Goal: Task Accomplishment & Management: Manage account settings

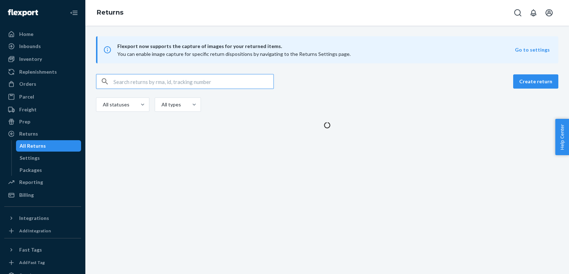
click at [210, 80] on input "text" at bounding box center [193, 81] width 160 height 14
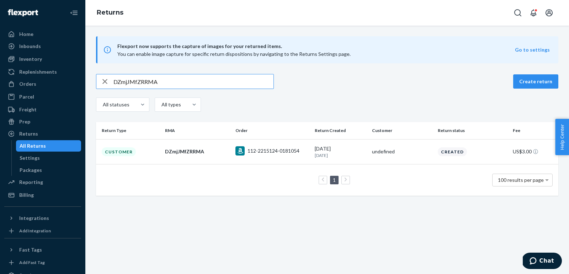
click at [230, 81] on input "DZmjJMfZRRMA" at bounding box center [193, 81] width 160 height 14
paste input "FmVJPfk"
click at [243, 82] on input "DFmVJPfkRRMA" at bounding box center [193, 81] width 160 height 14
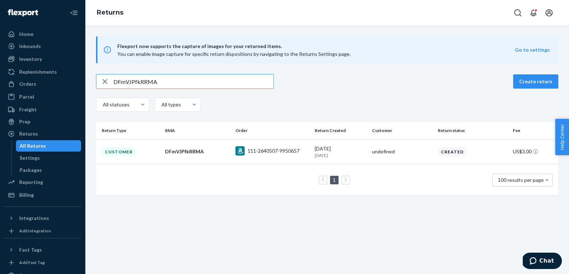
paste input "LBMJ9fX"
click at [229, 82] on input "DLBMJ9fXRRMA" at bounding box center [193, 81] width 160 height 14
paste input "4MvJ7fP"
click at [244, 80] on input "D4MvJ7fPRRMA" at bounding box center [193, 81] width 160 height 14
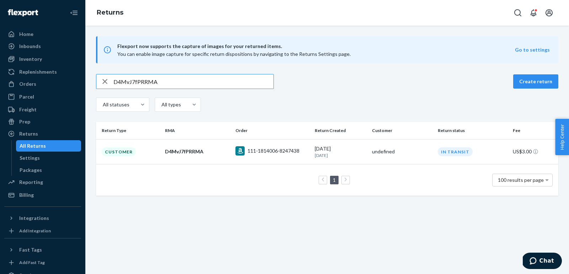
click at [244, 80] on input "D4MvJ7fPRRMA" at bounding box center [193, 81] width 160 height 14
paste input "x9CJKfR"
click at [231, 79] on input "Dx9CJKfRRRMA" at bounding box center [193, 81] width 160 height 14
paste input "vvhMvfv"
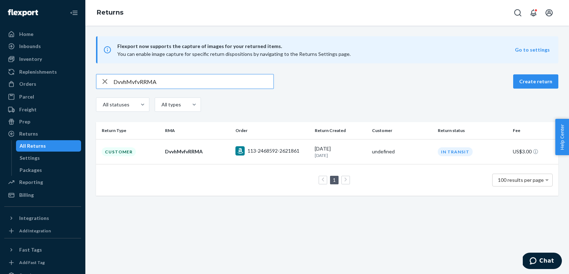
click at [253, 84] on input "DvvhMvfvRRMA" at bounding box center [193, 81] width 160 height 14
paste input "W3CMwfn"
click at [220, 82] on input "DW3CMwfnRRMA" at bounding box center [193, 81] width 160 height 14
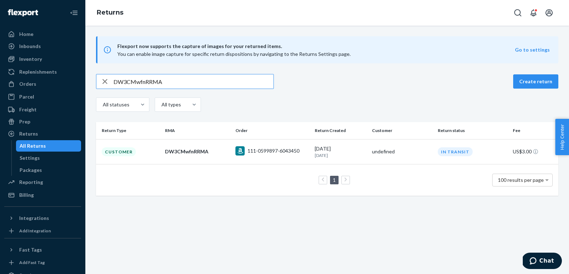
paste input "HhnMyfb"
click at [246, 76] on input "DHhnMyfbRRMA" at bounding box center [193, 81] width 160 height 14
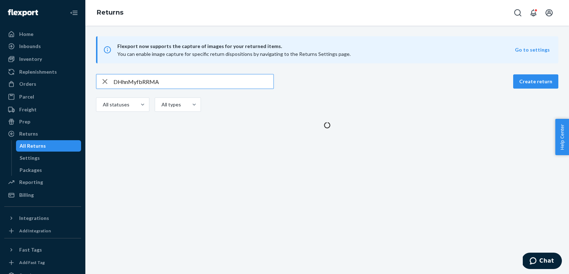
click at [246, 76] on input "DHhnMyfbRRMA" at bounding box center [193, 81] width 160 height 14
paste input "YfXMhfk"
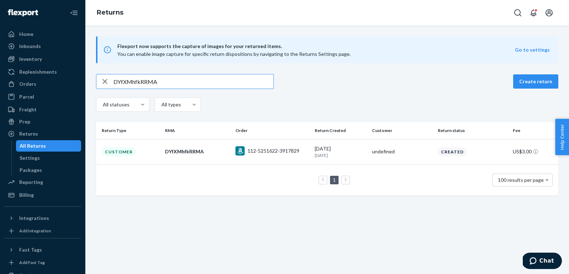
click at [233, 83] on input "DYfXMhfkRRMA" at bounding box center [193, 81] width 160 height 14
paste input "4831Bf8"
click at [252, 82] on input "D4831Bf8RRMA" at bounding box center [193, 81] width 160 height 14
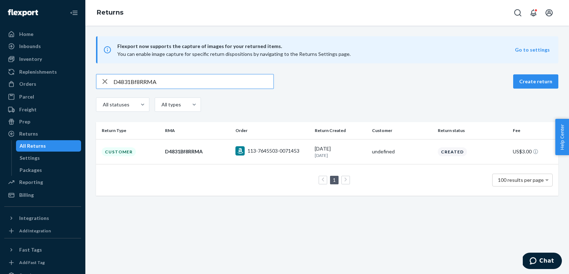
paste input "fYf18ft"
click at [245, 84] on input "DfYf18ftRRMA" at bounding box center [193, 81] width 160 height 14
paste input "112-3005185-2822621"
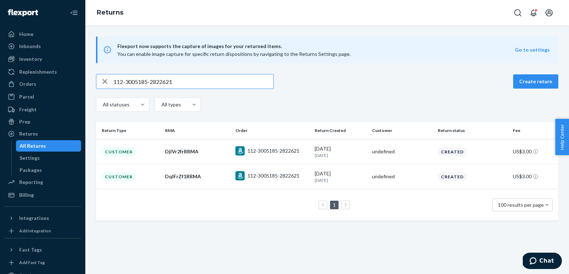
click at [233, 82] on input "112-3005185-2822621" at bounding box center [193, 81] width 160 height 14
paste input "D4lFrBfkRRMA"
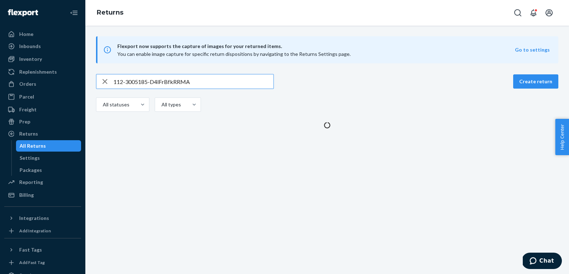
click at [233, 82] on input "112-3005185-D4lFrBfkRRMA" at bounding box center [193, 81] width 160 height 14
paste input "text"
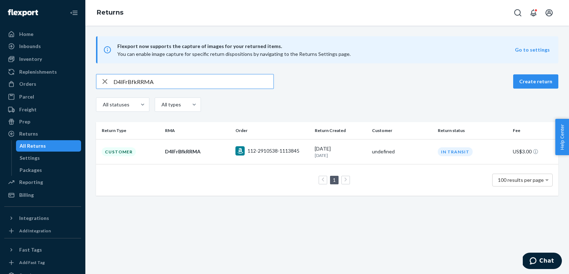
click at [231, 81] on input "D4lFrBfkRRMA" at bounding box center [193, 81] width 160 height 14
paste input "qdprxfM"
click at [224, 83] on input "DqdprxfMRRMA" at bounding box center [193, 81] width 160 height 14
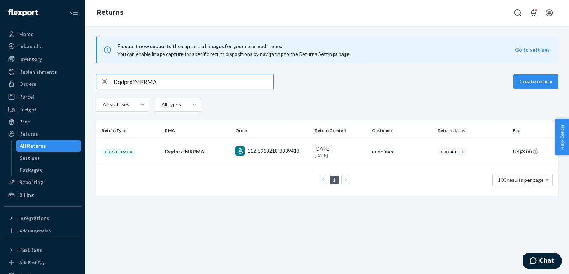
paste input "rgz7kfL"
click at [230, 86] on input "Drgz7kfLRRMA" at bounding box center [193, 81] width 160 height 14
paste input "BdC7YfJ"
click at [244, 82] on input "DBdC7YfJRRMA" at bounding box center [193, 81] width 160 height 14
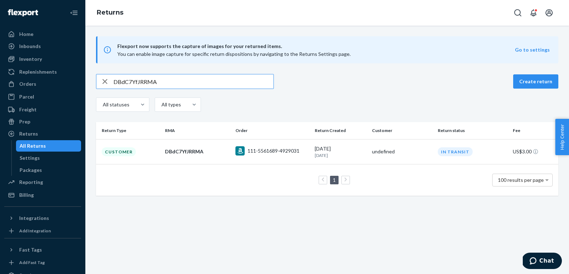
click at [244, 82] on input "DBdC7YfJRRMA" at bounding box center [193, 81] width 160 height 14
paste input "QJnsvft"
click at [234, 89] on div "DQJnsvftRRMA Create return All statuses All types" at bounding box center [327, 93] width 462 height 39
click at [231, 86] on input "DQJnsvftRRMA" at bounding box center [193, 81] width 160 height 14
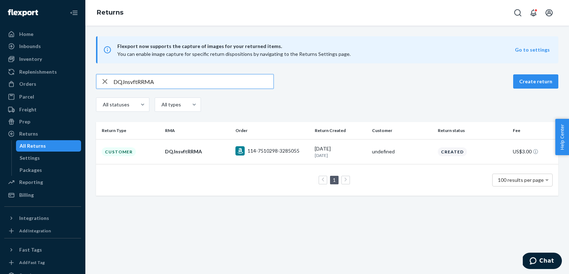
paste input "23QJfB"
click at [243, 84] on input "DQ23QJfBRRMA" at bounding box center [193, 81] width 160 height 14
paste input "kp7QVfR"
click at [190, 69] on div "Flexport now supports the capture of images for your returned items. You can en…" at bounding box center [326, 115] width 483 height 159
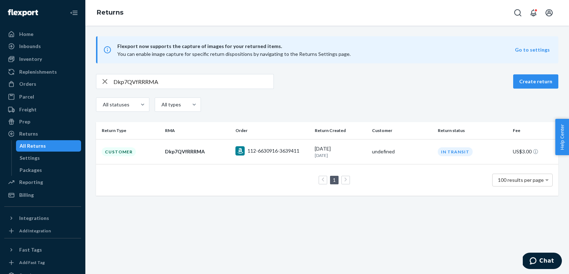
click at [189, 81] on input "Dkp7QVfRRRMA" at bounding box center [193, 81] width 160 height 14
paste input "BTWc2fM"
click at [250, 87] on input "DBTWc2fMRRMA" at bounding box center [193, 81] width 160 height 14
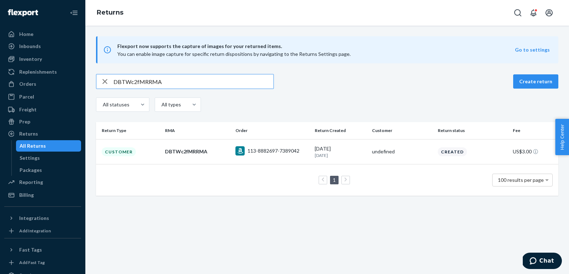
paste input "8G3zwfF"
click at [227, 79] on input "D8G3zwfFRRMA" at bounding box center [193, 81] width 160 height 14
paste input "fR42mfd"
click at [220, 82] on input "DfR42mfdRRMA" at bounding box center [193, 81] width 160 height 14
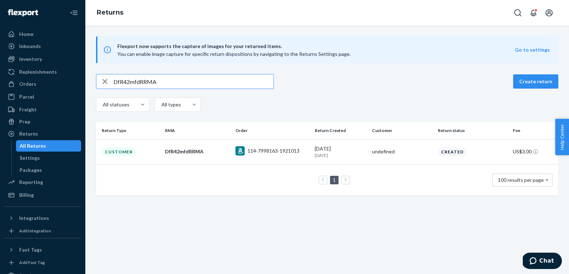
click at [220, 82] on input "DfR42mfdRRMA" at bounding box center [193, 81] width 160 height 14
paste input "xBWFXfY"
click at [241, 78] on input "DxBWFXfYRRMA" at bounding box center [193, 81] width 160 height 14
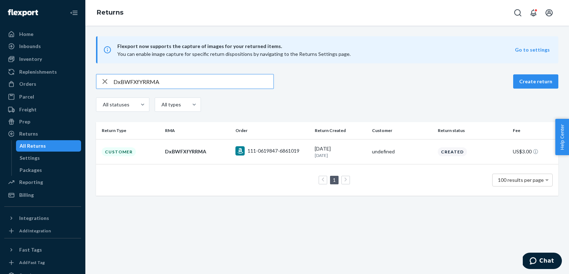
paste input "WzGFLfP"
click at [215, 86] on input "DWzGFLfPRRMA" at bounding box center [193, 81] width 160 height 14
paste input "LsYF8fp"
click at [231, 82] on input "DLsYF8fpRRMA" at bounding box center [193, 81] width 160 height 14
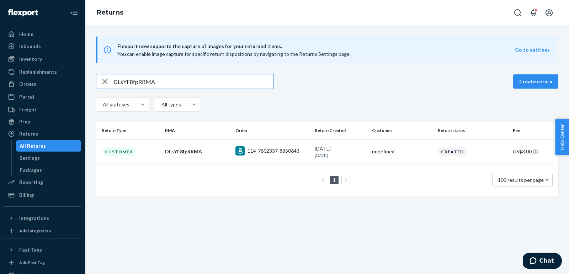
click at [231, 82] on input "DLsYF8fpRRMA" at bounding box center [193, 81] width 160 height 14
paste input "5CfDWfm"
click at [230, 81] on input "D5CfDWfmRRMA" at bounding box center [193, 81] width 160 height 14
paste input "ZxBYQfX"
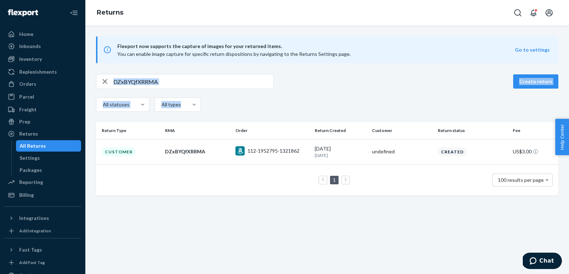
click at [232, 88] on div "DZxBYQfXRRMA Create return All statuses All types" at bounding box center [327, 93] width 462 height 39
click at [232, 88] on div "DZxBYQfXRRMA" at bounding box center [185, 81] width 178 height 15
click at [220, 81] on input "DZxBYQfXRRMA" at bounding box center [193, 81] width 160 height 14
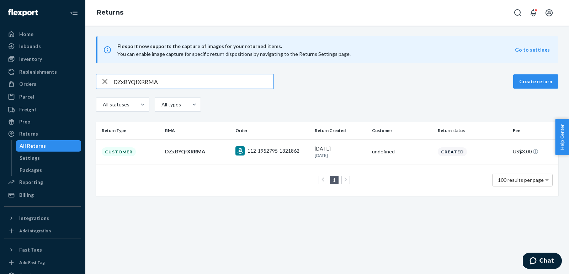
click at [220, 81] on input "DZxBYQfXRRMA" at bounding box center [193, 81] width 160 height 14
paste input "qZZymfJ"
click at [243, 84] on input "DqZZymfJRRMA" at bounding box center [193, 81] width 160 height 14
paste input "k09yPfX"
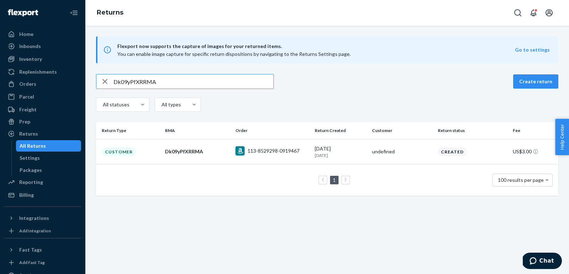
click at [241, 82] on input "Dk09yPfXRRMA" at bounding box center [193, 81] width 160 height 14
paste input "8TZ9cfv"
click at [243, 83] on input "D8TZ9cfvRRMA" at bounding box center [193, 81] width 160 height 14
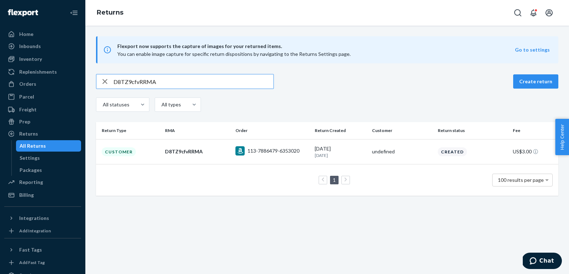
click at [243, 83] on input "D8TZ9cfvRRMA" at bounding box center [193, 81] width 160 height 14
paste input "BJt4tfL"
click at [255, 80] on input "DBJt4tfLRRMA" at bounding box center [193, 81] width 160 height 14
paste input "5cJHxfX"
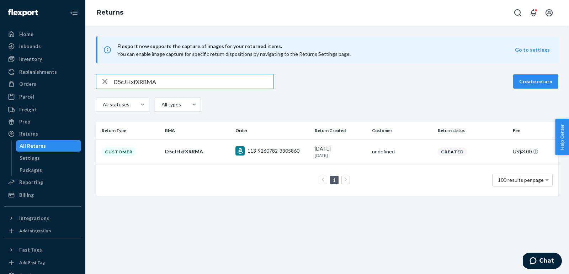
click at [214, 83] on input "D5cJHxfXRRMA" at bounding box center [193, 81] width 160 height 14
paste input "h60bWfC"
click at [227, 81] on input "Dh60bWfCRRMA" at bounding box center [193, 81] width 160 height 14
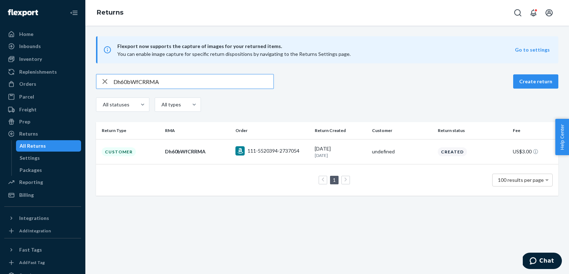
click at [227, 81] on input "Dh60bWfCRRMA" at bounding box center [193, 81] width 160 height 14
paste input "xsKb2fS"
click at [233, 88] on div "DxsKb2fSRRMA Create return All statuses All types" at bounding box center [327, 93] width 462 height 39
click at [225, 81] on input "DxsKb2fSRRMA" at bounding box center [193, 81] width 160 height 14
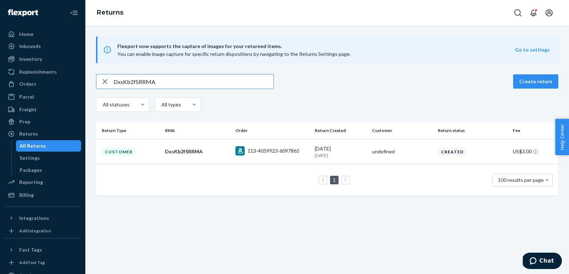
click at [225, 81] on input "DxsKb2fSRRMA" at bounding box center [193, 81] width 160 height 14
paste input "LDBR3f3"
type input "DLDBR3f3RRMA"
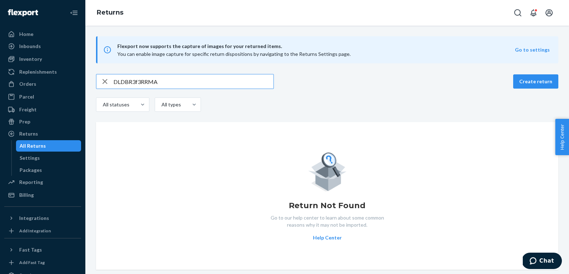
click at [129, 79] on input "DLDBR3f3RRMA" at bounding box center [193, 81] width 160 height 14
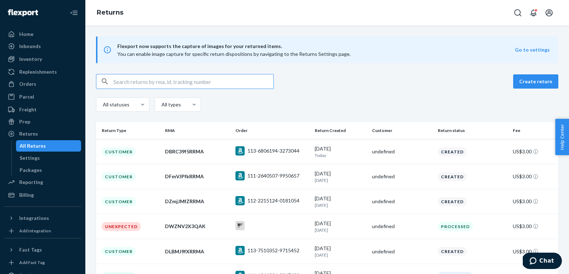
click at [169, 87] on input "text" at bounding box center [193, 81] width 160 height 14
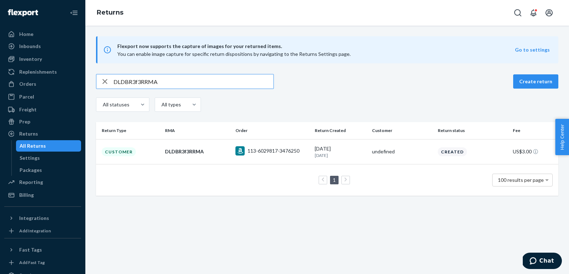
click at [223, 76] on input "DLDBR3f3RRMA" at bounding box center [193, 81] width 160 height 14
paste input "76lj40S"
click at [204, 78] on input "D76lj40SRRMA" at bounding box center [193, 81] width 160 height 14
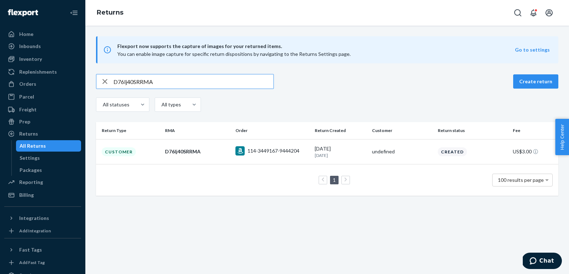
paste input "5HJjJ0Y"
click at [240, 84] on input "D5HJjJ0YRRMA" at bounding box center [193, 81] width 160 height 14
paste input "hjHZl00"
click at [222, 82] on input "DhjHZl00RRMA" at bounding box center [193, 81] width 160 height 14
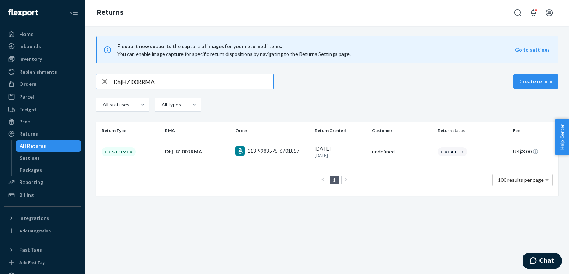
click at [222, 82] on input "DhjHZl00RRMA" at bounding box center [193, 81] width 160 height 14
paste input "112-8590022-0265823"
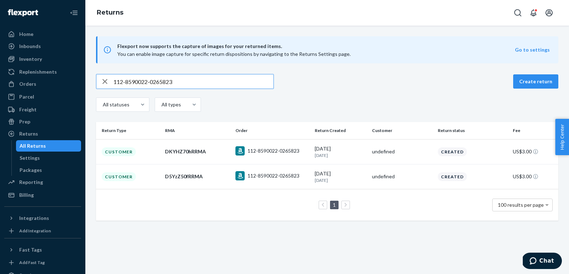
click at [224, 81] on input "112-8590022-0265823" at bounding box center [193, 81] width 160 height 14
paste input "DQbzqx0xRRMA"
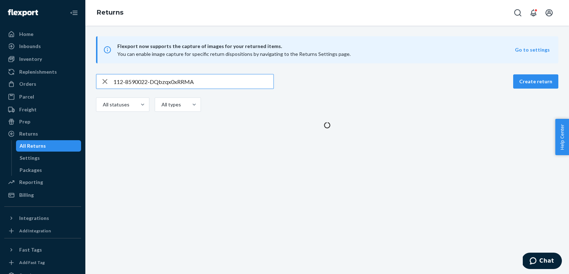
click at [224, 81] on input "112-8590022-DQbzqx0xRRMA" at bounding box center [193, 81] width 160 height 14
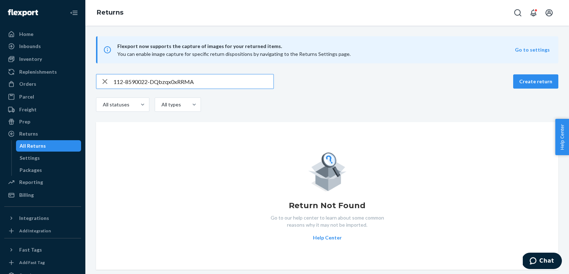
paste input "text"
click at [222, 82] on input "112-8590022-DQbzqx0xRRMA" at bounding box center [193, 81] width 160 height 14
paste input "text"
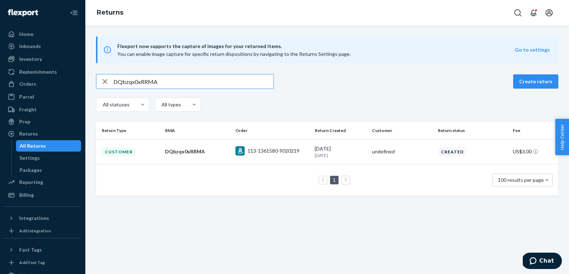
click at [229, 82] on input "DQbzqx0xRRMA" at bounding box center [193, 81] width 160 height 14
paste input "p5zgx0l"
click at [206, 79] on input "Dp5zgx0lRRMA" at bounding box center [193, 81] width 160 height 14
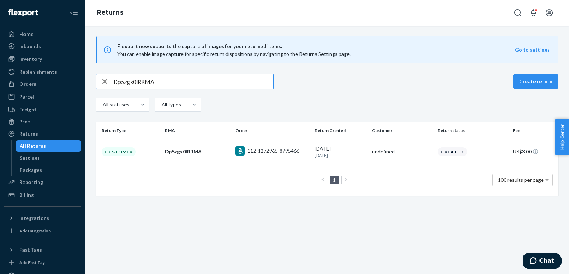
paste input "qTDgm0w"
click at [191, 89] on div "DqTDgm0wRRMA Create return All statuses All types" at bounding box center [327, 93] width 462 height 39
click at [185, 82] on input "DqTDgm0wRRMA" at bounding box center [193, 81] width 160 height 14
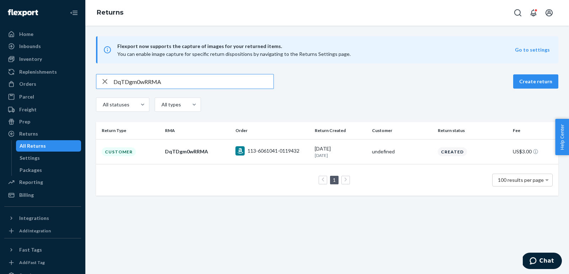
click at [185, 82] on input "DqTDgm0wRRMA" at bounding box center [193, 81] width 160 height 14
paste input "v3yXt0g"
click at [241, 79] on input "Dv3yXt0gRRMA" at bounding box center [193, 81] width 160 height 14
paste input "KqyXp05"
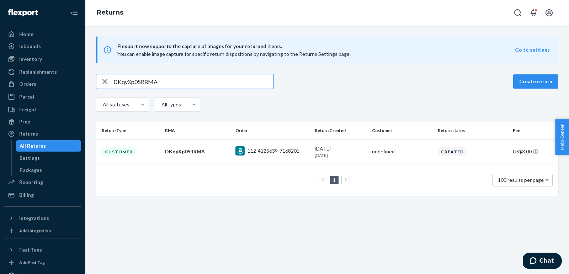
click at [244, 84] on input "DKqyXp05RRMA" at bounding box center [193, 81] width 160 height 14
paste input "47bpx0x"
click at [253, 77] on input "D47bpx0xRRMA" at bounding box center [193, 81] width 160 height 14
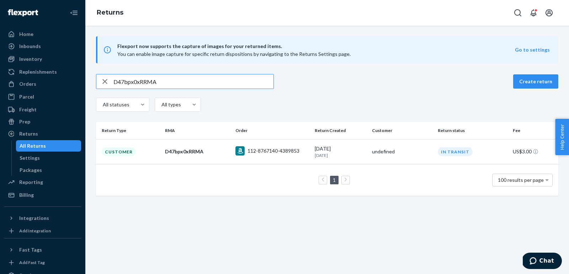
paste input "T6ZK30N"
click at [240, 77] on input "DT6ZK30NRRMA" at bounding box center [193, 81] width 160 height 14
paste input "WD9m200"
click at [233, 82] on input "DWD9m200RRMA" at bounding box center [193, 81] width 160 height 14
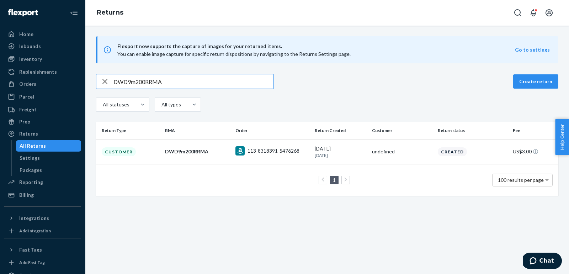
click at [233, 82] on input "DWD9m200RRMA" at bounding box center [193, 81] width 160 height 14
paste input "j3dlY0W"
click at [236, 79] on input "Dj3dlY0WRRMA" at bounding box center [193, 81] width 160 height 14
paste input "hXM0k0G"
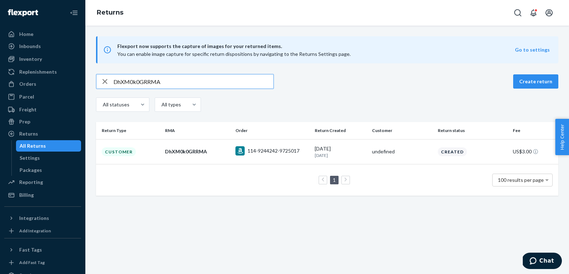
click at [238, 80] on input "DhXM0k0GRRMA" at bounding box center [193, 81] width 160 height 14
paste input "Qcc0G02"
click at [237, 85] on input "DQcc0G02RRMA" at bounding box center [193, 81] width 160 height 14
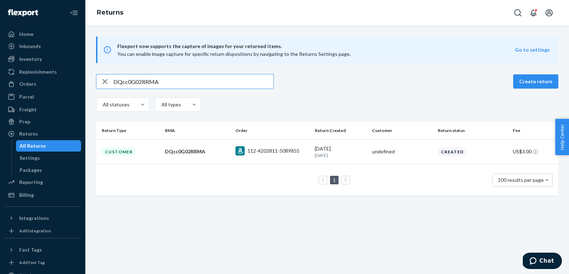
paste input "5ZMS10M"
click at [246, 85] on input "D5ZMS10MRRMA" at bounding box center [193, 81] width 160 height 14
paste input "scFS80L"
click at [236, 79] on input "DscFS80LRRMA" at bounding box center [193, 81] width 160 height 14
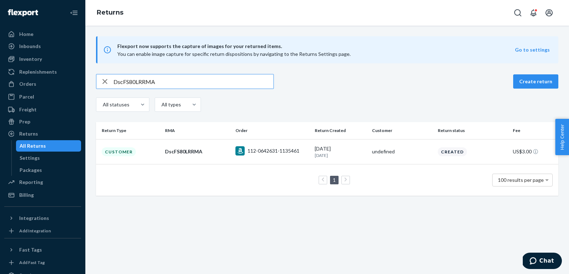
click at [236, 79] on input "DscFS80LRRMA" at bounding box center [193, 81] width 160 height 14
paste input "5GJSh0Y"
click at [229, 82] on input "D5GJSh0YRRMA" at bounding box center [193, 81] width 160 height 14
paste input "LJJSt0t"
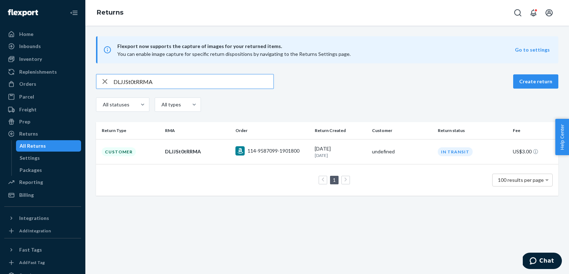
click at [223, 91] on div "DLJJSt0tRRMA Create return All statuses All types" at bounding box center [327, 93] width 462 height 39
click at [210, 81] on input "DLJJSt0tRRMA" at bounding box center [193, 81] width 160 height 14
paste input "HpPSr05"
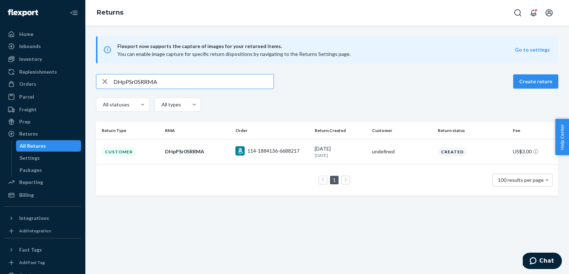
click at [228, 86] on input "DHpPSr05RRMA" at bounding box center [193, 81] width 160 height 14
paste input "BZb6v0c"
click at [226, 82] on input "DBZb6v0cRRMA" at bounding box center [193, 81] width 160 height 14
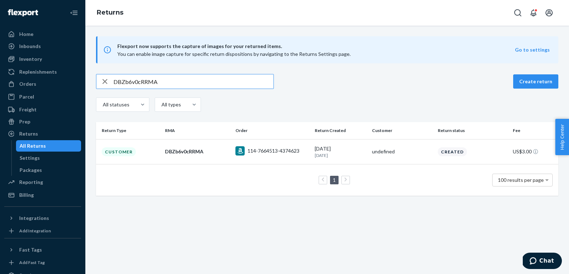
click at [226, 82] on input "DBZb6v0cRRMA" at bounding box center [193, 81] width 160 height 14
paste input "7Tm6v04"
click at [235, 82] on input "D7Tm6v04RRMA" at bounding box center [193, 81] width 160 height 14
paste input "BT2680R"
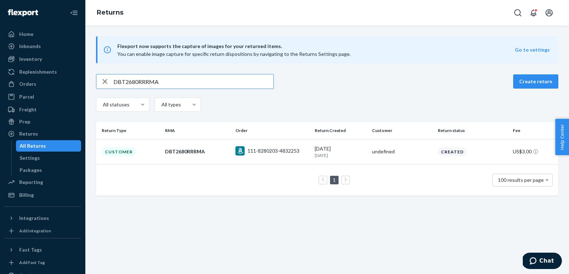
click at [238, 84] on input "DBT2680RRRMA" at bounding box center [193, 81] width 160 height 14
paste input "2cn6Q0C"
click at [241, 82] on input "D2cn6Q0CRRMA" at bounding box center [193, 81] width 160 height 14
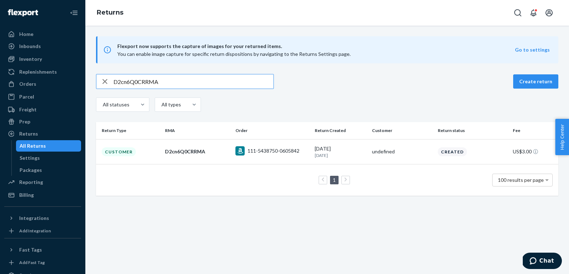
click at [241, 82] on input "D2cn6Q0CRRMA" at bounding box center [193, 81] width 160 height 14
paste input "Hh7dD0l"
click at [218, 82] on input "DHh7dD0lRRMA" at bounding box center [193, 81] width 160 height 14
paste input "xYvdw02"
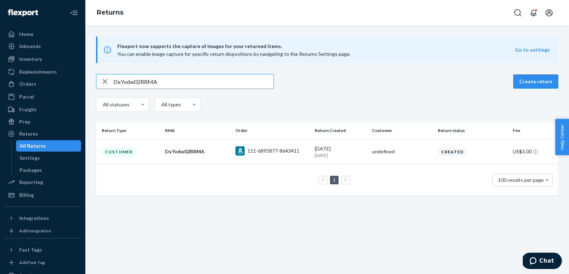
click at [224, 75] on input "DxYvdw02RRMA" at bounding box center [193, 81] width 160 height 14
paste input "86pGB0x"
click at [180, 85] on input "D86pGB0xRRMA" at bounding box center [193, 81] width 160 height 14
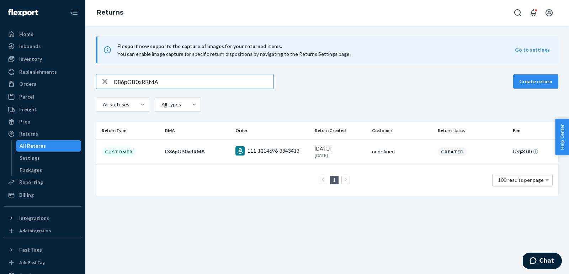
paste input "qJtG60W"
click at [223, 87] on input "DqJtG60WRRMA" at bounding box center [193, 81] width 160 height 14
paste input "112-9705927-7553058"
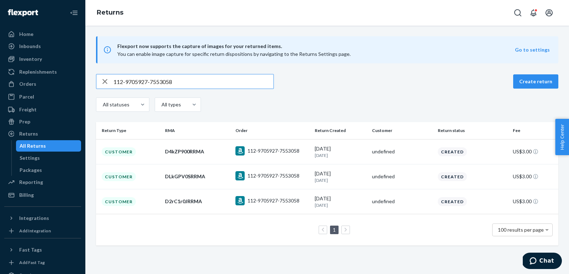
click at [214, 81] on input "112-9705927-7553058" at bounding box center [193, 81] width 160 height 14
paste input "D8t9TW08RRMA"
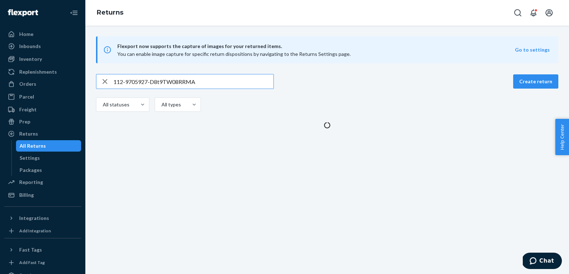
click at [214, 81] on input "112-9705927-D8t9TW08RRMA" at bounding box center [193, 81] width 160 height 14
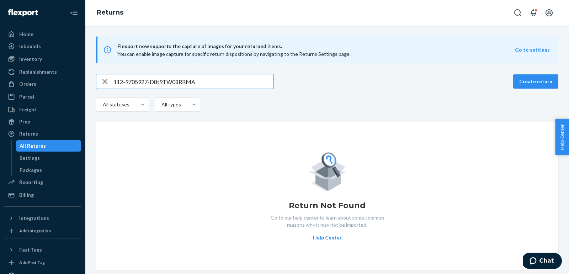
click at [214, 81] on input "112-9705927-D8t9TW08RRMA" at bounding box center [193, 81] width 160 height 14
paste input "text"
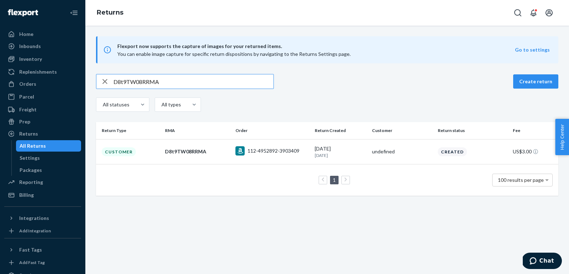
click at [231, 84] on input "D8t9TW08RRMA" at bounding box center [193, 81] width 160 height 14
paste input "fhxTl0F"
click at [224, 82] on input "DfhxTl0FRRMA" at bounding box center [193, 81] width 160 height 14
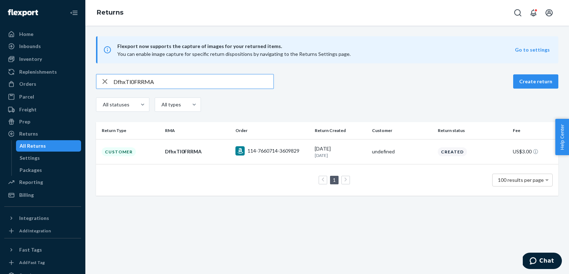
click at [224, 82] on input "DfhxTl0FRRMA" at bounding box center [193, 81] width 160 height 14
paste input "sPNnT0N"
click at [238, 83] on input "DsPNnT0NRRMA" at bounding box center [193, 81] width 160 height 14
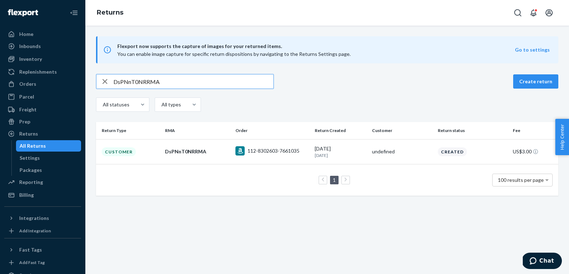
paste input "Fkwxc0P"
click at [228, 88] on input "DFkwxc0PRRMA" at bounding box center [193, 81] width 160 height 14
paste input "fKHJn0l"
click at [228, 82] on input "DfKHJn0lRRMA" at bounding box center [193, 81] width 160 height 14
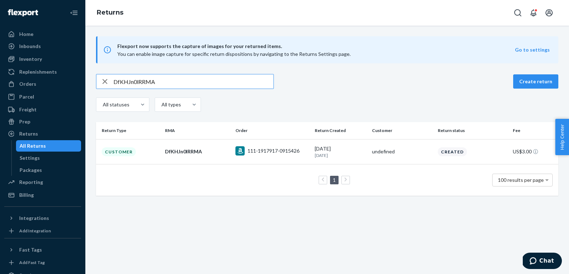
click at [228, 82] on input "DfKHJn0lRRMA" at bounding box center [193, 81] width 160 height 14
paste input "x5kJD0c"
click at [238, 83] on input "Dx5kJD0cRRMA" at bounding box center [193, 81] width 160 height 14
paste input "rNvJd01"
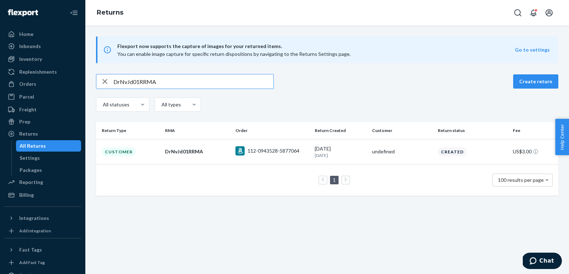
click at [241, 80] on input "DrNvJd01RRMA" at bounding box center [193, 81] width 160 height 14
paste input "KNxJ20r"
click at [248, 82] on input "DKNxJ20rRRMA" at bounding box center [193, 81] width 160 height 14
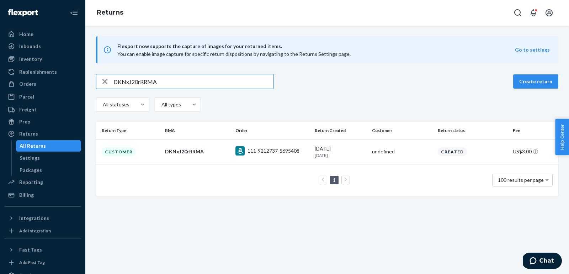
click at [248, 82] on input "DKNxJ20rRRMA" at bounding box center [193, 81] width 160 height 14
paste input "f3cMv0N"
click at [196, 89] on div "Df3cMv0NRRMA Create return All statuses All types" at bounding box center [327, 93] width 462 height 39
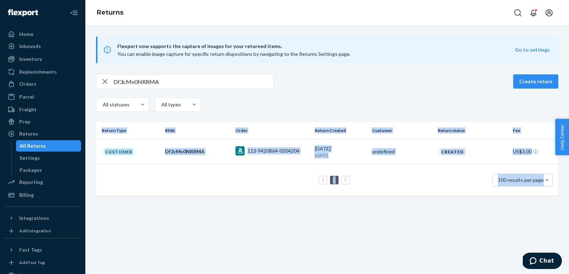
click at [196, 89] on div "Df3cMv0NRRMA Create return All statuses All types" at bounding box center [327, 93] width 462 height 39
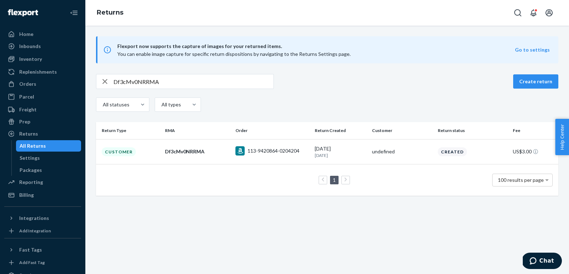
click at [188, 83] on input "Df3cMv0NRRMA" at bounding box center [193, 81] width 160 height 14
paste input "jDNM607"
click at [219, 85] on input "DjDNM607RRMA" at bounding box center [193, 81] width 160 height 14
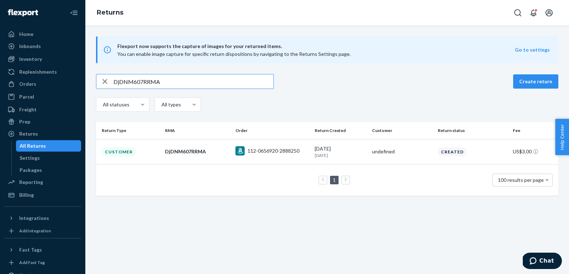
click at [219, 85] on input "DjDNM607RRMA" at bounding box center [193, 81] width 160 height 14
paste input "h0y1W0n"
click at [250, 85] on input "Dh0y1W0nRRMA" at bounding box center [193, 81] width 160 height 14
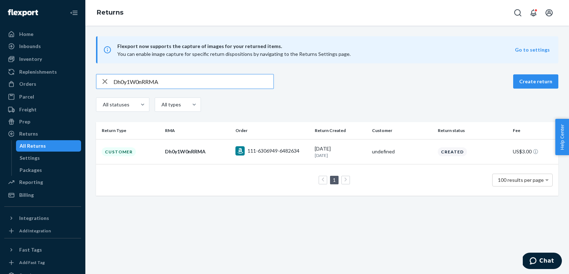
paste input "2rC1r0J"
click at [211, 83] on input "D2rC1r0JRRMA" at bounding box center [193, 81] width 160 height 14
paste input "L8drN0k"
click at [209, 82] on input "DL8drN0kRRMA" at bounding box center [193, 81] width 160 height 14
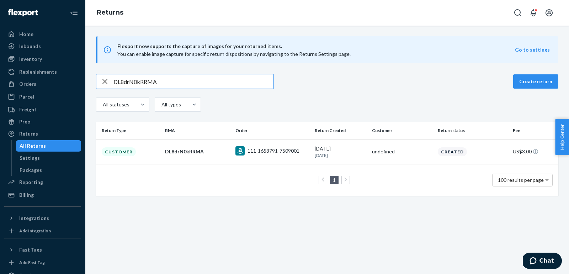
click at [209, 82] on input "DL8drN0kRRMA" at bounding box center [193, 81] width 160 height 14
paste input "Zd2cc0X"
click at [226, 87] on input "DZd2cc0XRRMA" at bounding box center [193, 81] width 160 height 14
paste input "Kpgcv0K"
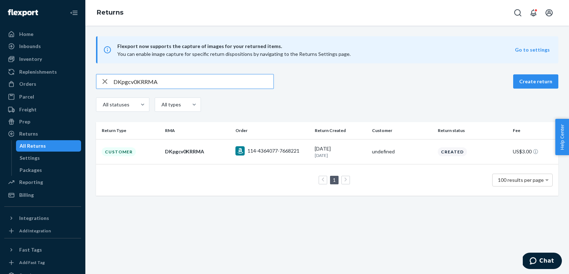
click at [211, 70] on div "Flexport now supports the capture of images for your returned items. You can en…" at bounding box center [326, 115] width 483 height 159
click at [212, 81] on input "DKpgcv0KRRMA" at bounding box center [193, 81] width 160 height 14
paste input "fz1zM0m"
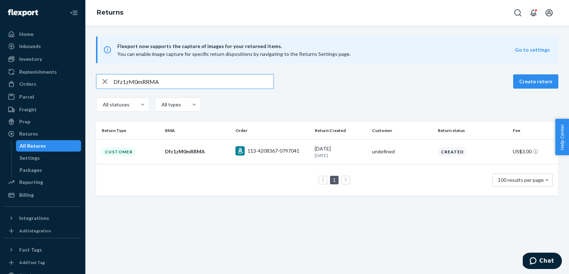
click at [238, 82] on input "Dfz1zM0mRRMA" at bounding box center [193, 81] width 160 height 14
paste input "2PjVT00"
click at [234, 84] on input "D2PjVT00RRMA" at bounding box center [193, 81] width 160 height 14
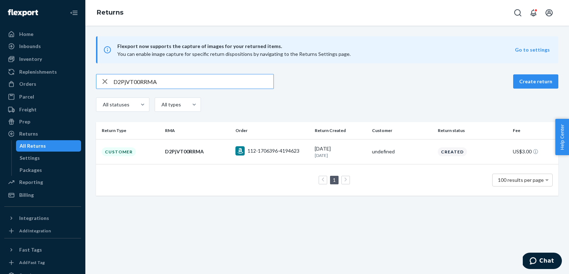
paste input "fMpFK0l"
click at [214, 80] on input "DfMpFK0lRRMA" at bounding box center [193, 81] width 160 height 14
paste input "TCGDm06"
click at [253, 83] on input "DTCGDm06RRMA" at bounding box center [193, 81] width 160 height 14
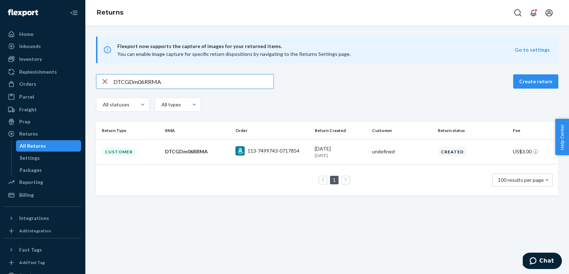
click at [253, 83] on input "DTCGDm06RRMA" at bounding box center [193, 81] width 160 height 14
paste input "W4c9X0W"
click at [244, 84] on input "DW4c9X0WRRMA" at bounding box center [193, 81] width 160 height 14
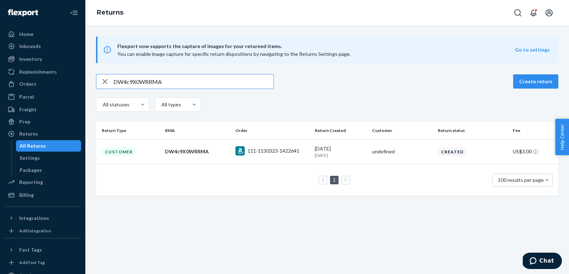
click at [244, 84] on input "DW4c9X0WRRMA" at bounding box center [193, 81] width 160 height 14
paste input "BRC39f5"
type input "DBRC39f5RRMA"
click at [27, 85] on div "Orders" at bounding box center [27, 83] width 17 height 7
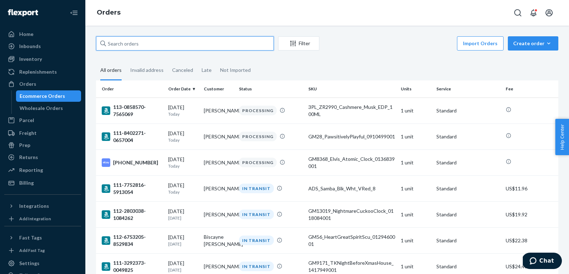
click at [171, 45] on input "text" at bounding box center [185, 43] width 178 height 14
paste input "112-2189976-7507422"
type input "112-2189976-7507422"
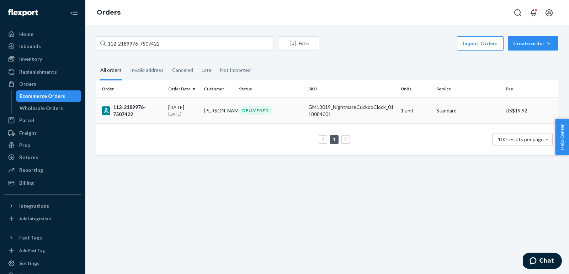
click at [184, 116] on p "10 days ago" at bounding box center [183, 114] width 30 height 6
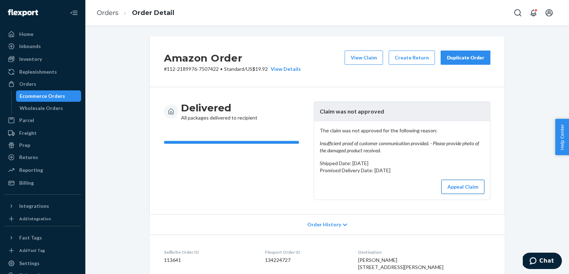
click at [462, 187] on button "Appeal Claim" at bounding box center [462, 186] width 43 height 14
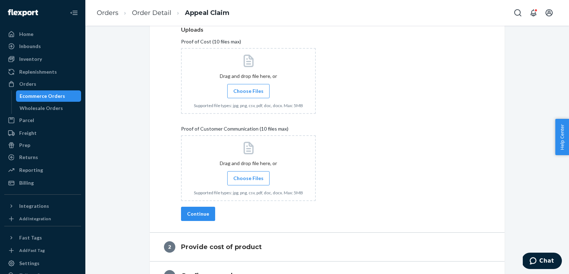
scroll to position [205, 0]
click at [251, 178] on span "Choose Files" at bounding box center [248, 176] width 30 height 7
click at [248, 178] on input "Choose Files" at bounding box center [248, 177] width 0 height 8
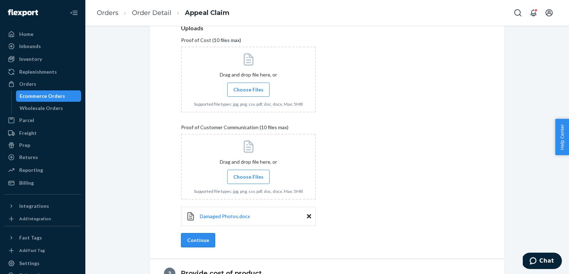
click at [199, 239] on button "Continue" at bounding box center [198, 240] width 34 height 14
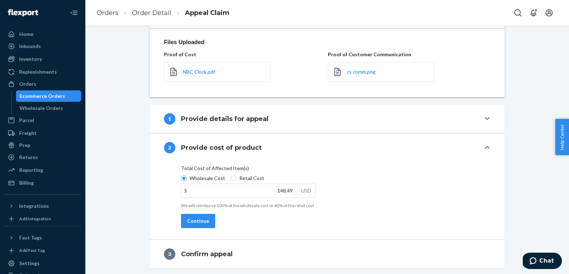
scroll to position [93, 0]
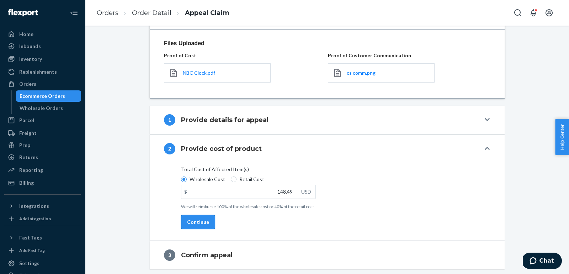
click at [197, 220] on button "Continue" at bounding box center [198, 222] width 34 height 14
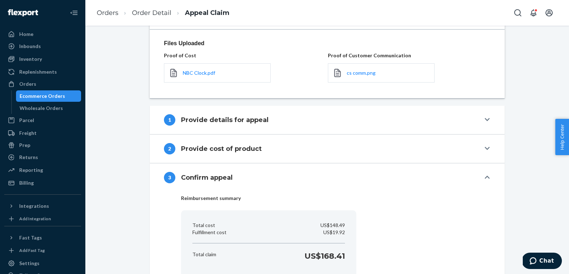
scroll to position [144, 0]
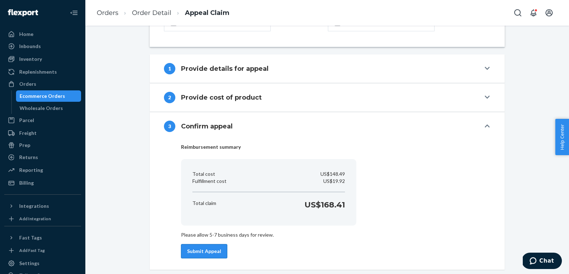
click at [193, 251] on button "Submit Appeal" at bounding box center [204, 251] width 46 height 14
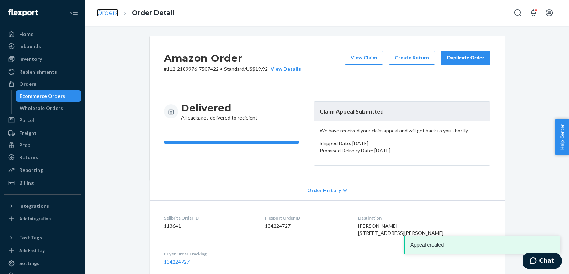
click at [111, 12] on link "Orders" at bounding box center [108, 13] width 22 height 8
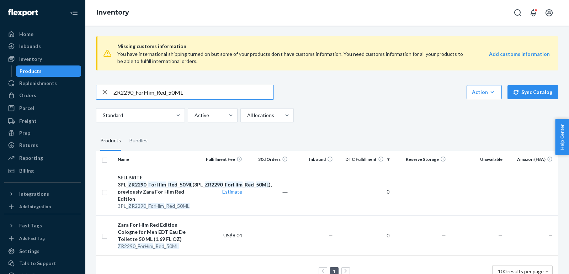
click at [181, 95] on input "ZR2290_ForHim_Red_50ML" at bounding box center [193, 92] width 160 height 14
type input "ZR3990_ForHimRedEdition_EDP_2x_100_12ML"
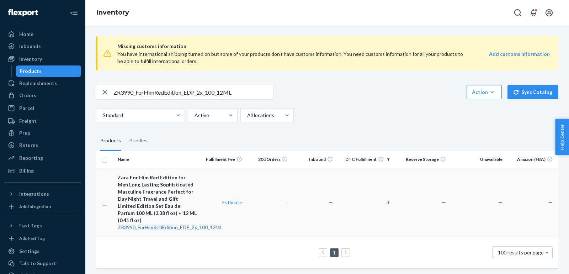
click at [148, 197] on div "Zara For Him Red Edition for Men Long Lasting Sophisticated Masculine Fragrance…" at bounding box center [157, 199] width 79 height 50
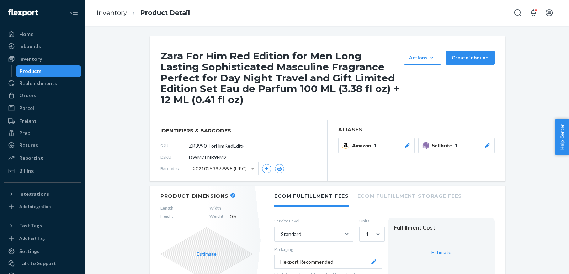
click at [491, 144] on button "Sellbrite 1" at bounding box center [456, 145] width 76 height 15
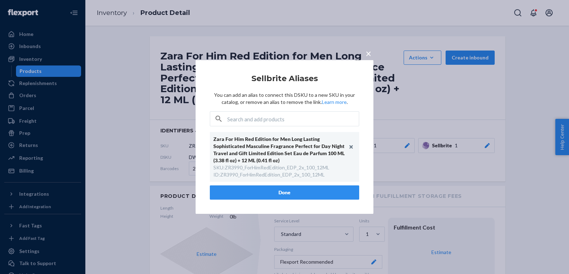
click at [353, 120] on input "text" at bounding box center [292, 119] width 131 height 14
click at [368, 54] on span "×" at bounding box center [368, 53] width 6 height 12
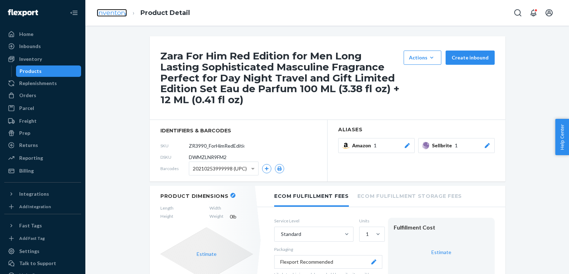
click at [117, 14] on link "Inventory" at bounding box center [112, 13] width 30 height 8
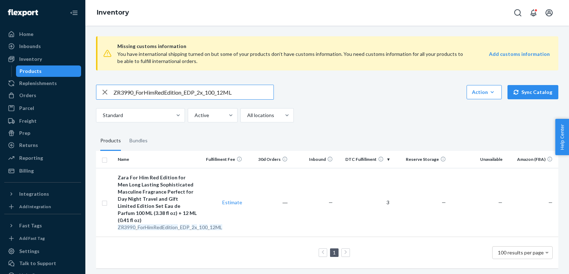
click at [199, 92] on input "ZR3990_ForHimRedEdition_EDP_2x_100_12ML" at bounding box center [193, 92] width 160 height 14
paste input "_Him_Red_Intense_Parfum_100"
type input "ZR3990_For_Him_Red_Intense_Parfum_100ML"
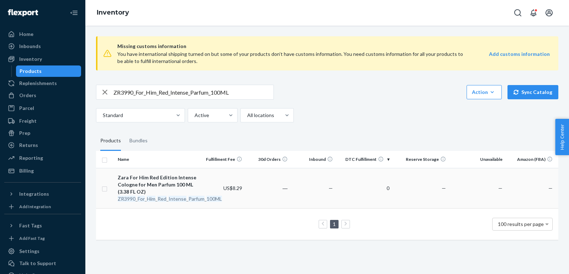
click at [136, 188] on div "Zara For Him Red Edition Intense Cologne for Men Parfum 100 ML (3.38 FL OZ)" at bounding box center [157, 184] width 79 height 21
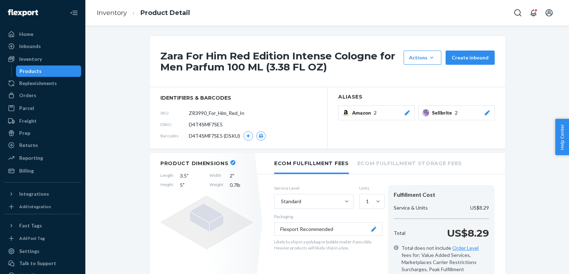
click at [484, 116] on button "Sellbrite 2" at bounding box center [456, 112] width 76 height 15
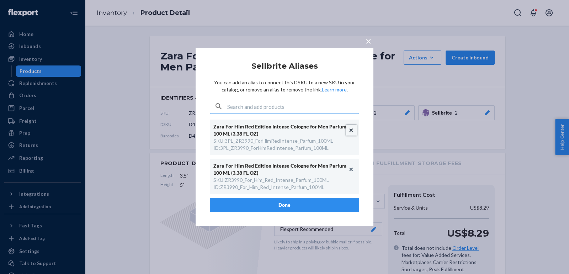
click at [354, 129] on button "Unlink" at bounding box center [351, 130] width 11 height 11
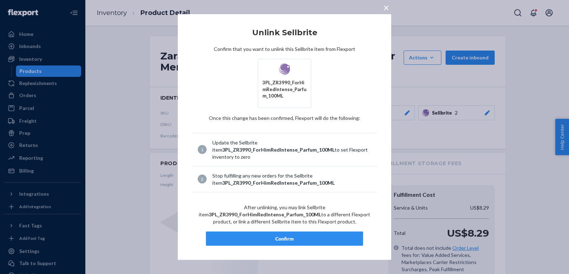
click at [281, 236] on div "Confirm" at bounding box center [284, 238] width 145 height 7
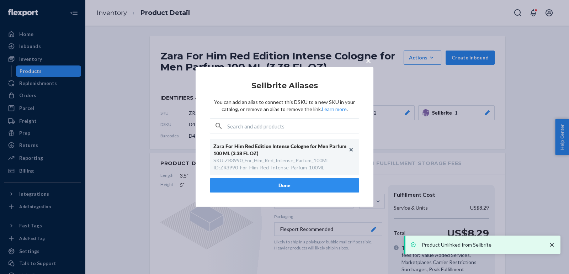
click at [243, 189] on button "Done" at bounding box center [284, 185] width 149 height 14
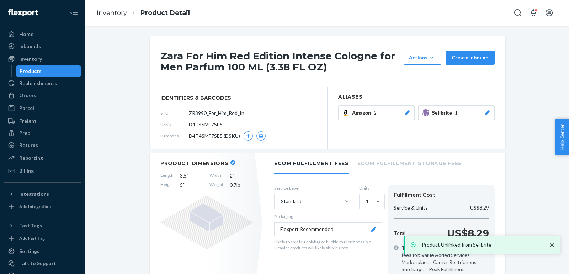
click at [488, 113] on icon at bounding box center [486, 112] width 7 height 5
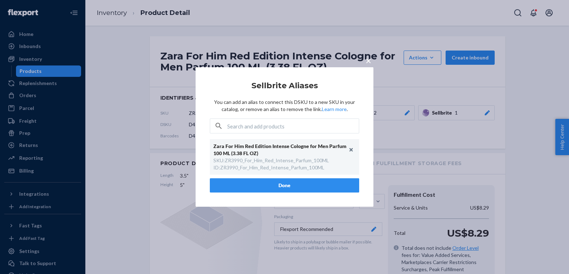
click at [427, 127] on div "× Sellbrite Aliases You can add an alias to connect this DSKU to a new SKU in y…" at bounding box center [284, 137] width 569 height 274
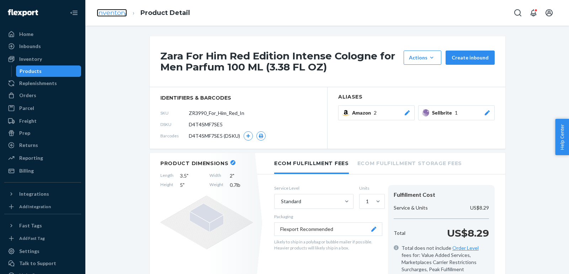
click at [125, 16] on link "Inventory" at bounding box center [112, 13] width 30 height 8
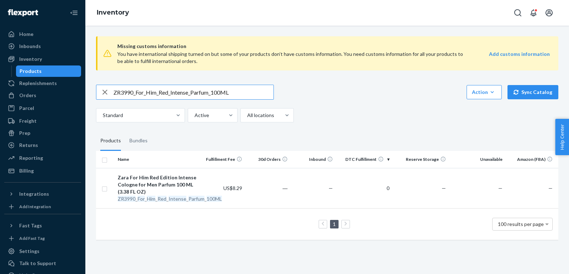
click at [224, 98] on input "ZR3990_For_Him_Red_Intense_Parfum_100ML" at bounding box center [193, 92] width 160 height 14
paste input "4590_ForHim_RedEditionIntense_EDP_9"
type input "ZR4590_ForHim_RedEditionIntense_EDP_90ML"
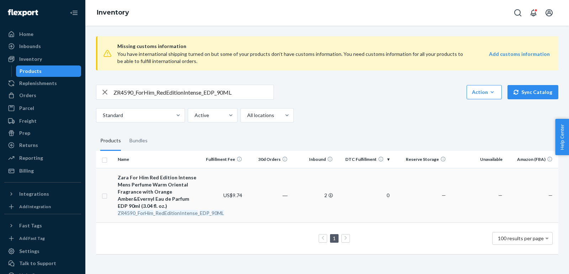
click at [147, 196] on div "Zara For Him Red Edition Intense Mens Perfume Warm Oriental Fragrance with Oran…" at bounding box center [157, 192] width 79 height 36
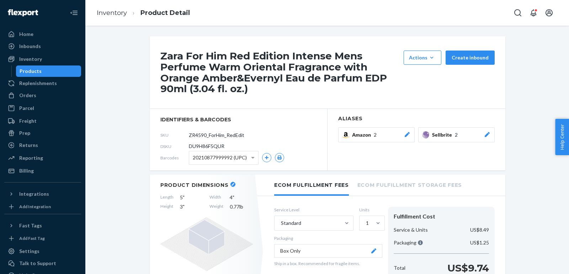
click at [490, 134] on icon at bounding box center [486, 134] width 7 height 5
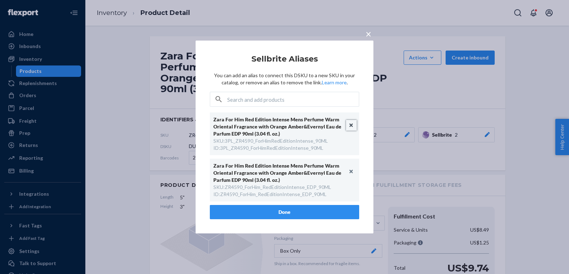
click at [349, 125] on button "Unlink" at bounding box center [351, 125] width 11 height 11
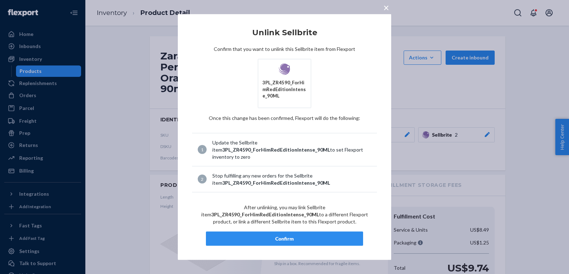
click at [309, 236] on div "Confirm" at bounding box center [284, 238] width 145 height 7
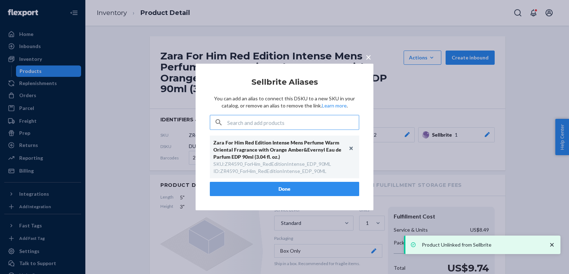
click at [308, 194] on button "Done" at bounding box center [284, 189] width 149 height 14
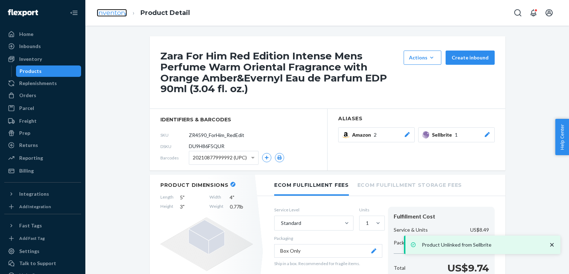
click at [121, 16] on link "Inventory" at bounding box center [112, 13] width 30 height 8
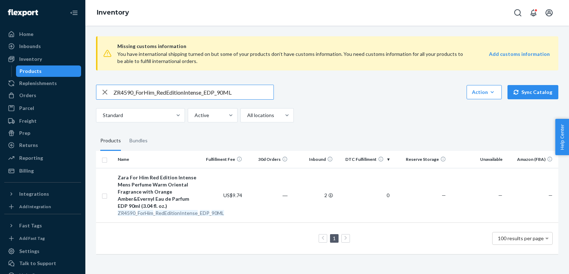
click at [215, 89] on input "ZR4590_ForHim_RedEditionIntense_EDP_90ML" at bounding box center [193, 92] width 160 height 14
paste input "3590_Zara_ForHim_RedEdition_EDP_10"
type input "ZR3590_Zara_ForHim_RedEdition_EDP_100ML"
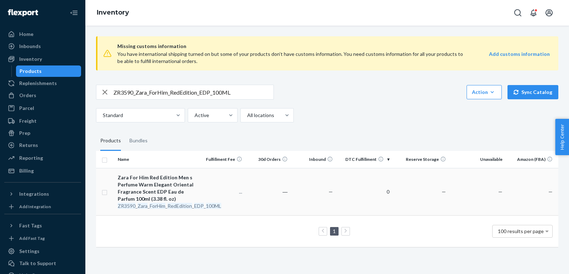
click at [152, 184] on div "Zara For Him Red Edition Men s Perfume Warm Elegant Oriental Fragrance Scent ED…" at bounding box center [157, 188] width 79 height 28
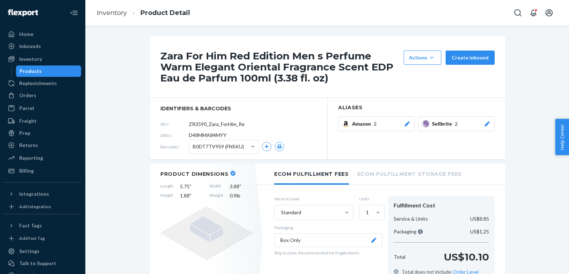
click at [486, 125] on icon at bounding box center [486, 123] width 7 height 5
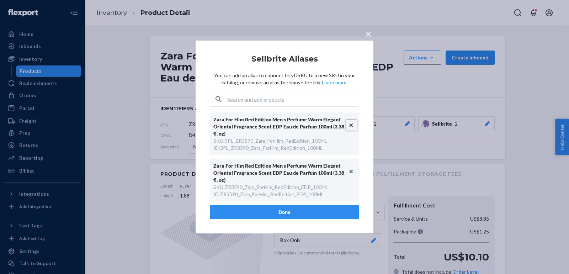
click at [354, 126] on button "Unlink" at bounding box center [351, 125] width 11 height 11
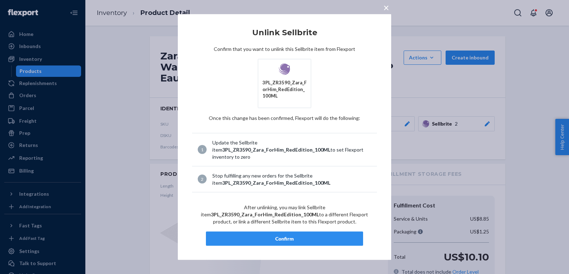
click at [300, 235] on div "Confirm" at bounding box center [284, 238] width 145 height 7
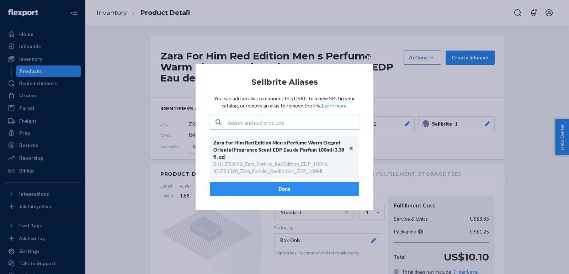
click at [296, 185] on button "Done" at bounding box center [284, 189] width 149 height 14
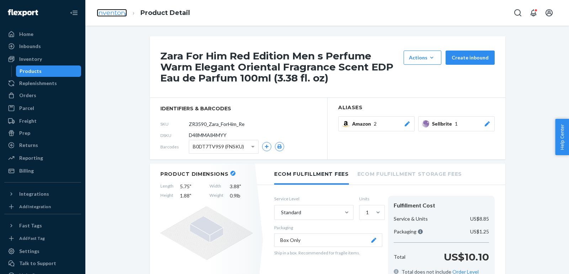
click at [109, 12] on link "Inventory" at bounding box center [112, 13] width 30 height 8
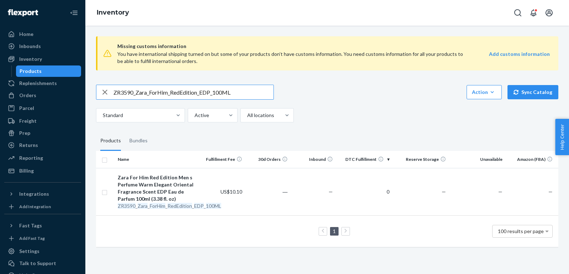
click at [210, 98] on input "ZR3590_Zara_ForHim_RedEdition_EDP_100ML" at bounding box center [193, 92] width 160 height 14
paste input "For_Him_Solar_EDP_1x"
type input "ZR3590_For_Him_Solar_EDP_1x_100ML"
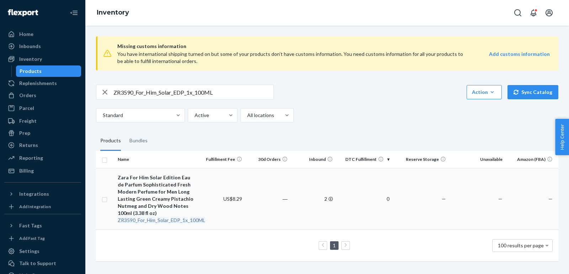
click at [156, 204] on div "Zara For Him Solar Edition Eau de Parfum Sophisticated Fresh Modern Perfume for…" at bounding box center [157, 195] width 79 height 43
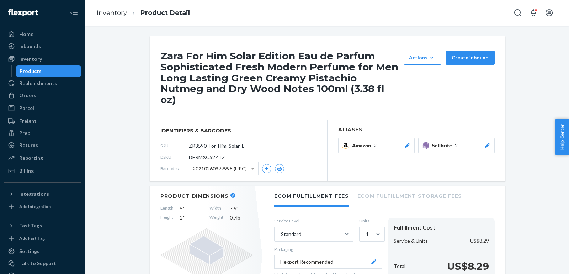
click at [486, 139] on button "Sellbrite 2" at bounding box center [456, 145] width 76 height 15
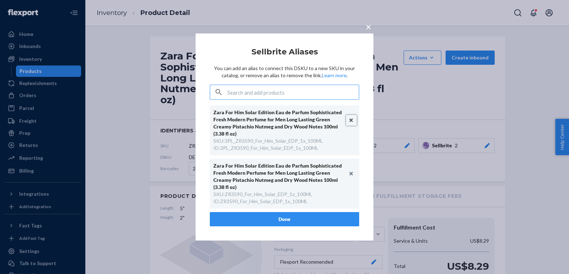
click at [346, 122] on button "Unlink" at bounding box center [351, 120] width 11 height 11
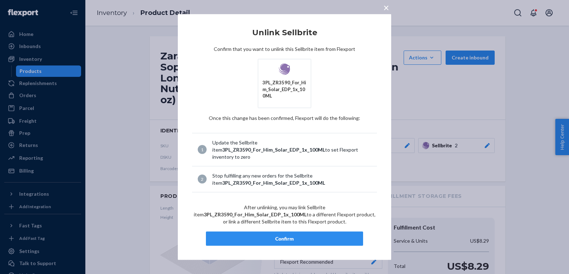
click at [323, 242] on div "× Unlink Sellbrite Confirm that you want to unlink this Sellbrite item from Fle…" at bounding box center [284, 137] width 213 height 246
click at [315, 237] on div "Confirm" at bounding box center [284, 238] width 145 height 7
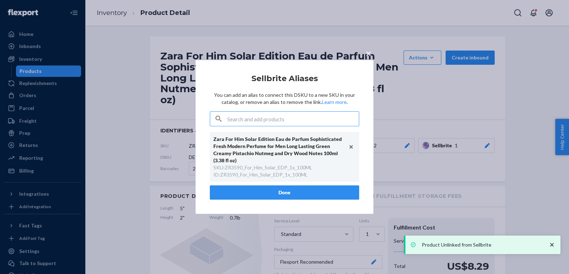
click at [295, 185] on button "Done" at bounding box center [284, 192] width 149 height 14
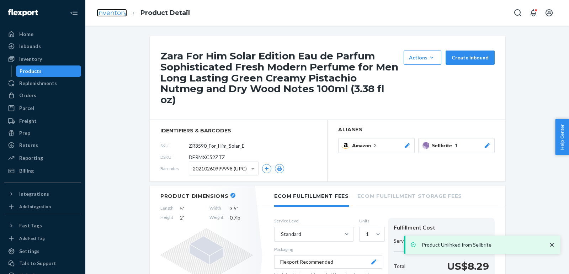
click at [107, 12] on link "Inventory" at bounding box center [112, 13] width 30 height 8
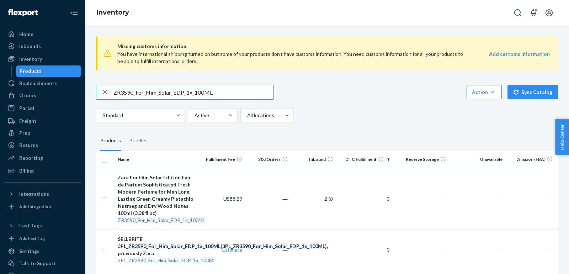
click at [212, 91] on input "ZR3590_For_Him_Solar_EDP_1x_100ML" at bounding box center [193, 92] width 160 height 14
paste input "1490_Gardenia_EDP_3"
type input "ZR1490_Gardenia_EDP_30ML"
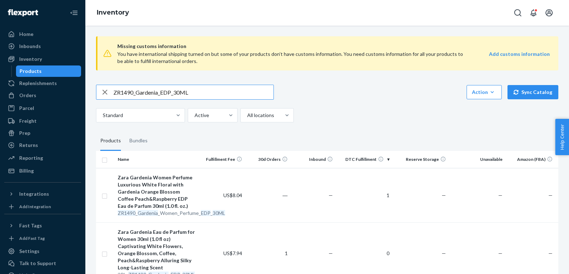
click at [203, 97] on input "ZR1490_Gardenia_EDP_30ML" at bounding box center [193, 92] width 160 height 14
click at [179, 87] on input "ZR1490_Gardenia_EDP_30ML" at bounding box center [193, 92] width 160 height 14
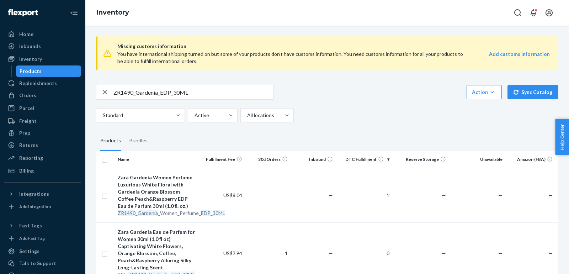
scroll to position [102, 0]
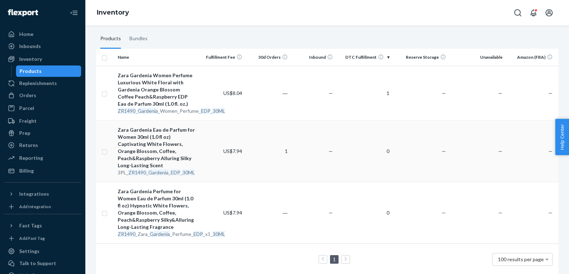
click at [163, 147] on div "Zara Gardenia Eau de Parfum for Women 30ml (1.0 fl oz) Captivating White Flower…" at bounding box center [157, 147] width 79 height 43
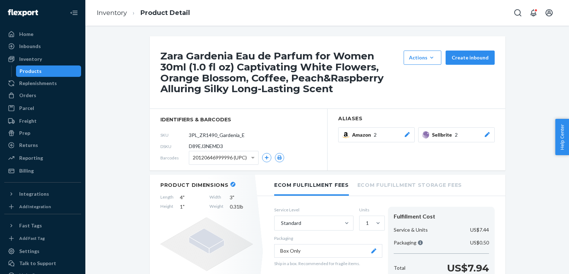
click at [490, 140] on button "Sellbrite 2" at bounding box center [456, 134] width 76 height 15
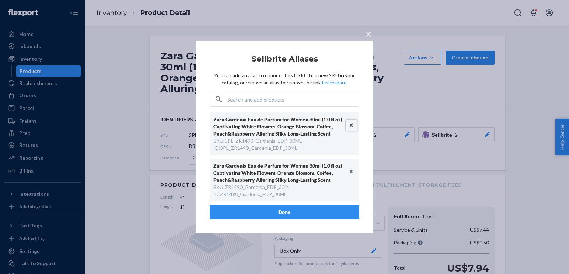
click at [350, 124] on button "Unlink" at bounding box center [351, 125] width 11 height 11
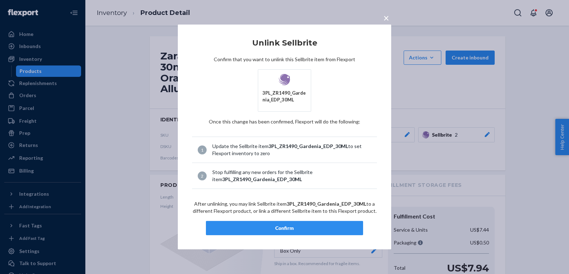
click at [326, 224] on button "Confirm" at bounding box center [284, 228] width 157 height 14
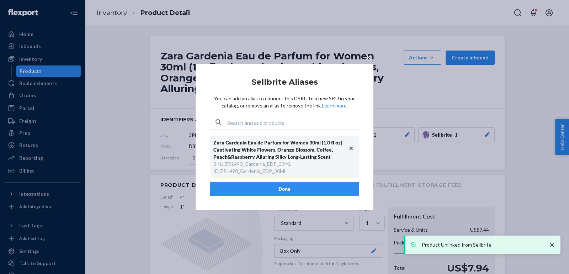
click at [268, 190] on button "Done" at bounding box center [284, 189] width 149 height 14
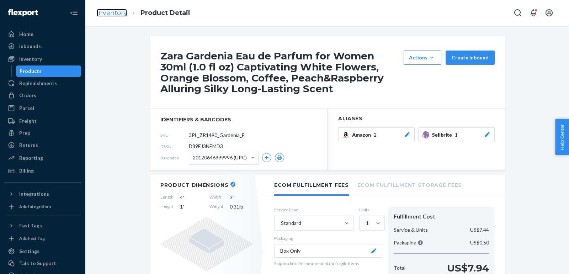
click at [108, 13] on link "Inventory" at bounding box center [112, 13] width 30 height 8
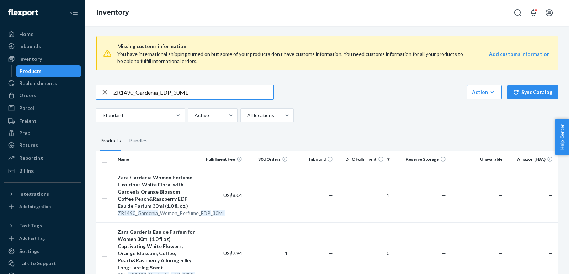
click at [231, 88] on input "ZR1490_Gardenia_EDP_30ML" at bounding box center [193, 92] width 160 height 14
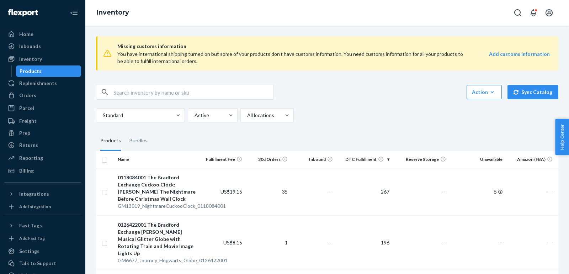
click at [211, 96] on input "text" at bounding box center [193, 92] width 160 height 14
click at [210, 92] on input "text" at bounding box center [193, 92] width 160 height 14
paste input "ZR2290_Gardenia_Extra_Bloom_EDP_90ML"
type input "ZR2290_Gardenia_Extra_Bloom_EDP_90ML"
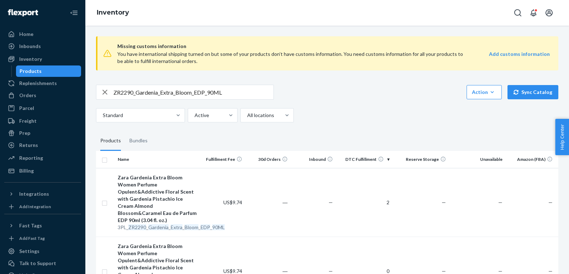
click at [237, 99] on div "ZR2290_Gardenia_Extra_Bloom_EDP_90ML Action Create product Create bundle Bulk c…" at bounding box center [327, 104] width 462 height 38
click at [231, 89] on input "ZR2290_Gardenia_Extra_Bloom_EDP_90ML" at bounding box center [193, 92] width 160 height 14
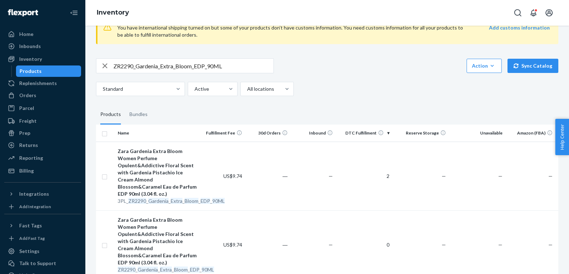
scroll to position [54, 0]
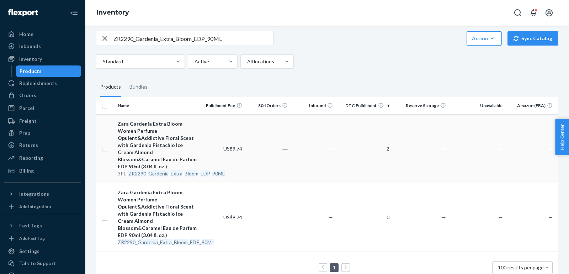
click at [171, 134] on div "Zara Gardenia Extra Bloom Women Perfume Opulent&Addictive Floral Scent with Gar…" at bounding box center [157, 145] width 79 height 50
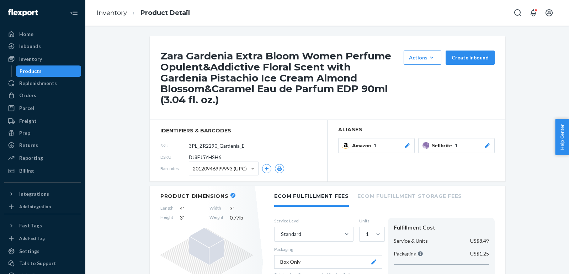
click at [496, 150] on section "Aliases Amazon 1 Sellbrite 1" at bounding box center [416, 150] width 178 height 61
click at [487, 144] on icon at bounding box center [486, 145] width 5 height 5
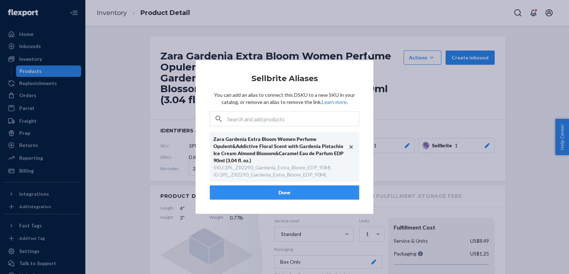
click at [367, 53] on span "×" at bounding box center [368, 53] width 6 height 12
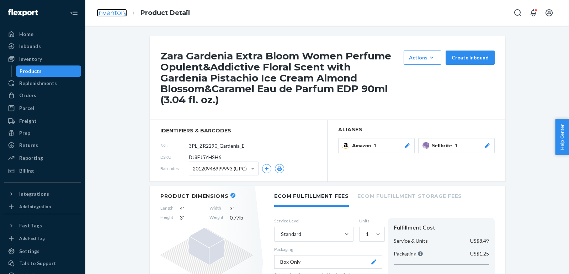
click at [105, 11] on link "Inventory" at bounding box center [112, 13] width 30 height 8
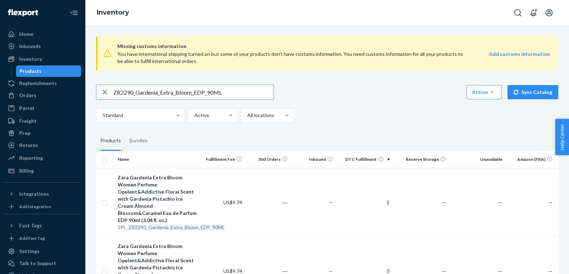
click at [173, 86] on input "ZR2290_Gardenia_Extra_Bloom_EDP_90ML" at bounding box center [193, 92] width 160 height 14
click at [172, 92] on input "ZR2290_Gardenia_Extra_Bloom_EDP_90ML" at bounding box center [193, 92] width 160 height 14
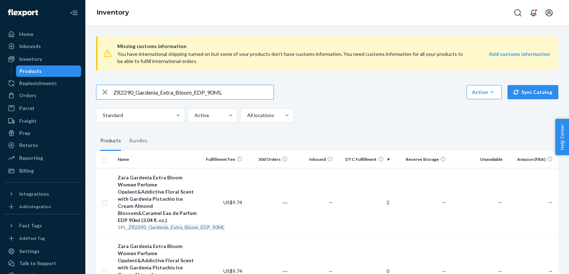
paste input "990_GardeniaEDP90ML_CremaGlitter15"
type input "ZR2990_GardeniaEDP90ML_CremaGlitter150ML"
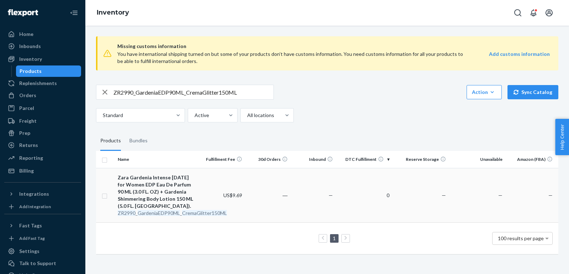
click at [153, 193] on div "Zara Gardenia Intense Navidad for Women EDP Eau De Parfum 90 ML (3.0 FL. OZ) + …" at bounding box center [157, 192] width 79 height 36
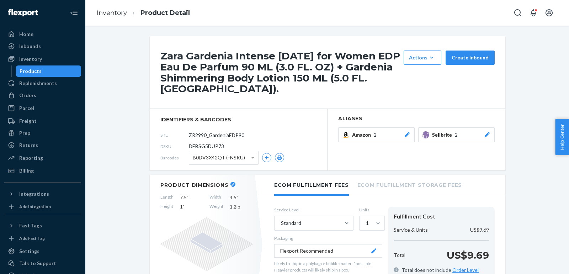
click at [485, 132] on icon at bounding box center [486, 134] width 7 height 5
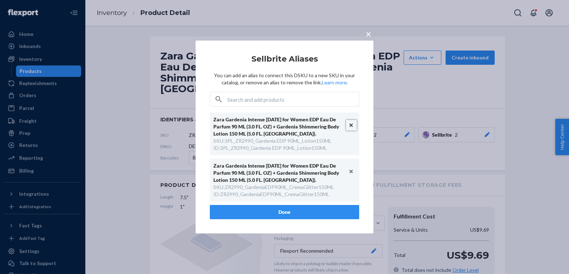
click at [352, 126] on button "Unlink" at bounding box center [351, 125] width 11 height 11
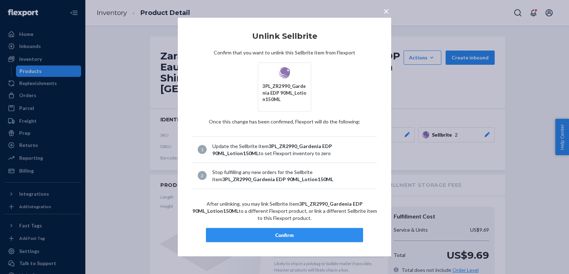
click at [320, 233] on div "Confirm" at bounding box center [284, 234] width 145 height 7
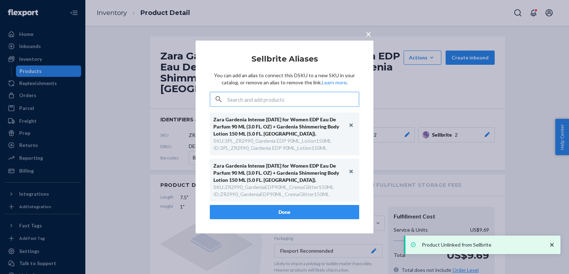
click at [269, 209] on div "× Sellbrite Aliases You can add an alias to connect this DSKU to a new SKU in y…" at bounding box center [284, 137] width 178 height 193
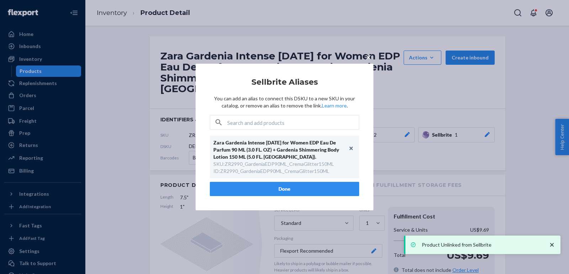
click at [278, 188] on button "Done" at bounding box center [284, 189] width 149 height 14
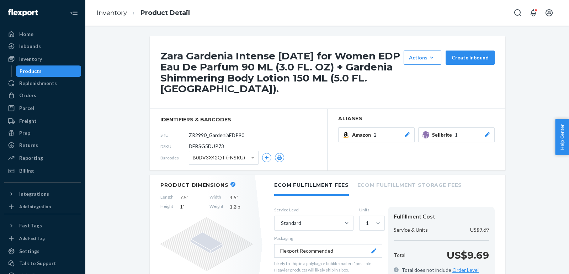
click at [489, 133] on icon at bounding box center [486, 134] width 5 height 5
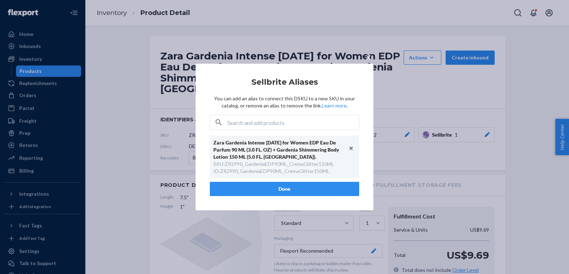
click at [422, 108] on div "× Sellbrite Aliases You can add an alias to connect this DSKU to a new SKU in y…" at bounding box center [284, 137] width 569 height 274
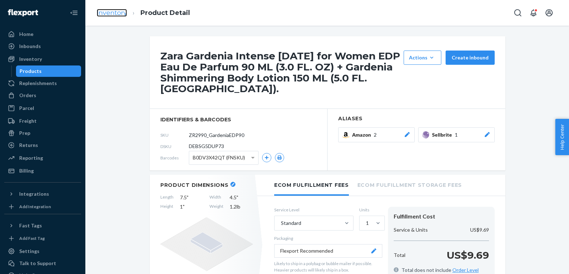
click at [112, 11] on link "Inventory" at bounding box center [112, 13] width 30 height 8
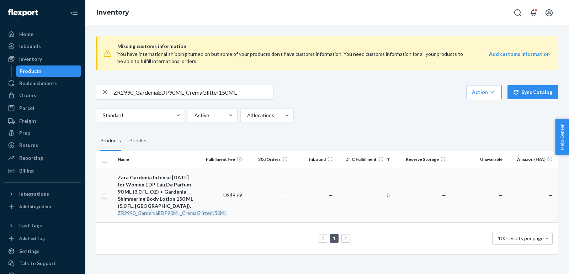
click at [154, 176] on div "Zara Gardenia Intense Navidad for Women EDP Eau De Parfum 90 ML (3.0 FL. OZ) + …" at bounding box center [157, 192] width 79 height 36
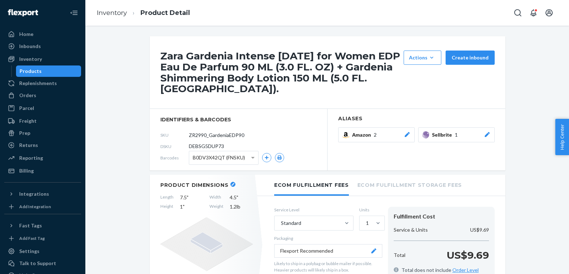
click at [486, 134] on icon at bounding box center [486, 134] width 5 height 5
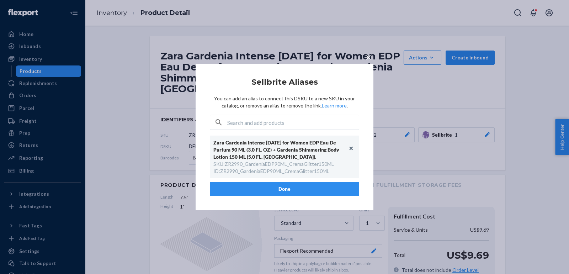
click at [366, 58] on span "×" at bounding box center [368, 57] width 6 height 12
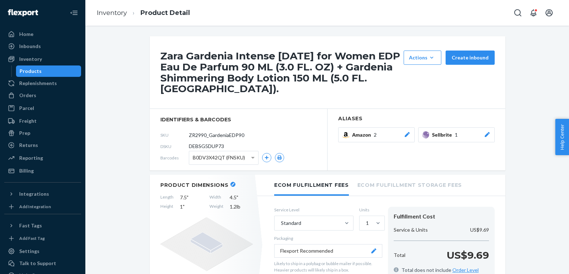
click at [101, 17] on li "Inventory" at bounding box center [112, 13] width 30 height 9
click at [111, 9] on link "Inventory" at bounding box center [112, 13] width 30 height 8
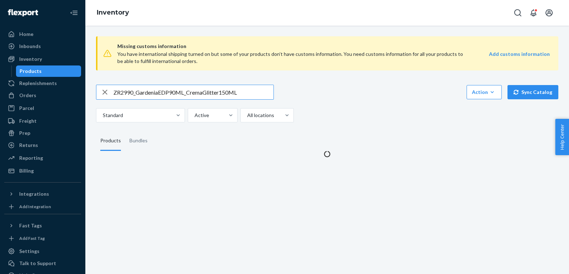
click at [230, 94] on input "ZR2990_GardeniaEDP90ML_CremaGlitter150ML" at bounding box center [193, 92] width 160 height 14
paste input "290_Gardenia_Orchid_EDP_X2_3"
type input "ZR2290_Gardenia_Orchid_EDP_X2_30ML"
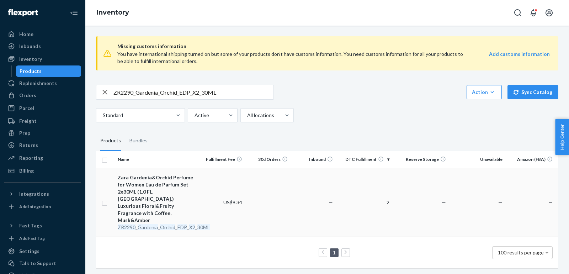
click at [162, 185] on div "Zara Gardenia&Orchid Perfume for Women Eau de Parfum Set 2x30ML (1.0 FL. OZ.) L…" at bounding box center [157, 199] width 79 height 50
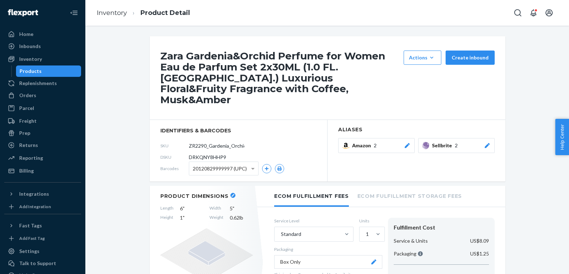
click at [495, 134] on section "Aliases Amazon 2 Sellbrite 2" at bounding box center [416, 150] width 178 height 61
click at [492, 138] on button "Sellbrite 2" at bounding box center [456, 145] width 76 height 15
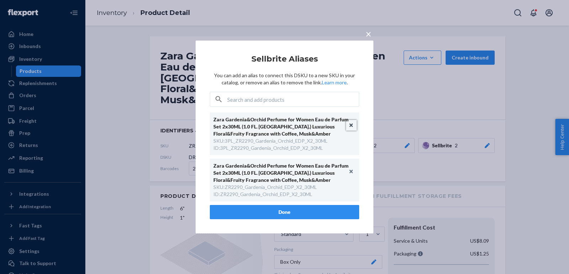
click at [353, 123] on button "Unlink" at bounding box center [351, 125] width 11 height 11
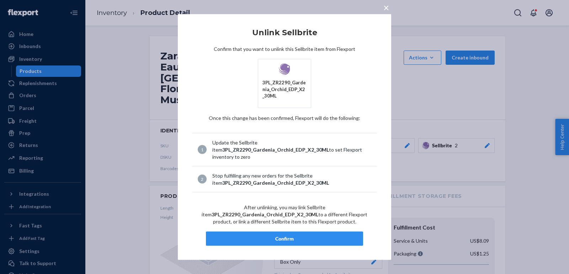
click at [255, 236] on div "Confirm" at bounding box center [284, 238] width 145 height 7
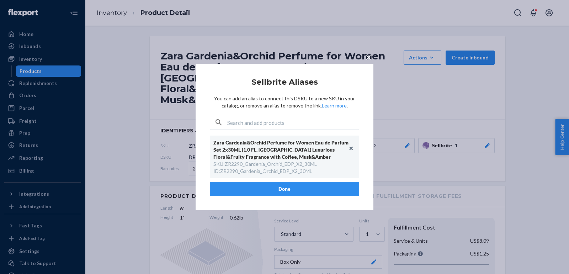
click at [306, 185] on button "Done" at bounding box center [284, 189] width 149 height 14
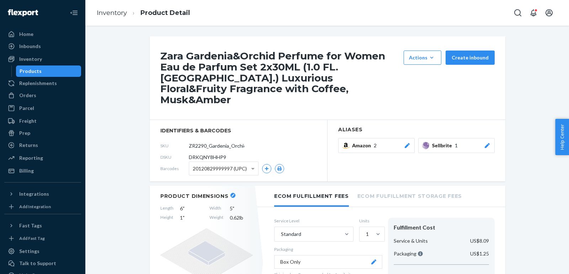
click at [486, 143] on icon at bounding box center [486, 145] width 5 height 5
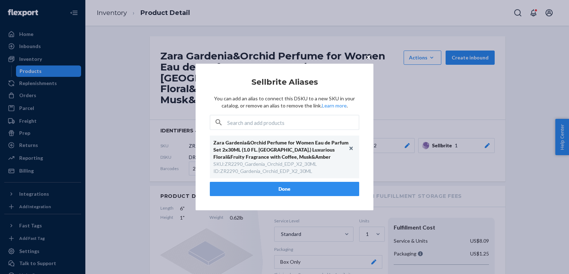
click at [407, 106] on div "× Sellbrite Aliases You can add an alias to connect this DSKU to a new SKU in y…" at bounding box center [284, 137] width 569 height 274
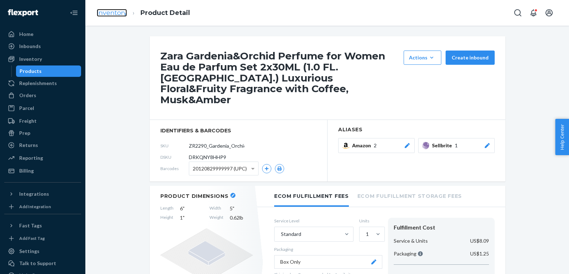
click at [108, 12] on link "Inventory" at bounding box center [112, 13] width 30 height 8
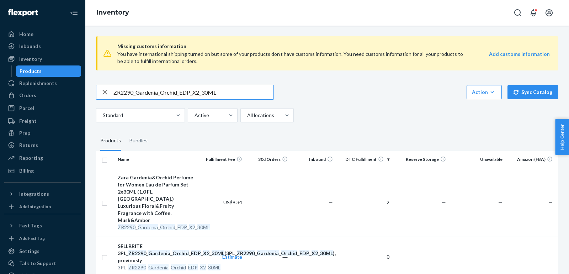
click at [235, 93] on input "ZR2290_Gardenia_Orchid_EDP_X2_30ML" at bounding box center [193, 92] width 160 height 14
paste input "990_Gardenia_Orchid_EDP_X2_9"
type input "ZR2990_Gardenia_Orchid_EDP_X2_90ML"
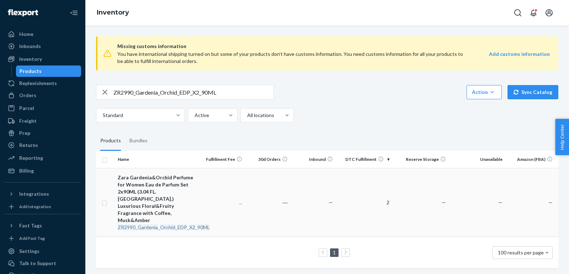
click at [169, 184] on div "Zara Gardenia&Orchid Perfume for Women Eau de Parfum Set 2x90ML (3.04 FL. OZ.) …" at bounding box center [157, 199] width 79 height 50
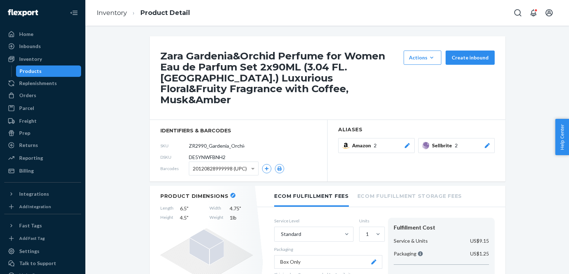
click at [486, 143] on icon at bounding box center [486, 145] width 7 height 5
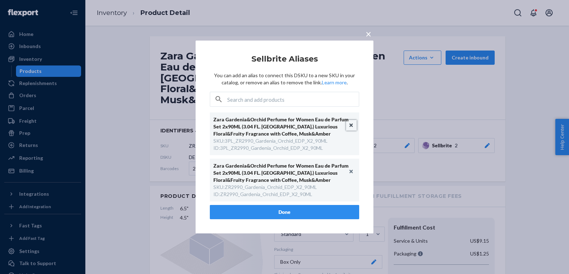
click at [352, 123] on button "Unlink" at bounding box center [351, 125] width 11 height 11
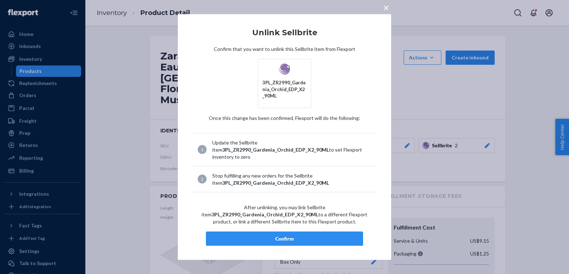
click at [283, 241] on button "Confirm" at bounding box center [284, 238] width 157 height 14
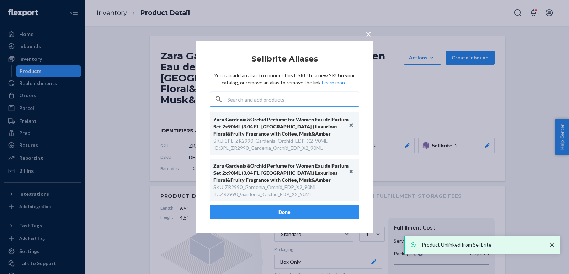
click at [259, 215] on div "× Sellbrite Aliases You can add an alias to connect this DSKU to a new SKU in y…" at bounding box center [284, 137] width 569 height 274
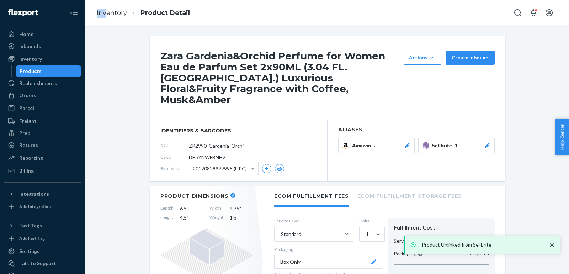
click at [104, 9] on li "Inventory" at bounding box center [112, 13] width 30 height 9
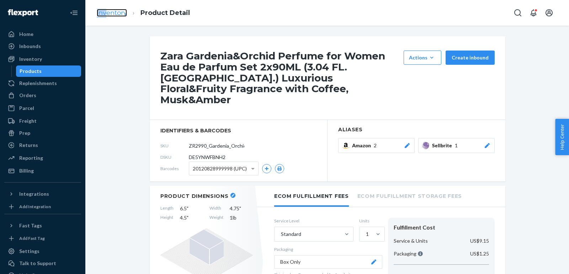
click at [113, 12] on link "Inventory" at bounding box center [112, 13] width 30 height 8
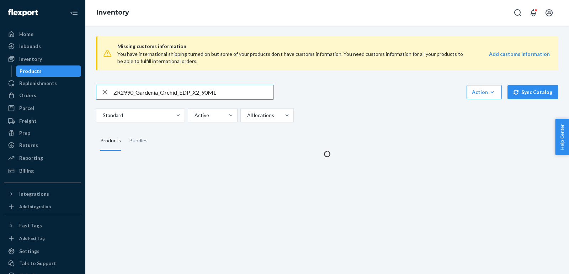
click at [198, 93] on input "ZR2990_Gardenia_Orchid_EDP_X2_90ML" at bounding box center [193, 92] width 160 height 14
type input "ZR1490_Gardenia_Women_Perfume_EDP_30ML"
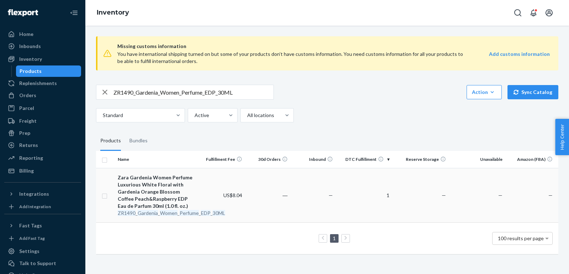
click at [142, 201] on div "Zara Gardenia Women Perfume Luxurious White Floral with Gardenia Orange Blossom…" at bounding box center [157, 192] width 79 height 36
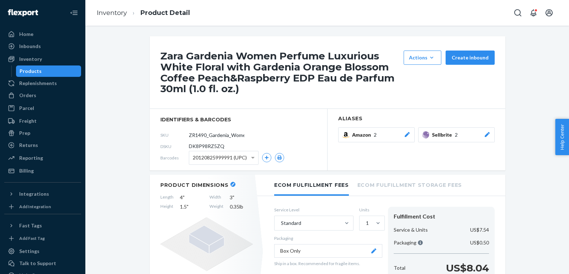
click at [489, 136] on div at bounding box center [486, 134] width 7 height 7
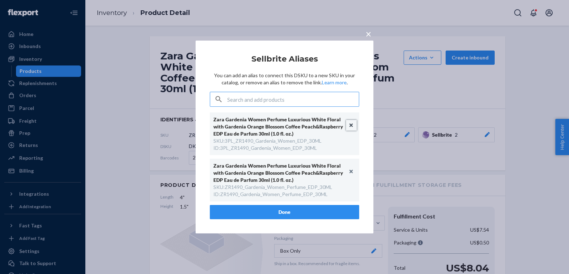
click at [351, 124] on button "Unlink" at bounding box center [351, 125] width 11 height 11
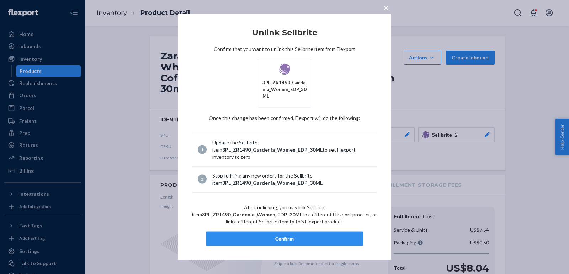
click at [296, 235] on div "Confirm" at bounding box center [284, 238] width 145 height 7
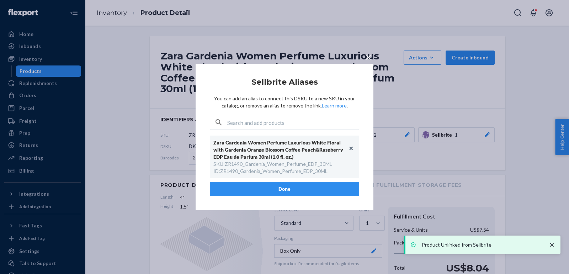
click at [270, 182] on button "Done" at bounding box center [284, 189] width 149 height 14
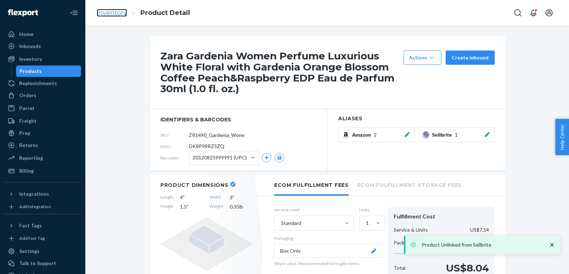
click at [111, 15] on link "Inventory" at bounding box center [112, 13] width 30 height 8
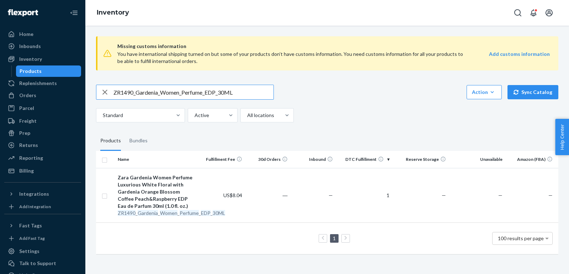
click at [188, 94] on input "ZR1490_Gardenia_Women_Perfume_EDP_30ML" at bounding box center [193, 92] width 160 height 14
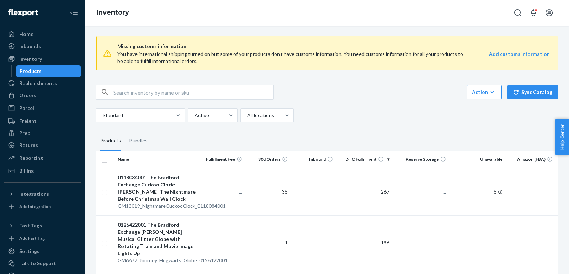
click at [183, 93] on input "text" at bounding box center [193, 92] width 160 height 14
paste input "ZR1490_Gardenia_Women_Perfume_EDP_30ML"
type input "ZR1490_Gardenia_Women_Perfume_EDP_30ML"
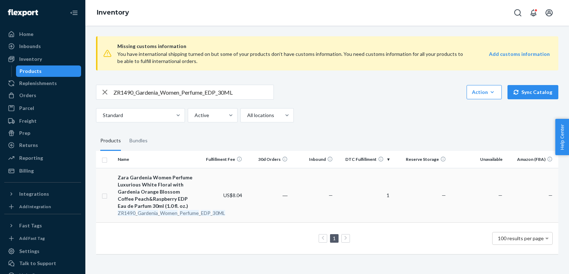
click at [153, 192] on div "Zara Gardenia Women Perfume Luxurious White Floral with Gardenia Orange Blossom…" at bounding box center [157, 192] width 79 height 36
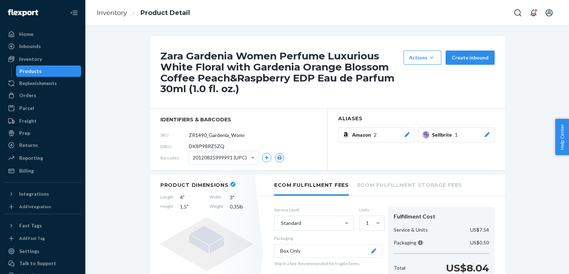
click at [484, 136] on icon at bounding box center [486, 134] width 7 height 5
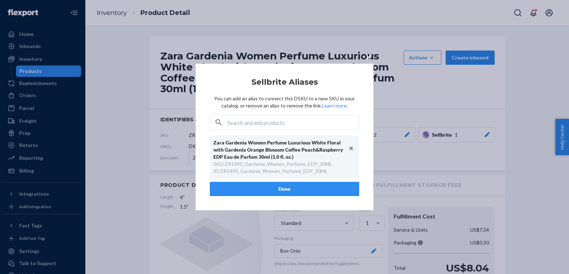
click at [404, 111] on div "× Sellbrite Aliases You can add an alias to connect this DSKU to a new SKU in y…" at bounding box center [284, 137] width 569 height 274
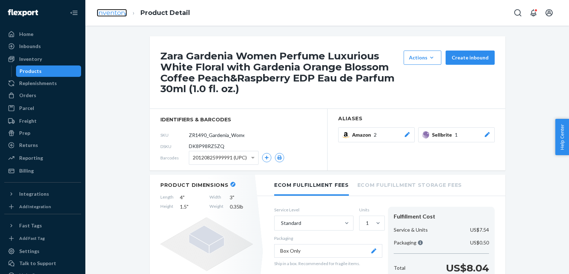
click at [115, 12] on link "Inventory" at bounding box center [112, 13] width 30 height 8
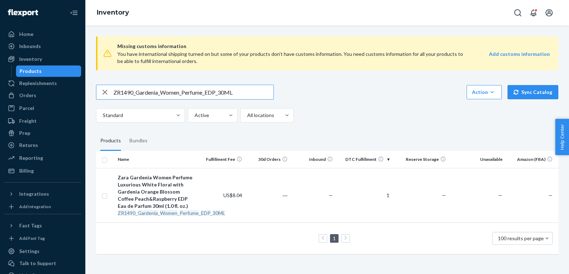
click at [209, 91] on input "ZR1490_Gardenia_Women_Perfume_EDP_30ML" at bounding box center [193, 92] width 160 height 14
paste input "2990_Gardenia_Women_Perfume_EDP_18"
type input "ZR2990_Gardenia_Women_Perfume_EDP_180ML"
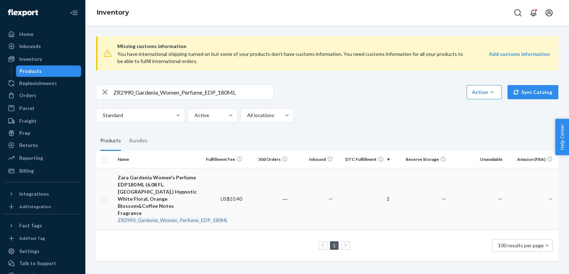
click at [160, 181] on div "Zara Gardenia Women's Perfume EDP180 ML (6.08 FL. OZ.) Hypnotic White Floral, O…" at bounding box center [157, 195] width 79 height 43
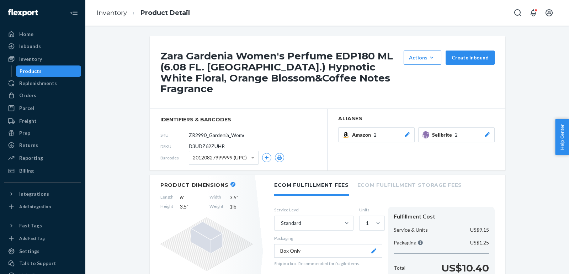
click at [491, 127] on button "Sellbrite 2" at bounding box center [456, 134] width 76 height 15
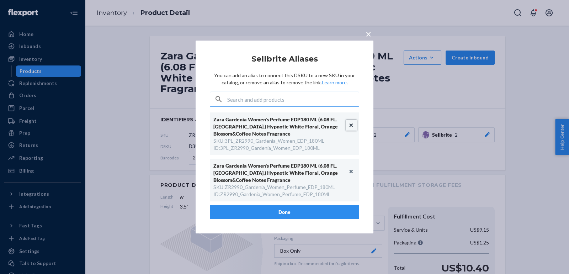
click at [355, 125] on button "Unlink" at bounding box center [351, 125] width 11 height 11
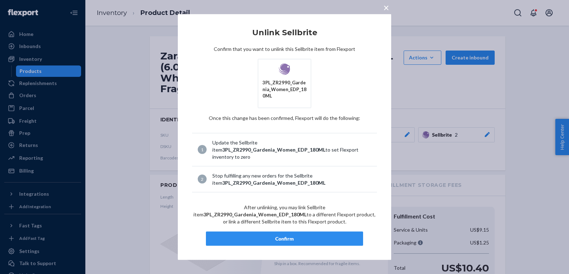
click at [287, 235] on div "Confirm" at bounding box center [284, 238] width 145 height 7
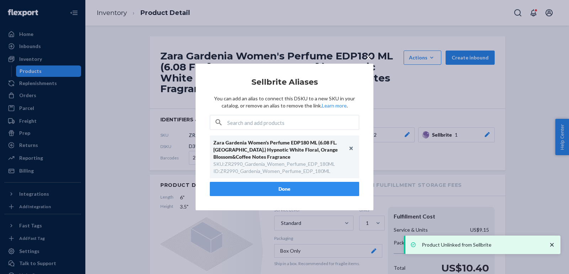
click at [263, 190] on button "Done" at bounding box center [284, 189] width 149 height 14
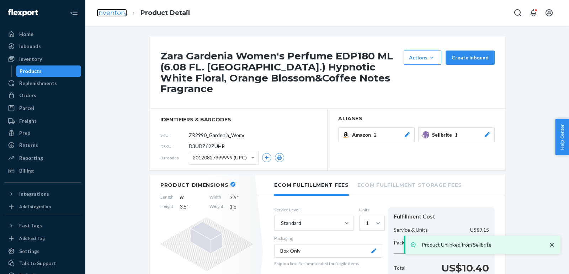
click at [101, 16] on link "Inventory" at bounding box center [112, 13] width 30 height 8
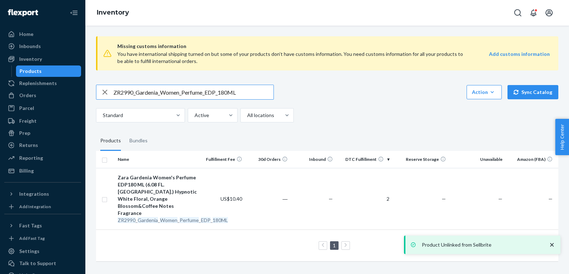
click at [182, 95] on input "ZR2990_Gardenia_Women_Perfume_EDP_180ML" at bounding box center [193, 92] width 160 height 14
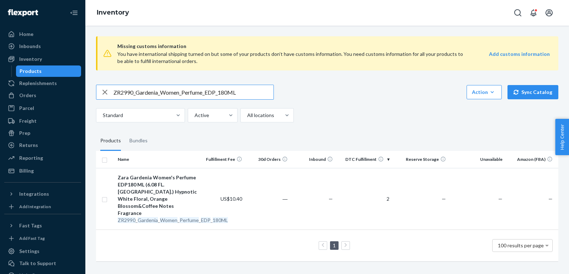
click at [182, 95] on input "ZR2990_Gardenia_Women_Perfume_EDP_180ML" at bounding box center [193, 92] width 160 height 14
paste input "3590_Golden_Decade_Amethyst_EDP_"
type input "ZR3590_Golden_Decade_Amethyst_EDP_80ML"
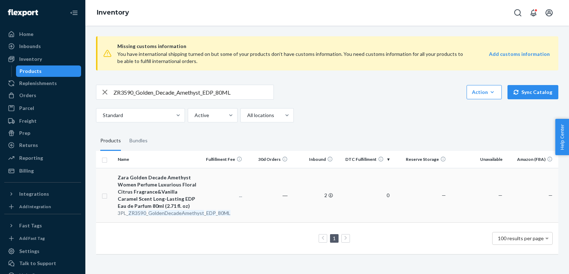
click at [145, 193] on div "Zara Golden Decade Amethyst Women Perfume Luxurious Floral Citrus Fragrance&Van…" at bounding box center [157, 192] width 79 height 36
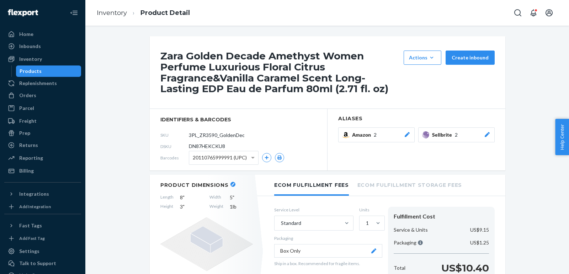
click at [489, 134] on icon at bounding box center [486, 134] width 7 height 5
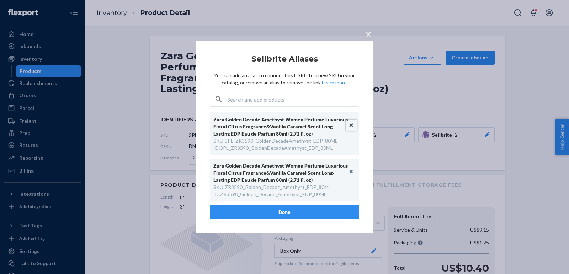
click at [351, 124] on button "Unlink" at bounding box center [351, 125] width 11 height 11
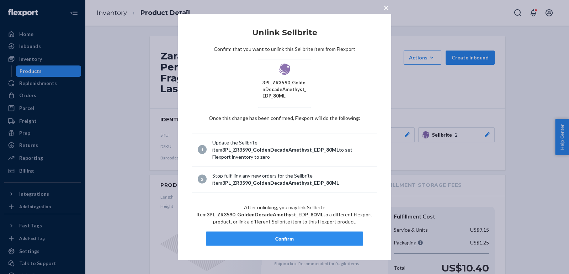
click at [301, 237] on div "Confirm" at bounding box center [284, 238] width 145 height 7
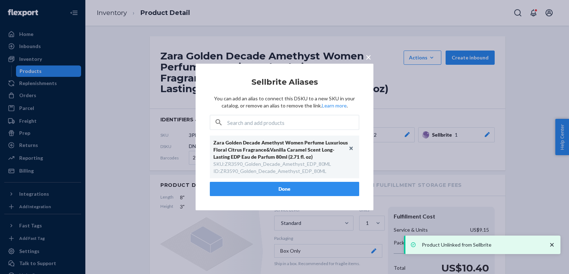
click at [273, 192] on button "Done" at bounding box center [284, 189] width 149 height 14
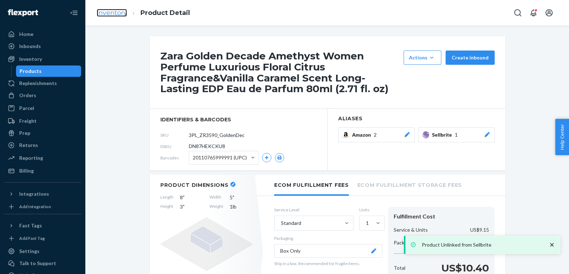
click at [125, 16] on link "Inventory" at bounding box center [112, 13] width 30 height 8
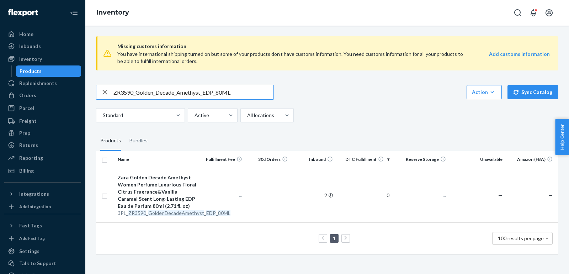
click at [252, 91] on input "ZR3590_Golden_Decade_Amethyst_EDP_80ML" at bounding box center [193, 92] width 160 height 14
type input "ZR1790_Golden_Decade_Amethyst_EDP_30ML"
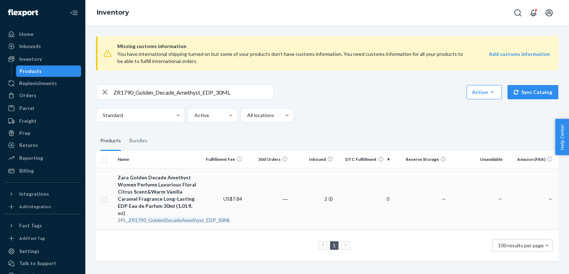
click at [163, 184] on div "Zara Golden Decade Amethyst Women Perfume Luxurious Floral Citrus Scent&Warm Va…" at bounding box center [157, 195] width 79 height 43
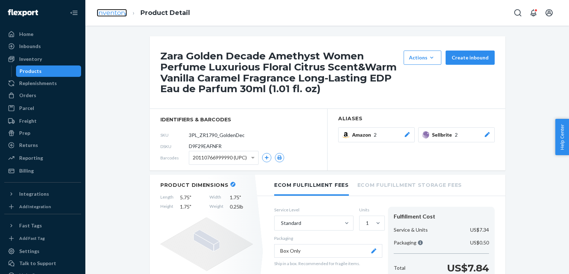
click at [109, 13] on link "Inventory" at bounding box center [112, 13] width 30 height 8
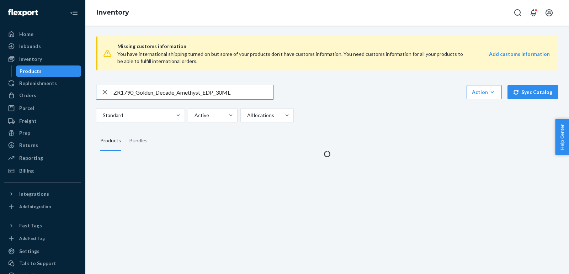
click at [207, 96] on input "ZR1790_Golden_Decade_Amethyst_EDP_30ML" at bounding box center [193, 92] width 160 height 14
paste input "4590_Golden_Decade_Cashmere_EDP_5"
type input "ZR4590_Golden_Decade_Cashmere_EDP_50ML"
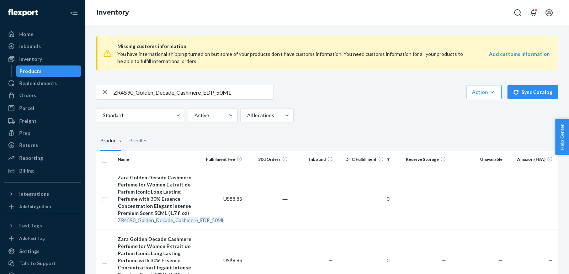
scroll to position [39, 0]
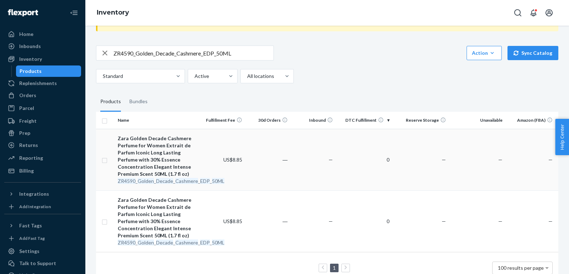
click at [144, 160] on div "Zara Golden Decade Cashmere Perfume for Women Extrait de Parfum Iconic Long Las…" at bounding box center [157, 156] width 79 height 43
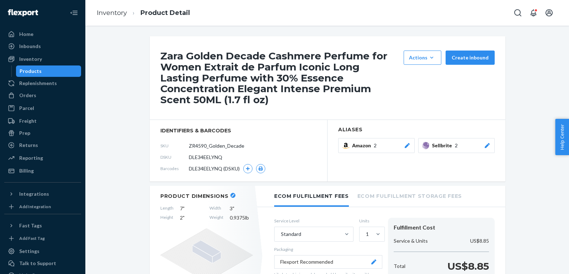
click at [483, 142] on div "Sellbrite 2" at bounding box center [461, 145] width 59 height 7
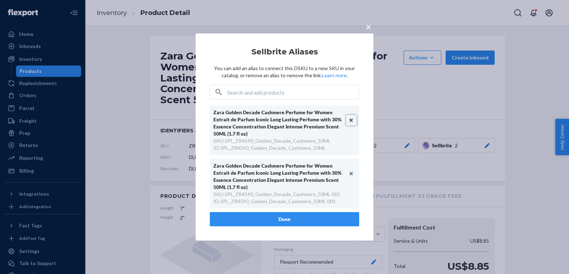
click at [351, 122] on button "Unlink" at bounding box center [351, 120] width 11 height 11
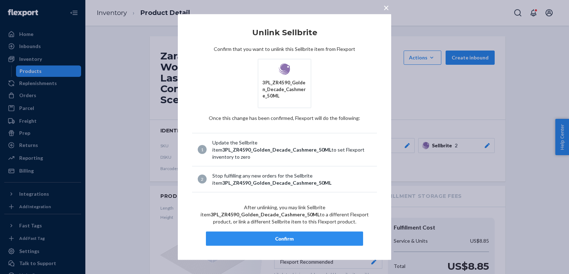
click at [303, 242] on button "Confirm" at bounding box center [284, 238] width 157 height 14
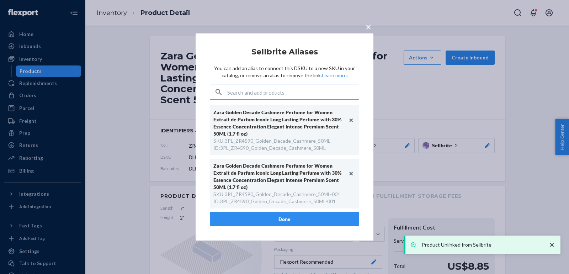
click at [280, 217] on div "× Sellbrite Aliases You can add an alias to connect this DSKU to a new SKU in y…" at bounding box center [284, 137] width 569 height 274
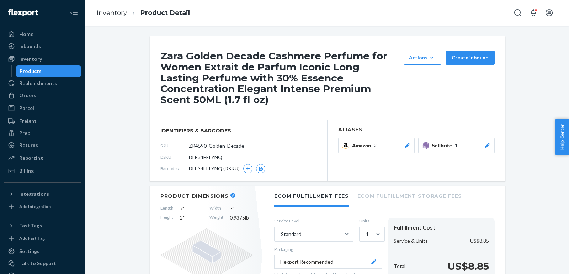
click at [481, 142] on div "Sellbrite 1" at bounding box center [461, 145] width 59 height 7
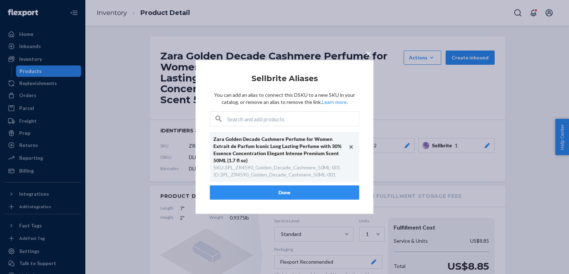
click at [367, 55] on span "×" at bounding box center [368, 53] width 6 height 12
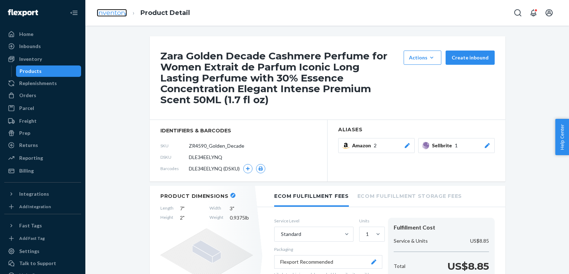
click at [108, 15] on link "Inventory" at bounding box center [112, 13] width 30 height 8
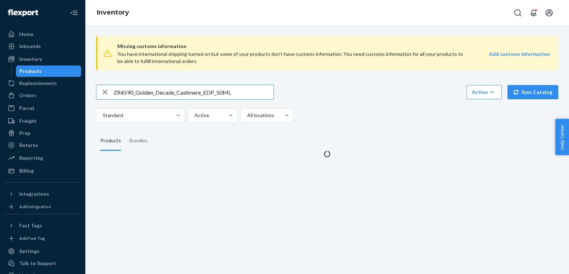
click at [150, 95] on input "ZR4590_Golden_Decade_Cashmere_EDP_50ML" at bounding box center [193, 92] width 160 height 14
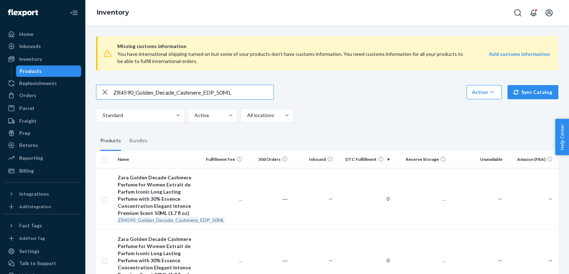
click at [150, 95] on input "ZR4590_Golden_Decade_Cashmere_EDP_50ML" at bounding box center [193, 92] width 160 height 14
paste input "Decade_ElixirParfum_x1_8"
type input "ZR4590_GoldenDecade_ElixirParfum_x1_80ML"
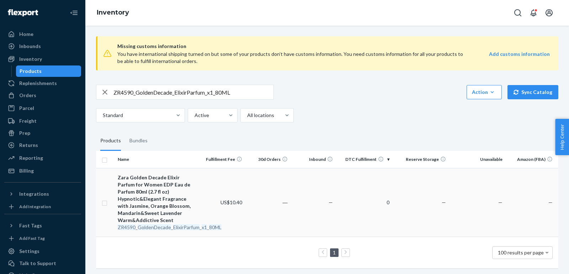
click at [134, 196] on div "Zara Golden Decade Elixir Parfum for Women EDP Eau de Parfum 80ml (2.7 fl oz) H…" at bounding box center [157, 199] width 79 height 50
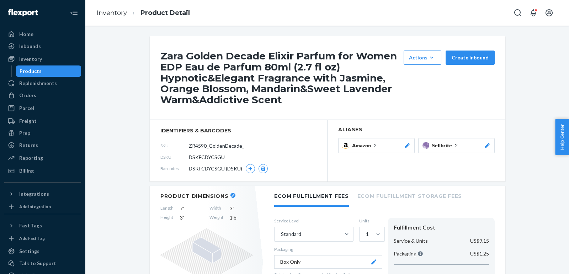
click at [483, 150] on button "Sellbrite 2" at bounding box center [456, 145] width 76 height 15
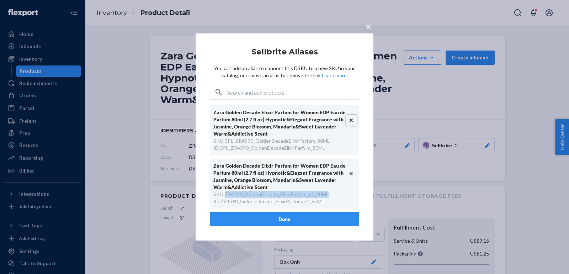
click at [351, 120] on button "Unlink" at bounding box center [351, 120] width 11 height 11
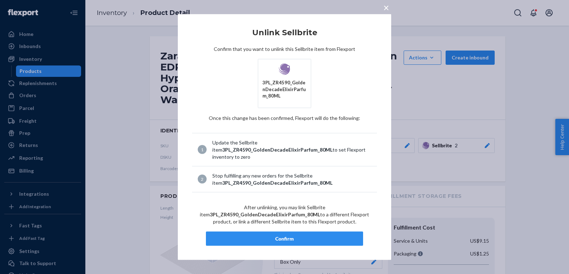
click at [263, 239] on div "Confirm" at bounding box center [284, 238] width 145 height 7
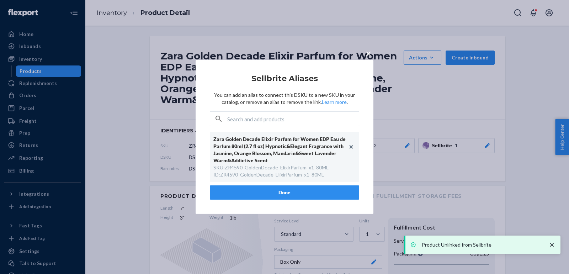
click at [297, 193] on button "Done" at bounding box center [284, 192] width 149 height 14
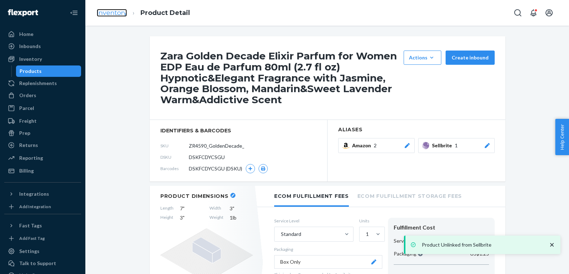
click at [117, 14] on link "Inventory" at bounding box center [112, 13] width 30 height 8
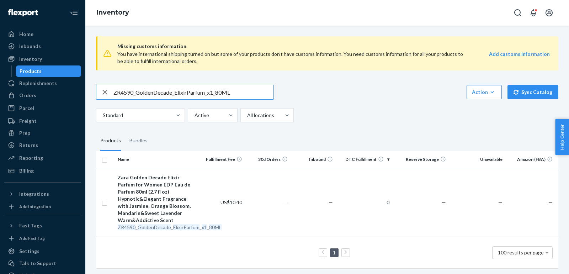
click at [228, 92] on input "ZR4590_GoldenDecade_ElixirParfum_x1_80ML" at bounding box center [193, 92] width 160 height 14
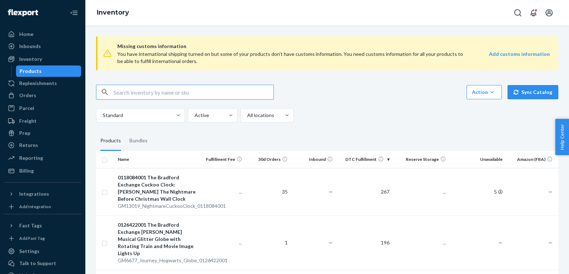
click at [197, 95] on input "text" at bounding box center [193, 92] width 160 height 14
paste input "ZR4590_GoldenDecade_ElixirParfum_x1_80ML"
type input "ZR4590_GoldenDecade_ElixirParfum_x1_80ML"
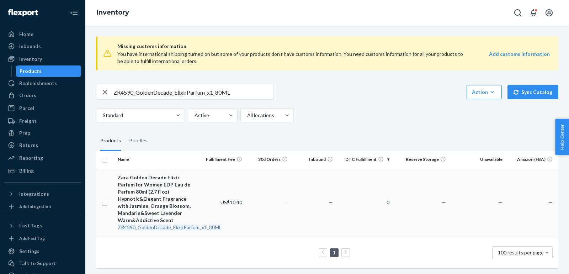
click at [159, 193] on div "Zara Golden Decade Elixir Parfum for Women EDP Eau de Parfum 80ml (2.7 fl oz) H…" at bounding box center [157, 199] width 79 height 50
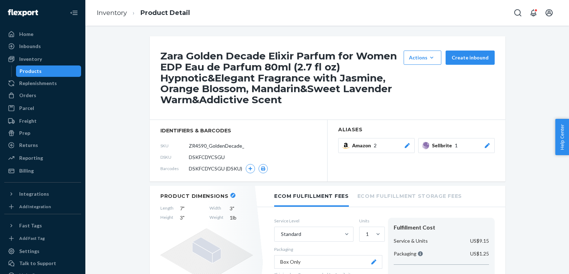
click at [487, 150] on button "Sellbrite 1" at bounding box center [456, 145] width 76 height 15
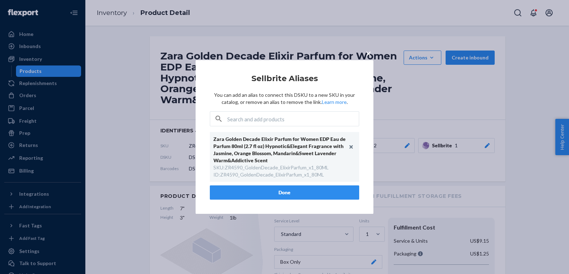
click at [427, 181] on div "× Sellbrite Aliases You can add an alias to connect this DSKU to a new SKU in y…" at bounding box center [284, 137] width 569 height 274
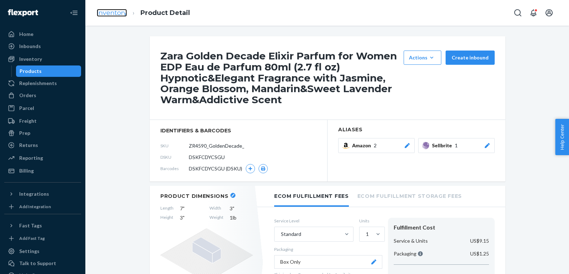
click at [117, 12] on link "Inventory" at bounding box center [112, 13] width 30 height 8
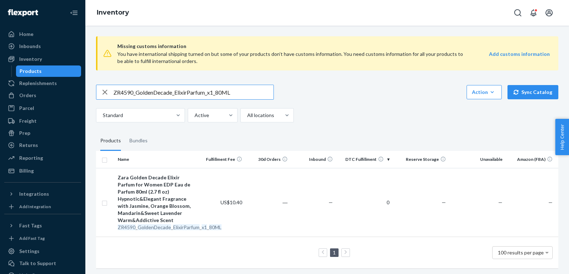
click at [208, 91] on input "ZR4590_GoldenDecade_ElixirParfum_x1_80ML" at bounding box center [193, 92] width 160 height 14
paste input "2590__Golden_Decade_Elixir_1x_3"
type input "ZR2590__Golden_Decade_Elixir_1x_30ML"
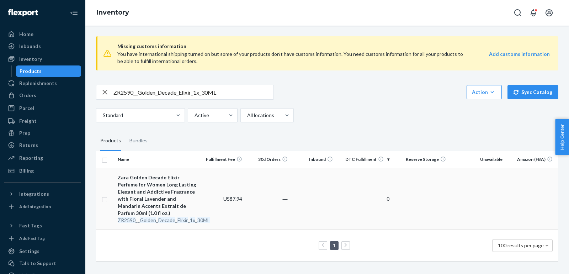
click at [148, 195] on div "Zara Golden Decade Elixir Perfume for Women Long Lasting Elegant and Addictive …" at bounding box center [157, 195] width 79 height 43
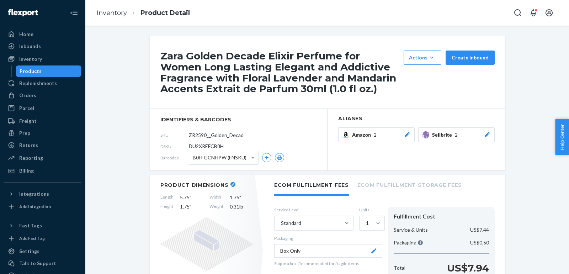
click at [488, 135] on icon at bounding box center [486, 134] width 7 height 5
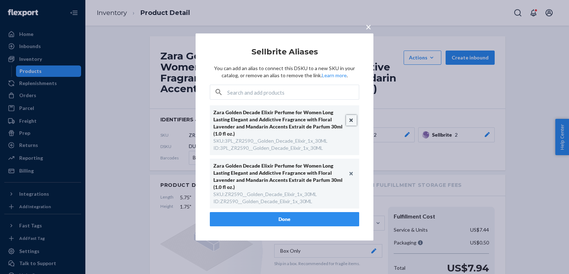
click at [351, 125] on button "Unlink" at bounding box center [351, 120] width 11 height 11
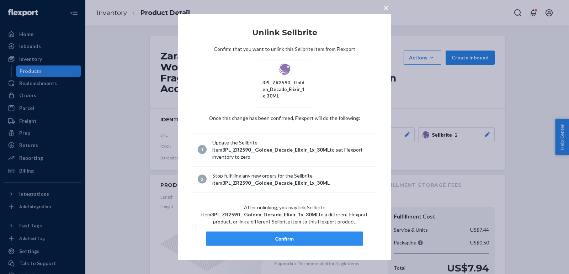
click at [310, 231] on button "Confirm" at bounding box center [284, 238] width 157 height 14
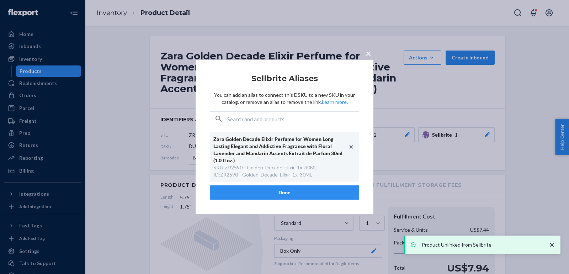
click at [251, 195] on button "Done" at bounding box center [284, 192] width 149 height 14
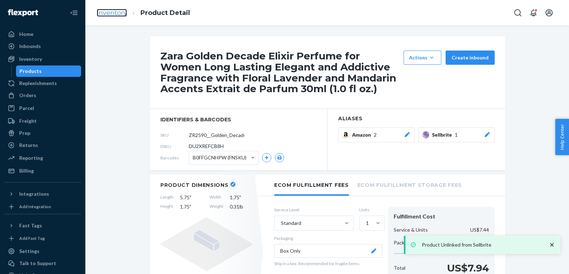
click at [118, 13] on link "Inventory" at bounding box center [112, 13] width 30 height 8
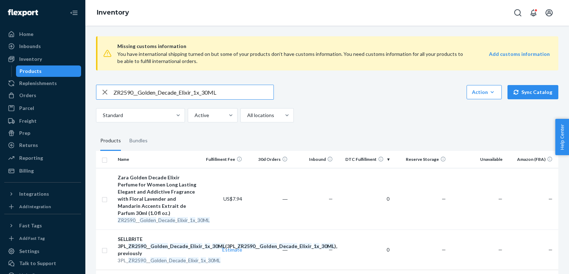
click at [219, 91] on input "ZR2590__Golden_Decade_Elixir_1x_30ML" at bounding box center [193, 92] width 160 height 14
paste input "3590_Golden_Decade_EDP_x1_8"
type input "ZR3590_Golden_Decade_EDP_x1_80ML"
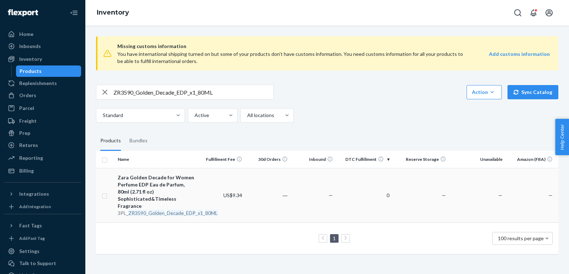
click at [138, 191] on div "Zara Golden Decade for Women Perfume EDP Eau de Parfum, 80ml (2.71 fl oz) Sophi…" at bounding box center [157, 192] width 79 height 36
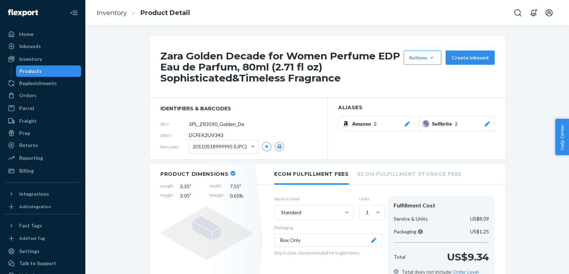
click at [490, 125] on icon at bounding box center [486, 123] width 7 height 5
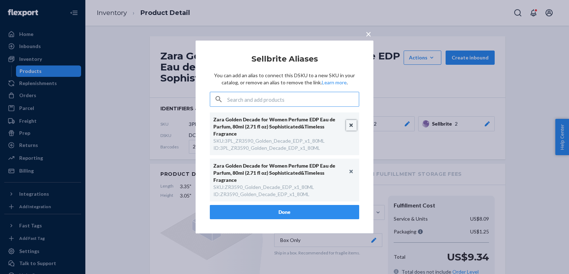
click at [351, 126] on button "Unlink" at bounding box center [351, 125] width 11 height 11
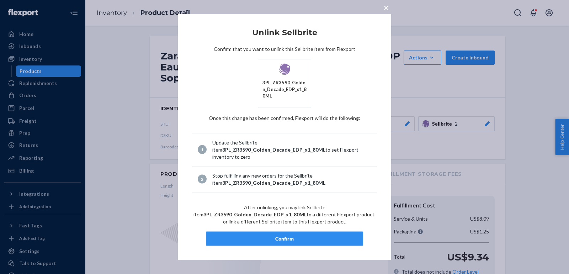
click at [301, 235] on div "Confirm" at bounding box center [284, 238] width 145 height 7
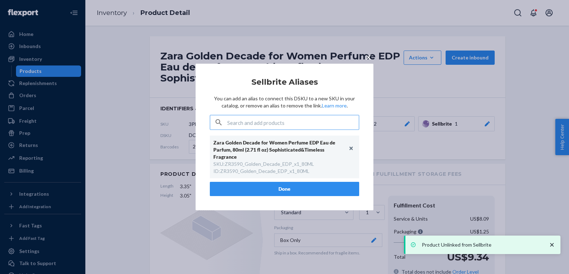
click at [285, 209] on div "× Sellbrite Aliases You can add an alias to connect this DSKU to a new SKU in y…" at bounding box center [284, 137] width 569 height 274
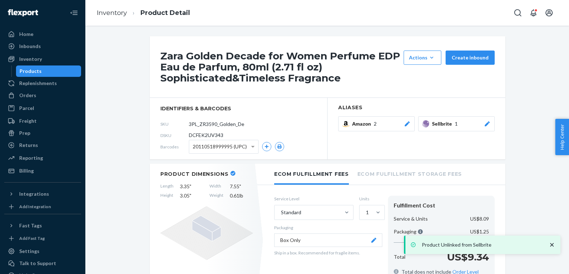
click at [489, 123] on icon at bounding box center [486, 123] width 7 height 5
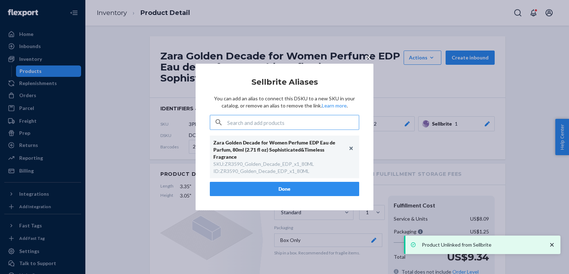
click at [281, 191] on button "Done" at bounding box center [284, 189] width 149 height 14
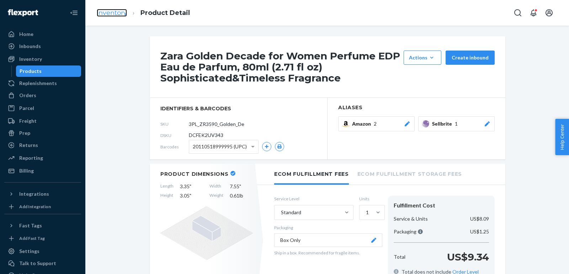
click at [103, 11] on link "Inventory" at bounding box center [112, 13] width 30 height 8
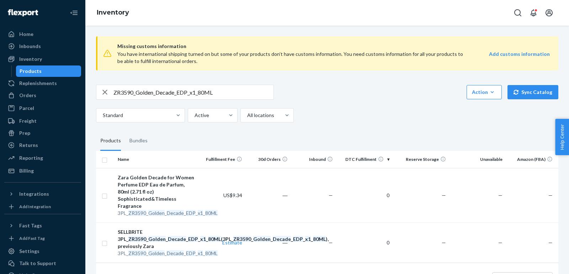
click at [273, 94] on div "ZR3590_Golden_Decade_EDP_x1_80ML" at bounding box center [185, 92] width 178 height 15
click at [273, 94] on input "ZR3590_Golden_Decade_EDP_x1_80ML" at bounding box center [193, 92] width 160 height 14
paste input "Decade_EDP"
type input "ZR3590_GoldenDecade_EDP_80ML"
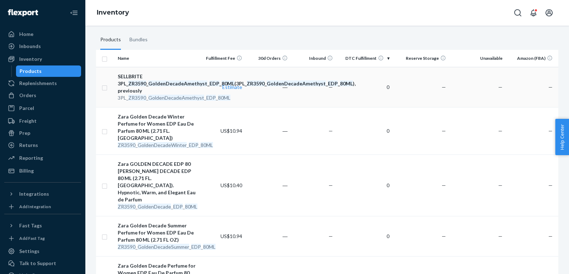
scroll to position [111, 0]
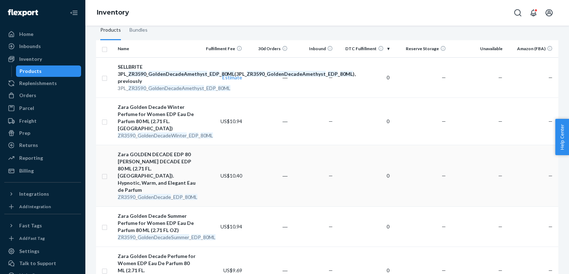
click at [151, 161] on div "Zara GOLDEN DECADE EDP 80 ML GOLDEN DECADE EDP 80 ML (2.71 FL. OZ). Hypnotic, W…" at bounding box center [157, 172] width 79 height 43
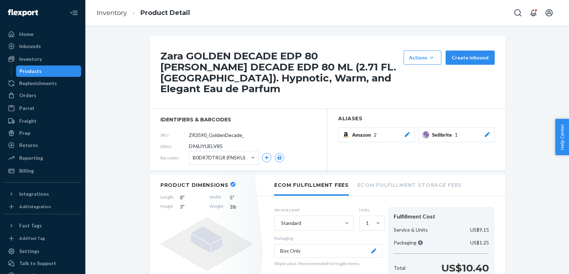
click at [486, 132] on icon at bounding box center [486, 134] width 5 height 5
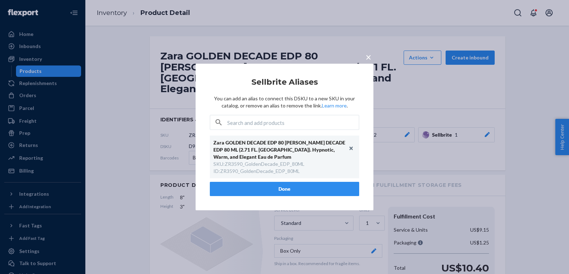
click at [418, 101] on div "× Sellbrite Aliases You can add an alias to connect this DSKU to a new SKU in y…" at bounding box center [284, 137] width 569 height 274
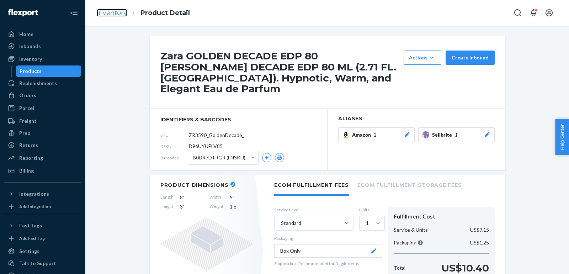
click at [110, 12] on link "Inventory" at bounding box center [112, 13] width 30 height 8
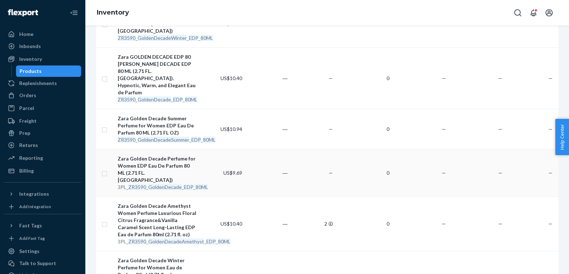
scroll to position [214, 0]
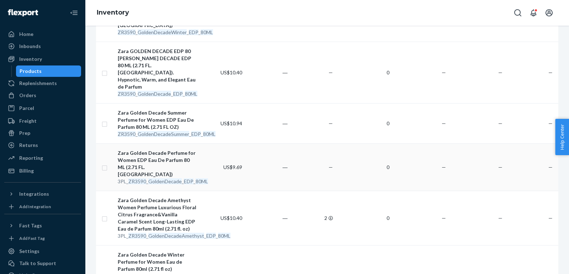
click at [156, 150] on div "Zara Golden Decade Perfume for Women EDP Eau De Parfum 80 ML (2.71 FL. OZ)" at bounding box center [157, 163] width 79 height 28
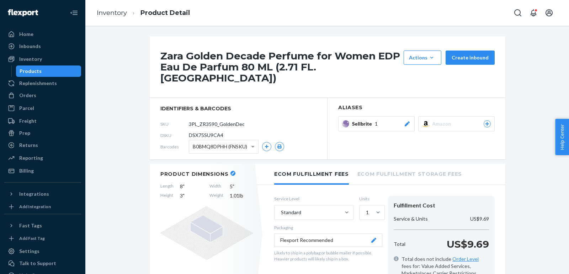
click at [108, 6] on ol "Inventory Product Detail" at bounding box center [143, 12] width 104 height 21
click at [122, 10] on link "Inventory" at bounding box center [112, 13] width 30 height 8
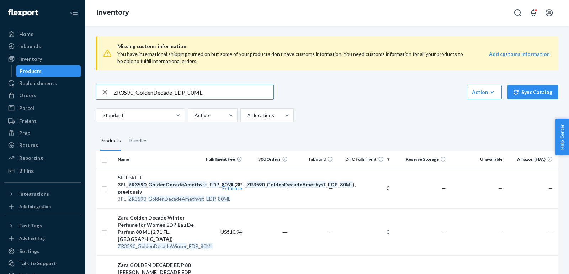
click at [209, 85] on div "ZR3590_GoldenDecade_EDP_80ML" at bounding box center [185, 92] width 178 height 15
click at [215, 93] on input "ZR3590_GoldenDecade_EDP_80ML" at bounding box center [193, 92] width 160 height 14
paste input "2790_Golden_Decade_EDP_2x_50ML_1"
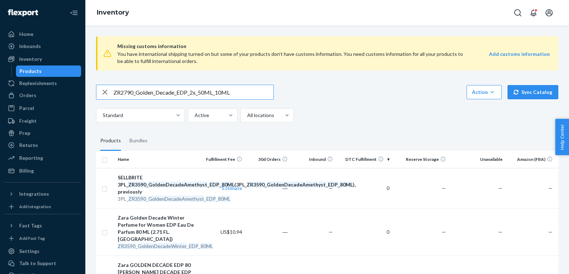
type input "ZR2790_Golden_Decade_EDP_2x_50ML_10ML"
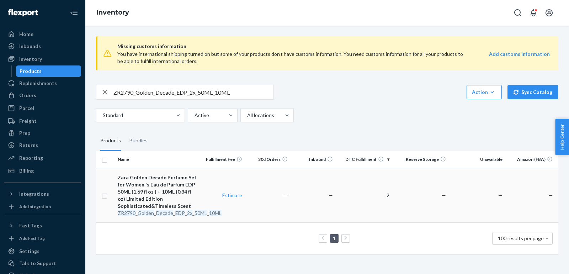
click at [169, 184] on div "Zara Golden Decade Perfume Set for Women 's Eau de Parfum EDP 50ML (1.69 fl oz …" at bounding box center [157, 192] width 79 height 36
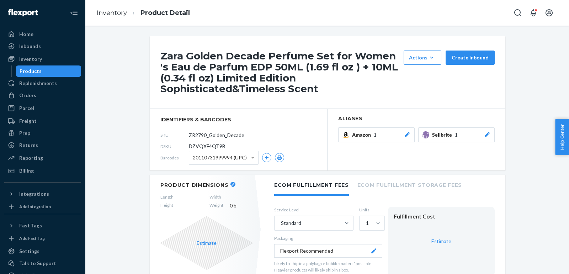
click at [481, 134] on div "Sellbrite 1" at bounding box center [461, 134] width 59 height 7
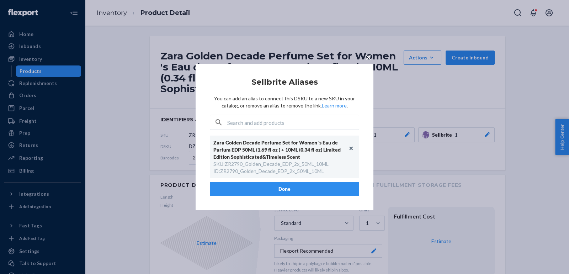
click at [324, 38] on div "× Sellbrite Aliases You can add an alias to connect this DSKU to a new SKU in y…" at bounding box center [284, 137] width 569 height 274
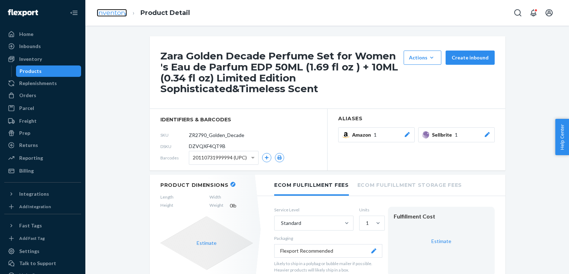
click at [115, 11] on link "Inventory" at bounding box center [112, 13] width 30 height 8
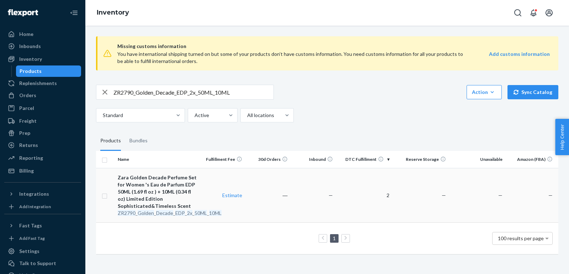
click at [166, 199] on div "Zara Golden Decade Perfume Set for Women 's Eau de Parfum EDP 50ML (1.69 fl oz …" at bounding box center [157, 192] width 79 height 36
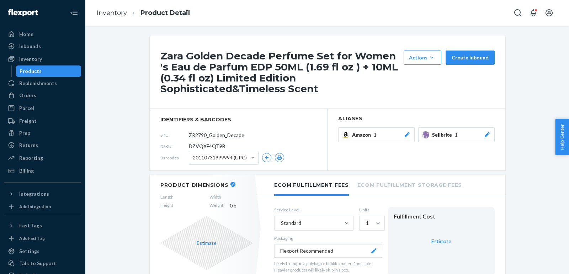
click at [484, 134] on icon at bounding box center [486, 134] width 7 height 5
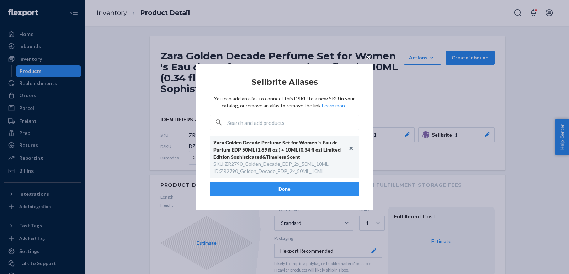
click at [367, 57] on span "×" at bounding box center [368, 57] width 6 height 12
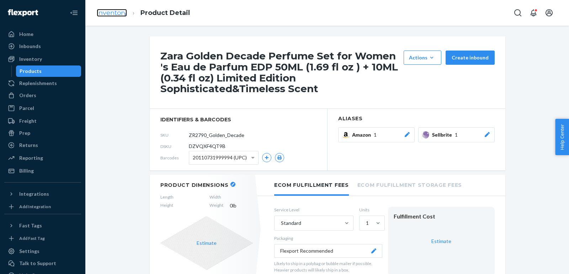
click at [116, 15] on link "Inventory" at bounding box center [112, 13] width 30 height 8
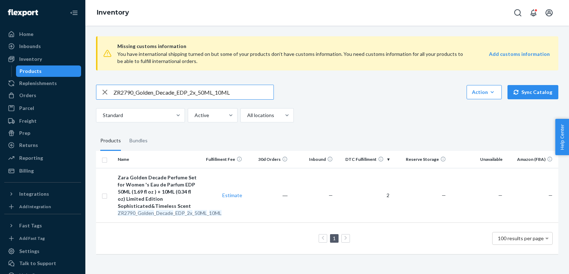
click at [227, 96] on input "ZR2790_Golden_Decade_EDP_2x_50ML_10ML" at bounding box center [193, 92] width 160 height 14
paste input "1790_Golden_Decade_Ruby_EDP_3"
click at [244, 88] on input "ZR1790_Golden_Decade_Ruby_EDP_30ML" at bounding box center [193, 92] width 160 height 14
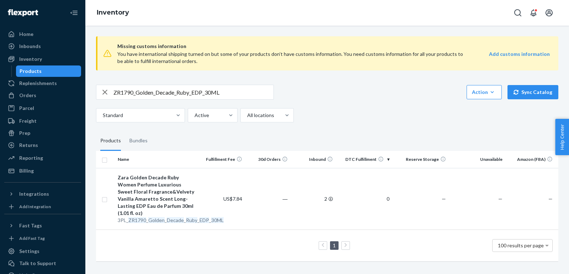
click at [141, 90] on input "ZR1790_Golden_Decade_Ruby_EDP_30ML" at bounding box center [193, 92] width 160 height 14
paste input "3590_Golden_Decade_Ruby_EDP_8"
type input "ZR3590_Golden_Decade_Ruby_EDP_80ML"
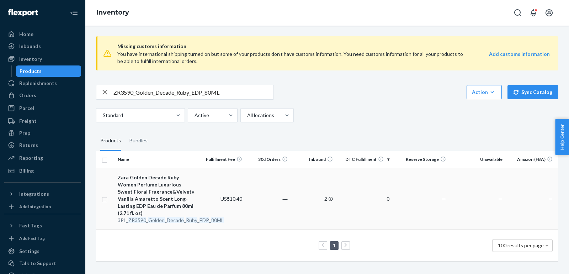
click at [161, 187] on div "Zara Golden Decade Ruby Women Perfume Luxurious Sweet Floral Fragrance&Velvety …" at bounding box center [157, 195] width 79 height 43
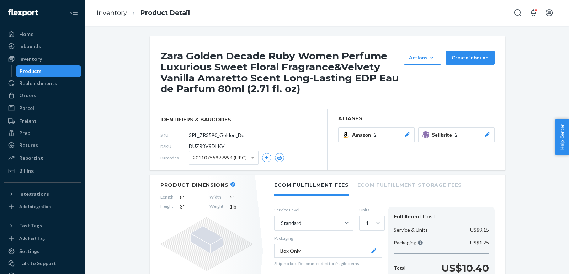
click at [491, 134] on button "Sellbrite 2" at bounding box center [456, 134] width 76 height 15
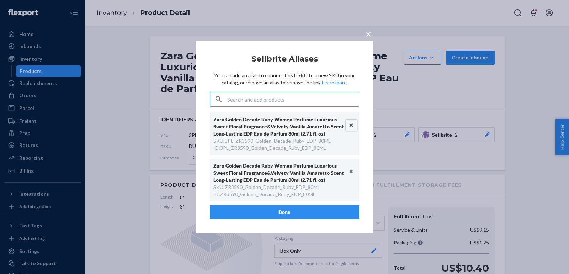
click at [353, 125] on button "Unlink" at bounding box center [351, 125] width 11 height 11
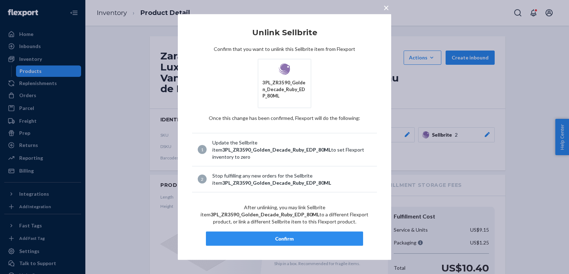
click at [306, 238] on div "Confirm" at bounding box center [284, 238] width 145 height 7
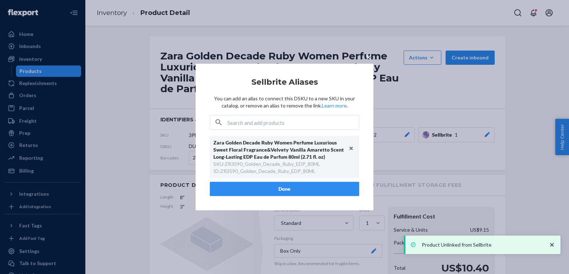
click at [274, 194] on button "Done" at bounding box center [284, 189] width 149 height 14
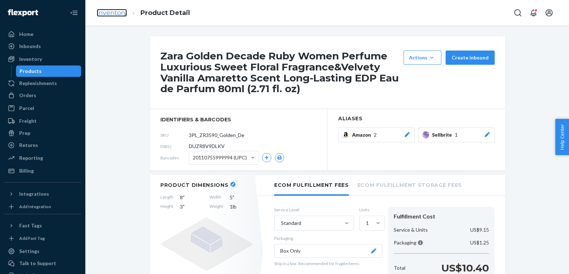
click at [110, 13] on link "Inventory" at bounding box center [112, 13] width 30 height 8
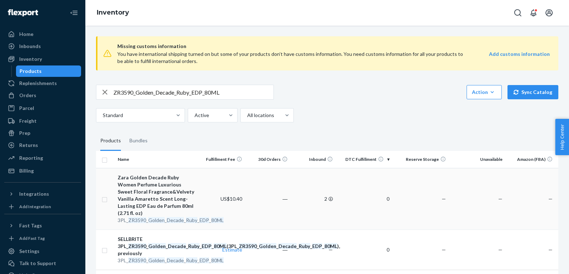
scroll to position [10, 0]
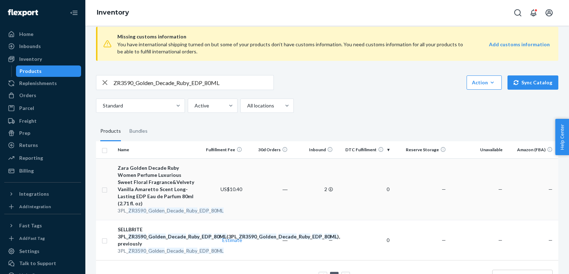
click at [155, 184] on div "Zara Golden Decade Ruby Women Perfume Luxurious Sweet Floral Fragrance&Velvety …" at bounding box center [157, 185] width 79 height 43
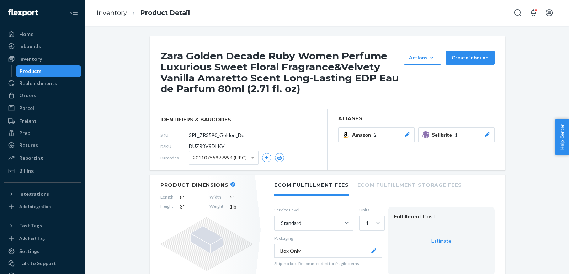
click at [491, 136] on button "Sellbrite 1" at bounding box center [456, 134] width 76 height 15
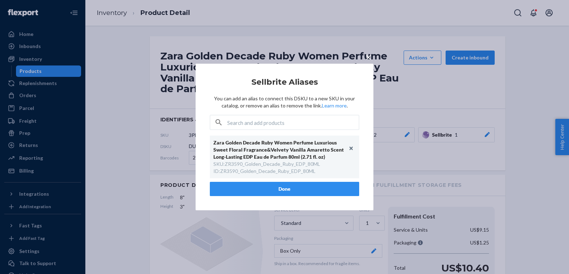
click at [254, 48] on div "× Sellbrite Aliases You can add an alias to connect this DSKU to a new SKU in y…" at bounding box center [284, 137] width 569 height 274
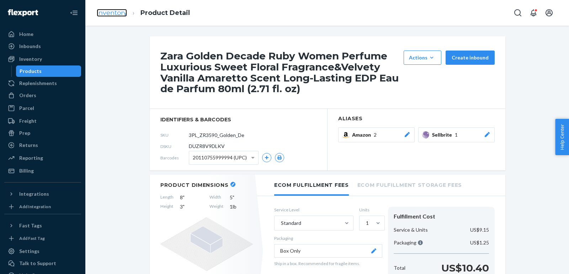
click at [113, 15] on link "Inventory" at bounding box center [112, 13] width 30 height 8
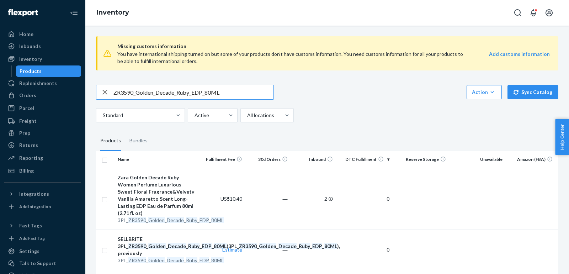
click at [221, 95] on input "ZR3590_Golden_Decade_Ruby_EDP_80ML" at bounding box center [193, 92] width 160 height 14
paste input "4590_Golden_Decade_Sandalwood_EDP_5"
type input "ZR4590_Golden_Decade_Sandalwood_EDP_50ML"
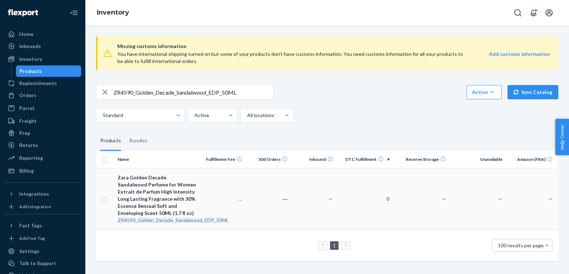
click at [160, 191] on div "Zara Golden Decade Sandalwood Perfume for Women Extrait de Parfum High Intensit…" at bounding box center [157, 195] width 79 height 43
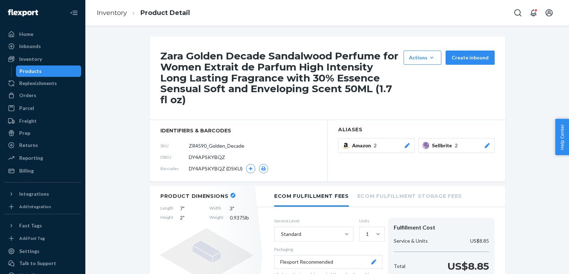
click at [486, 143] on icon at bounding box center [486, 145] width 7 height 5
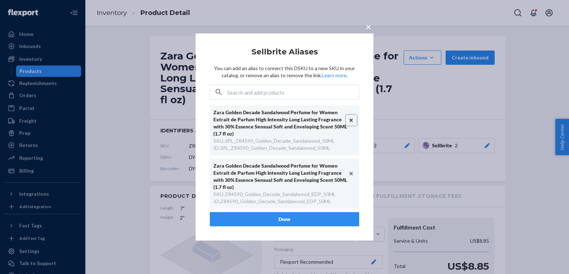
click at [352, 121] on button "Unlink" at bounding box center [351, 120] width 11 height 11
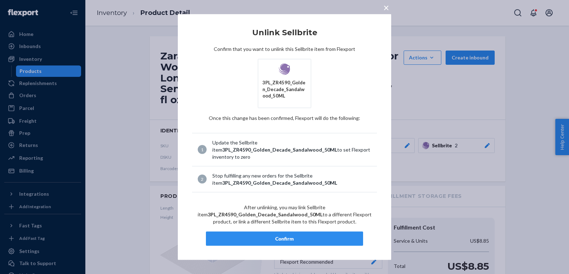
click at [311, 239] on div "Confirm" at bounding box center [284, 238] width 145 height 7
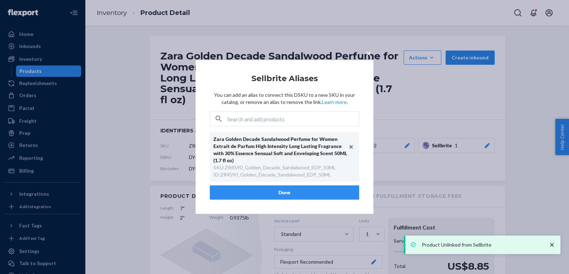
click at [310, 192] on button "Done" at bounding box center [284, 192] width 149 height 14
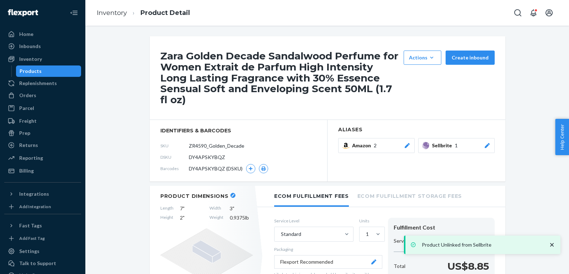
click at [106, 18] on ol "Inventory Product Detail" at bounding box center [143, 12] width 104 height 21
click at [113, 15] on link "Inventory" at bounding box center [112, 13] width 30 height 8
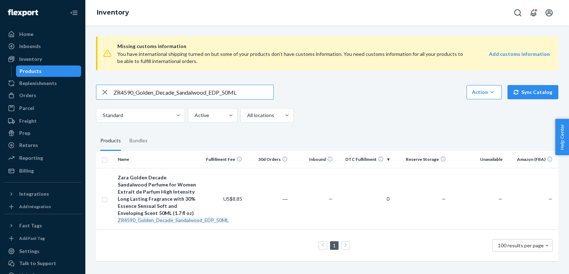
click at [232, 89] on input "ZR4590_Golden_Decade_Sandalwood_EDP_50ML" at bounding box center [193, 92] width 160 height 14
paste input "1790_Golden_Decade_Summer_EDP_1x_3"
type input "ZR1790_Golden_Decade_Summer_EDP_1x_30ML"
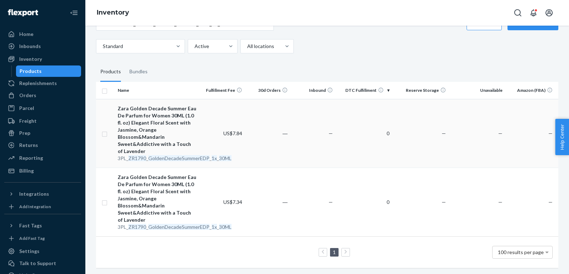
scroll to position [63, 0]
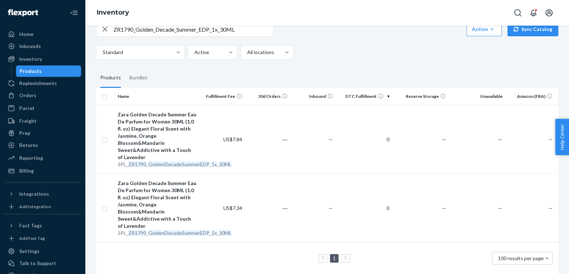
click at [251, 33] on input "ZR1790_Golden_Decade_Summer_EDP_1x_30ML" at bounding box center [193, 29] width 160 height 14
click at [249, 30] on input "ZR1790_Golden_Decade_Summer_EDP_1x_30ML" at bounding box center [193, 29] width 160 height 14
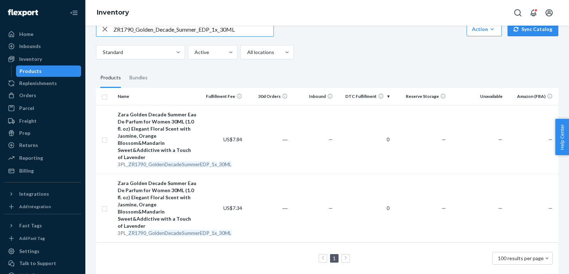
click at [249, 30] on input "ZR1790_Golden_Decade_Summer_EDP_1x_30ML" at bounding box center [193, 29] width 160 height 14
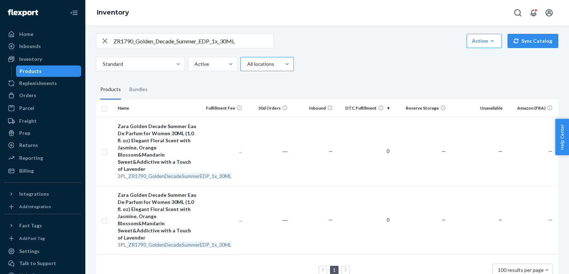
scroll to position [69, 0]
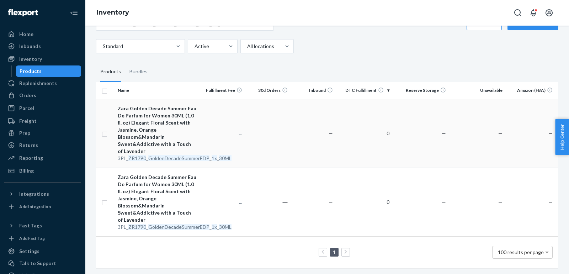
click at [158, 128] on div "Zara Golden Decade Summer Eau De Parfum for Women 30ML (1.0 fl. oz) Elegant Flo…" at bounding box center [157, 130] width 79 height 50
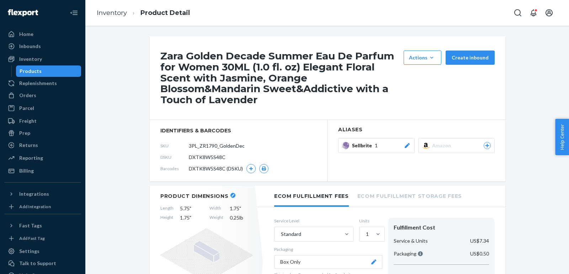
click at [410, 145] on icon at bounding box center [406, 145] width 7 height 5
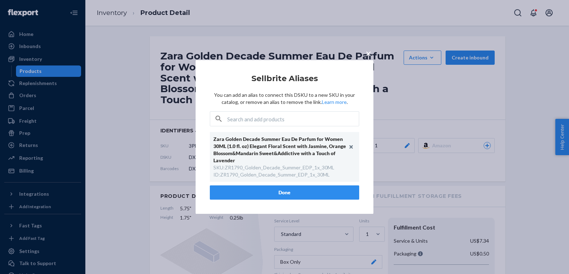
click at [130, 112] on div "× Sellbrite Aliases You can add an alias to connect this DSKU to a new SKU in y…" at bounding box center [284, 137] width 569 height 274
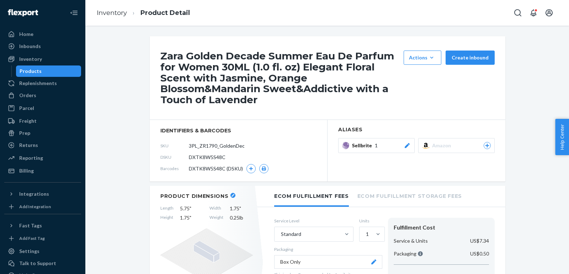
click at [410, 146] on icon at bounding box center [406, 145] width 7 height 5
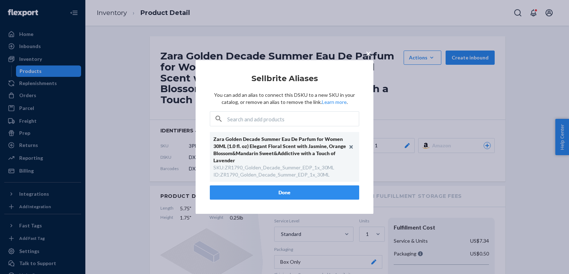
click at [55, 174] on div "× Sellbrite Aliases You can add an alias to connect this DSKU to a new SKU in y…" at bounding box center [284, 137] width 569 height 274
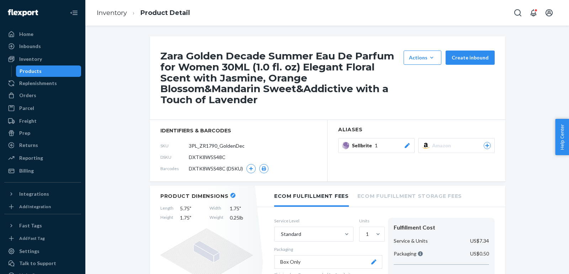
click at [117, 17] on li "Inventory" at bounding box center [112, 13] width 30 height 9
click at [112, 11] on link "Inventory" at bounding box center [112, 13] width 30 height 8
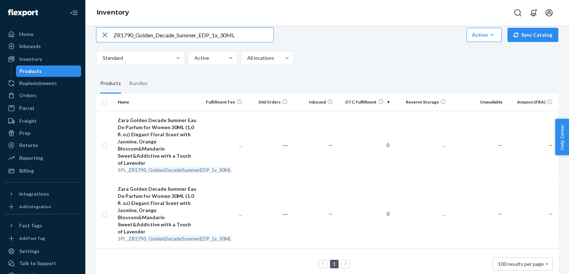
scroll to position [69, 0]
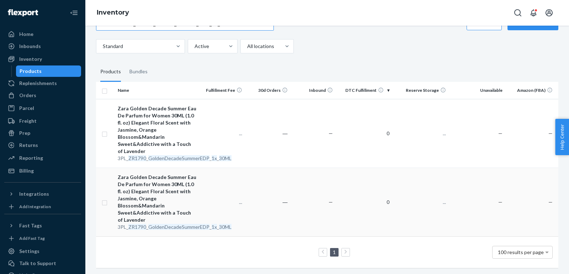
click at [155, 192] on div "Zara Golden Decade Summer Eau De Parfum for Women 30ML (1.0 fl. oz) Elegant Flo…" at bounding box center [157, 198] width 79 height 50
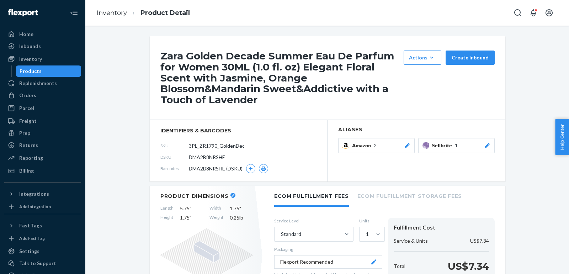
click at [479, 142] on div "Sellbrite 1" at bounding box center [461, 145] width 59 height 7
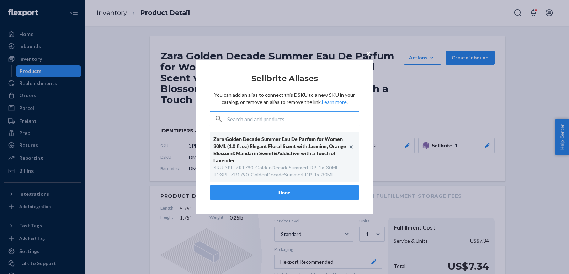
click at [485, 144] on div "× Sellbrite Aliases You can add an alias to connect this DSKU to a new SKU in y…" at bounding box center [284, 137] width 569 height 274
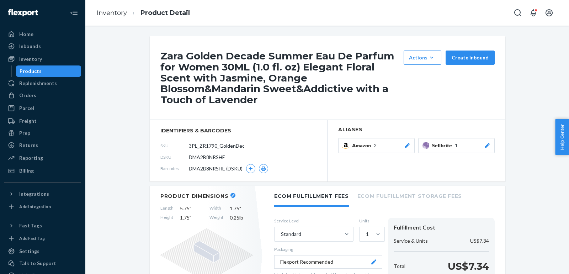
click at [485, 144] on icon at bounding box center [486, 145] width 7 height 5
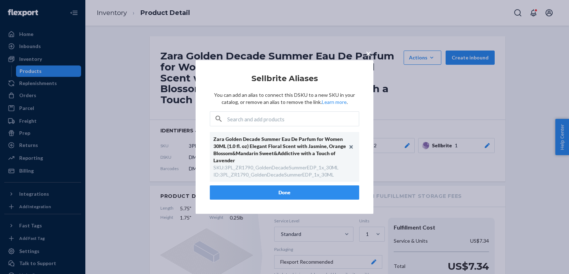
click at [366, 55] on span "×" at bounding box center [368, 53] width 6 height 12
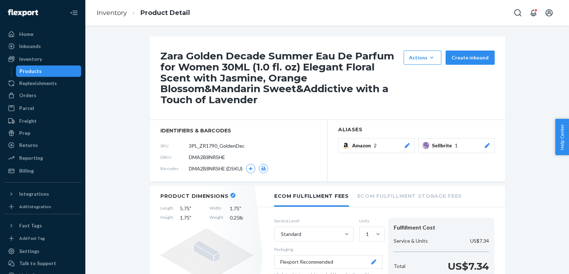
click at [93, 20] on ol "Inventory Product Detail" at bounding box center [143, 12] width 104 height 21
click at [106, 14] on link "Inventory" at bounding box center [112, 13] width 30 height 8
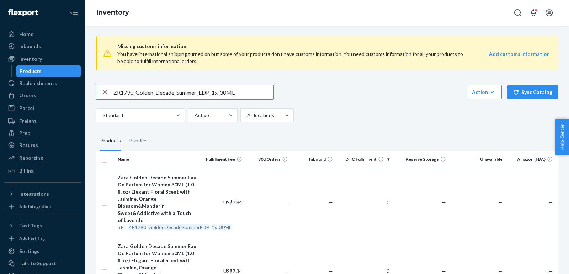
click at [238, 87] on input "ZR1790_Golden_Decade_Summer_EDP_1x_30ML" at bounding box center [193, 92] width 160 height 14
paste input "3590_Golden_Decade_Summer_EDP_1x_8"
type input "ZR3590_Golden_Decade_Summer_EDP_1x_80ML"
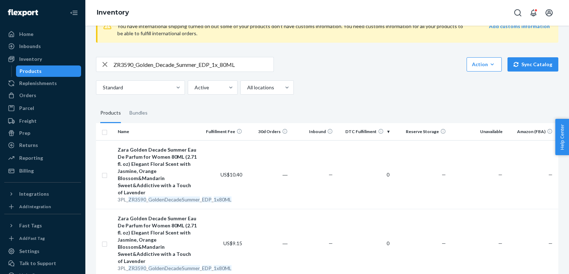
scroll to position [5, 0]
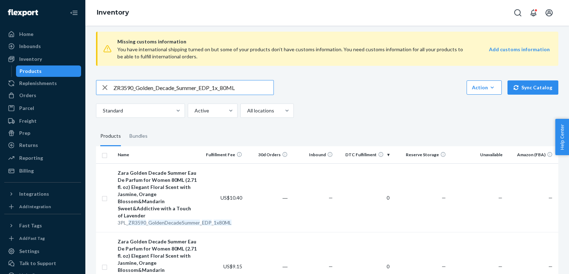
click at [251, 87] on input "ZR3590_Golden_Decade_Summer_EDP_1x_80ML" at bounding box center [193, 87] width 160 height 14
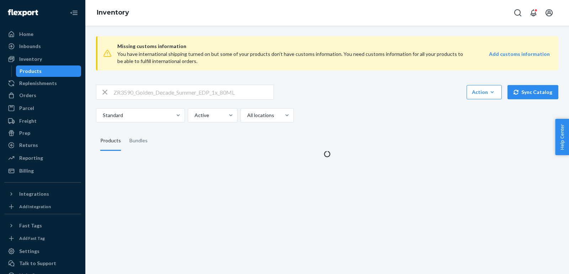
scroll to position [0, 0]
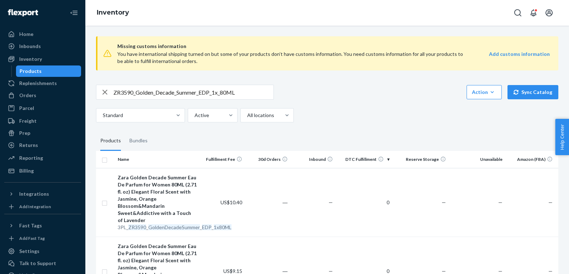
click at [256, 93] on input "ZR3590_Golden_Decade_Summer_EDP_1x_80ML" at bounding box center [193, 92] width 160 height 14
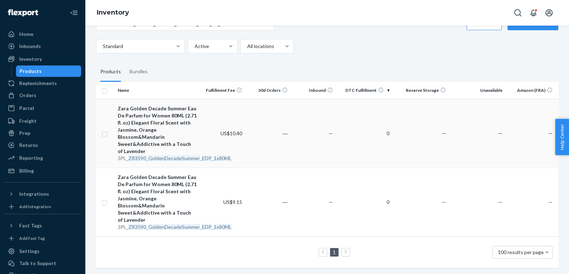
click at [161, 132] on div "Zara Golden Decade Summer Eau De Parfum for Women 80ML (2.71 fl. oz) Elegant Fl…" at bounding box center [157, 130] width 79 height 50
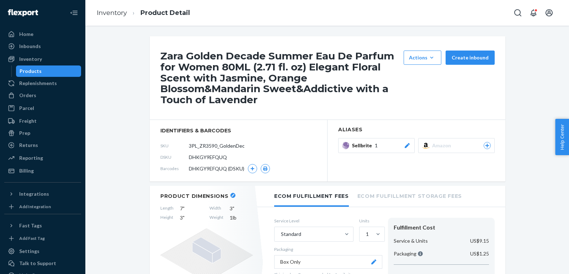
click at [405, 145] on icon at bounding box center [406, 145] width 7 height 5
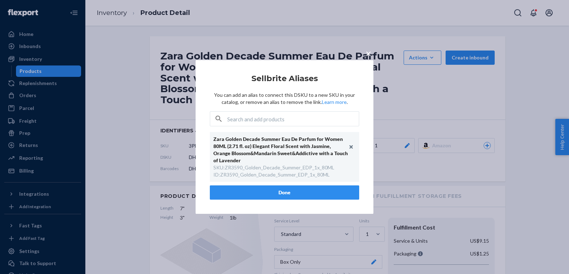
click at [416, 121] on div "× Sellbrite Aliases You can add an alias to connect this DSKU to a new SKU in y…" at bounding box center [284, 137] width 569 height 274
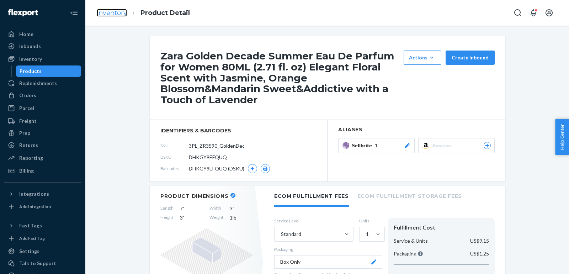
click at [110, 9] on link "Inventory" at bounding box center [112, 13] width 30 height 8
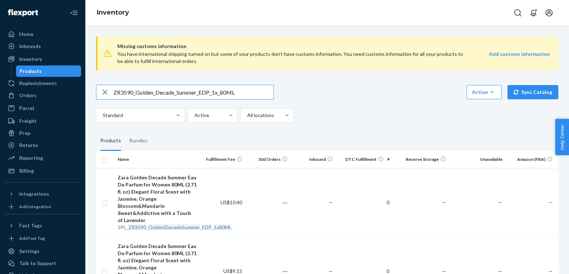
click at [233, 88] on input "ZR3590_Golden_Decade_Summer_EDP_1x_80ML" at bounding box center [193, 92] width 160 height 14
paste input "4590_GoldenDecade_WarmSaffron_EDP_5"
type input "ZR4590_GoldenDecade_WarmSaffron_EDP_50ML"
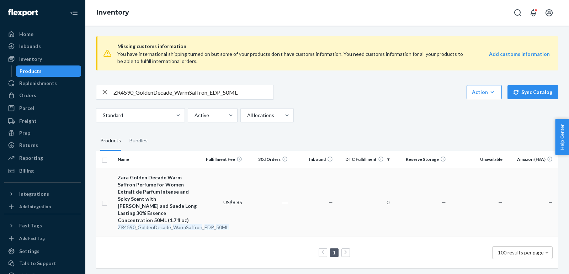
click at [159, 198] on div "Zara Golden Decade Warm Saffron Perfume for Women Extrait de Parfum Intense and…" at bounding box center [157, 199] width 79 height 50
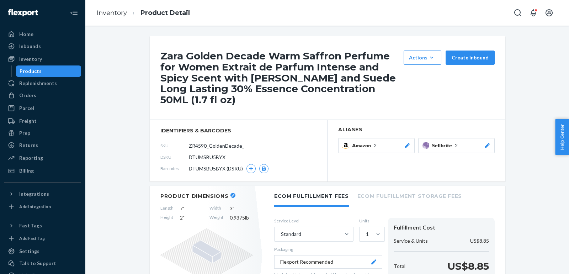
click at [487, 148] on button "Sellbrite 2" at bounding box center [456, 145] width 76 height 15
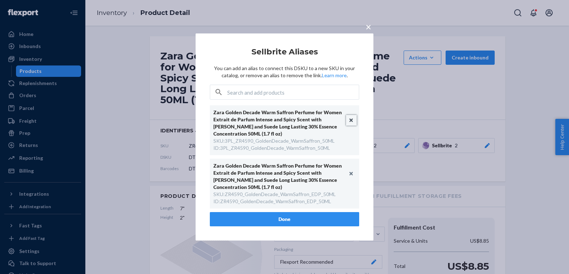
click at [351, 118] on button "Unlink" at bounding box center [351, 120] width 11 height 11
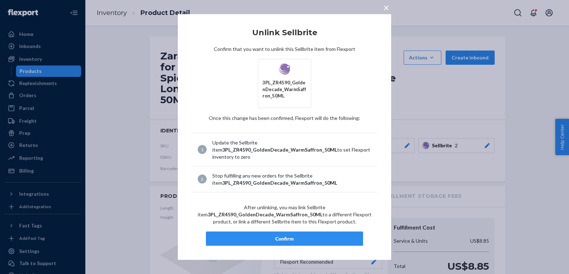
click at [298, 236] on div "Confirm" at bounding box center [284, 238] width 145 height 7
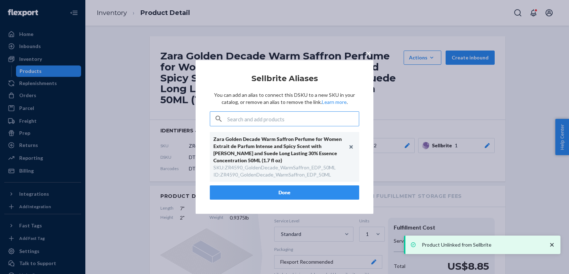
click at [267, 195] on button "Done" at bounding box center [284, 192] width 149 height 14
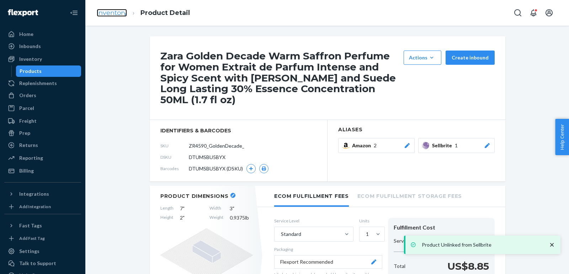
click at [109, 10] on link "Inventory" at bounding box center [112, 13] width 30 height 8
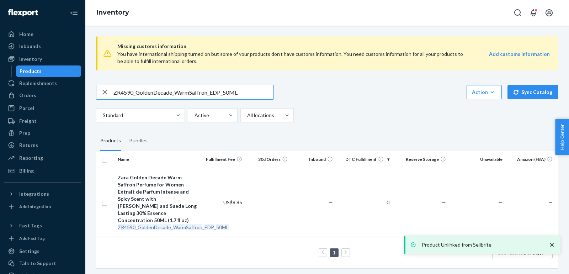
click at [219, 92] on input "ZR4590_GoldenDecade_WarmSaffron_EDP_50ML" at bounding box center [193, 92] width 160 height 14
paste input "3590_Zara_GoldenDecade_Winter_EDP_8"
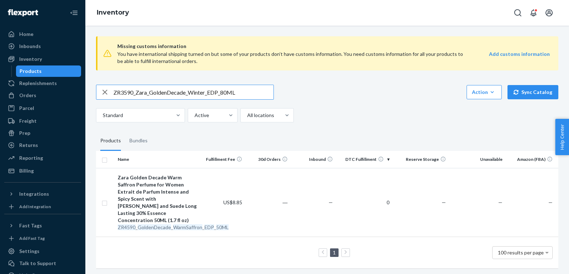
type input "ZR3590_Zara_GoldenDecade_Winter_EDP_80ML"
click at [241, 92] on input "ZR3590_Zara_GoldenDecade_Winter_EDP_80ML" at bounding box center [193, 92] width 160 height 14
click at [162, 188] on div "Zara Golden Decade Winter Perfume for Women Eau de Parfum 80ml (2.71 fl oz) Man…" at bounding box center [157, 199] width 79 height 50
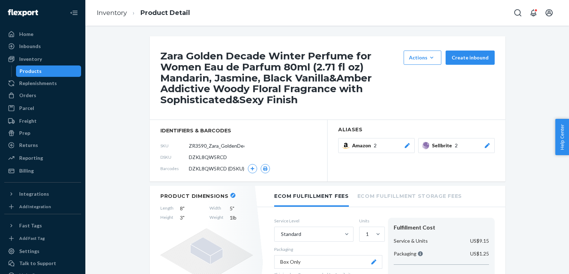
click at [488, 144] on icon at bounding box center [486, 145] width 5 height 5
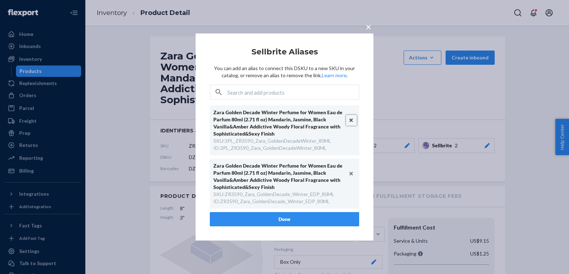
click at [353, 118] on button "Unlink" at bounding box center [351, 120] width 11 height 11
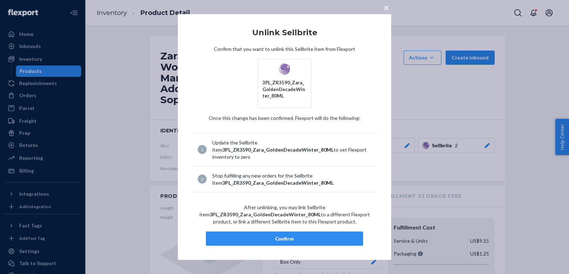
click at [311, 232] on button "Confirm" at bounding box center [284, 238] width 157 height 14
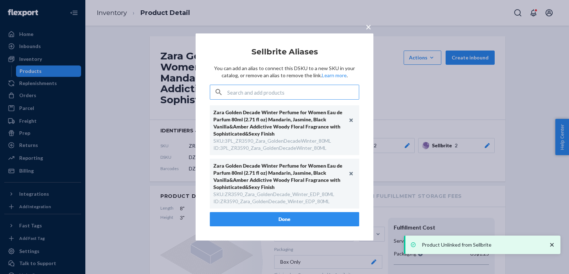
click at [295, 218] on div "× Sellbrite Aliases You can add an alias to connect this DSKU to a new SKU in y…" at bounding box center [284, 137] width 569 height 274
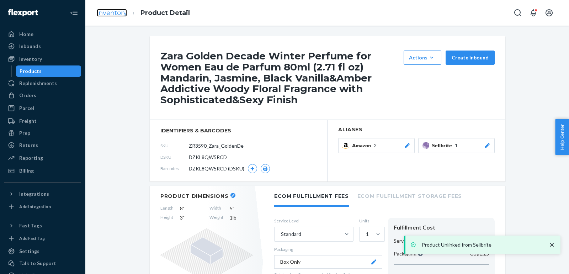
click at [116, 14] on link "Inventory" at bounding box center [112, 13] width 30 height 8
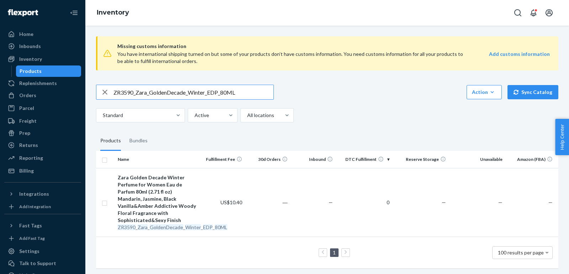
click at [235, 95] on input "ZR3590_Zara_GoldenDecade_Winter_EDP_80ML" at bounding box center [193, 92] width 160 height 14
paste input "1790_GoldenDecadeWinter_EDP_1x_3"
type input "ZR1790_GoldenDecadeWinter_EDP_1x_30ML"
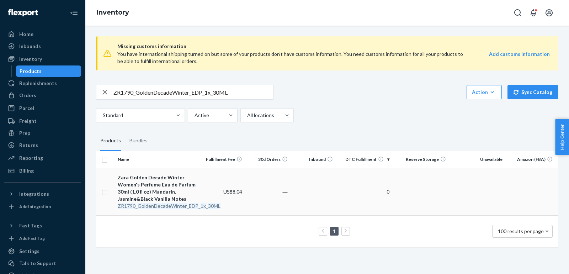
click at [160, 191] on div "Zara Golden Decade Winter Women's Perfume Eau de Parfum 30ml (1.0 fl oz) Mandar…" at bounding box center [157, 188] width 79 height 28
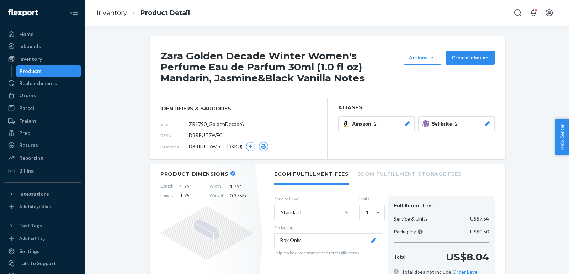
click at [486, 122] on icon at bounding box center [486, 123] width 7 height 5
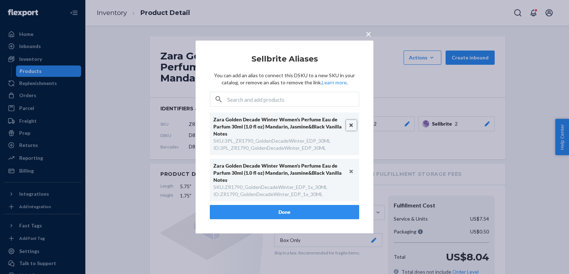
click at [352, 124] on button "Unlink" at bounding box center [351, 125] width 11 height 11
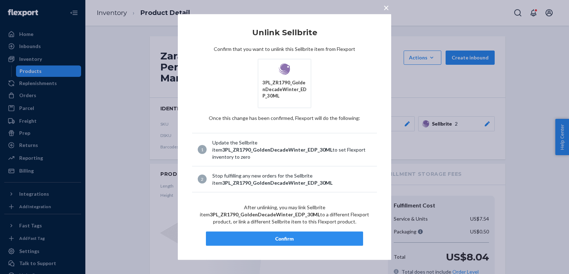
click at [287, 232] on button "Confirm" at bounding box center [284, 238] width 157 height 14
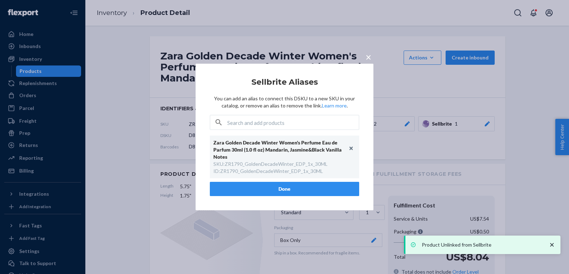
click at [273, 189] on button "Done" at bounding box center [284, 189] width 149 height 14
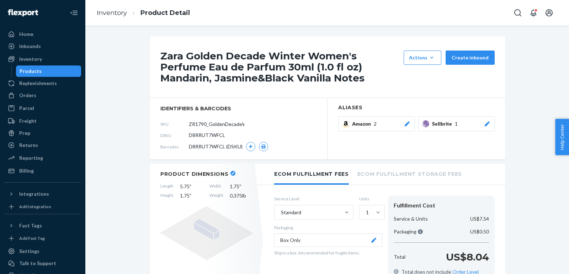
click at [127, 17] on ol "Inventory Product Detail" at bounding box center [143, 12] width 104 height 21
click at [122, 14] on link "Inventory" at bounding box center [112, 13] width 30 height 8
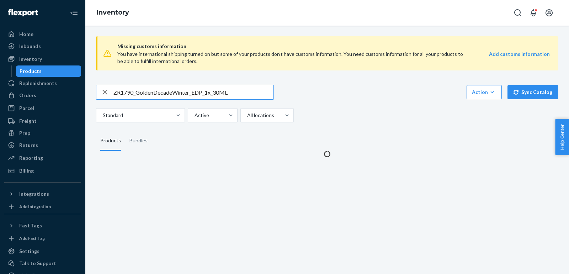
click at [236, 94] on input "ZR1790_GoldenDecadeWinter_EDP_1x_30ML" at bounding box center [193, 92] width 160 height 14
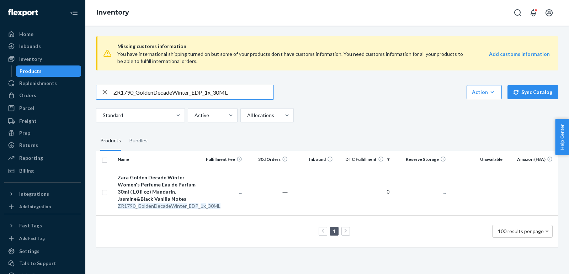
paste input "2790_Zara_Golden_Decade_EDP_1x_5"
type input "ZR2790_Zara_Golden_Decade_EDP_1x_50ML"
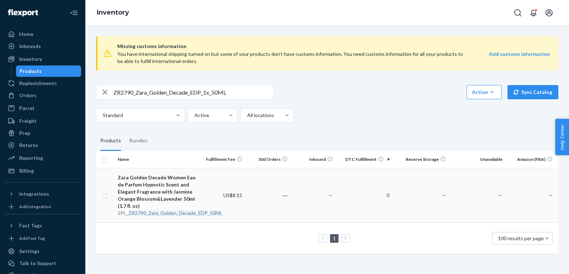
click at [154, 196] on div "Zara Golden Decade Women Eau de Parfum Hypnotic Scent and Elegant Fragrance wit…" at bounding box center [157, 192] width 79 height 36
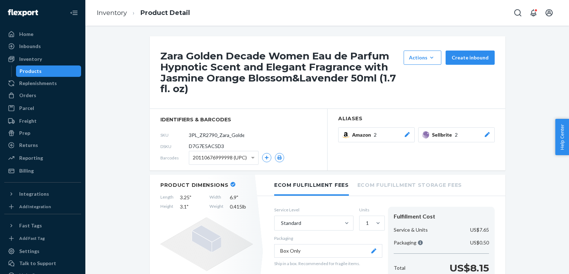
click at [490, 131] on div at bounding box center [486, 134] width 7 height 7
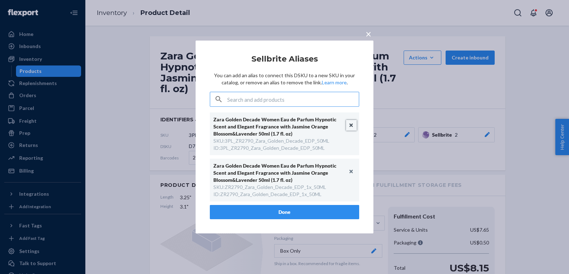
click at [352, 124] on button "Unlink" at bounding box center [351, 125] width 11 height 11
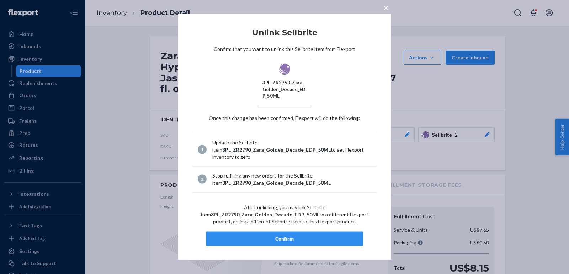
click at [300, 238] on div "Confirm" at bounding box center [284, 238] width 145 height 7
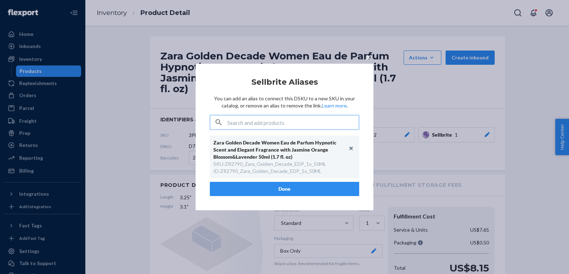
click at [245, 194] on button "Done" at bounding box center [284, 189] width 149 height 14
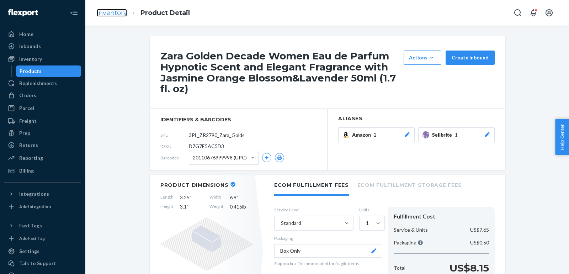
click at [122, 11] on link "Inventory" at bounding box center [112, 13] width 30 height 8
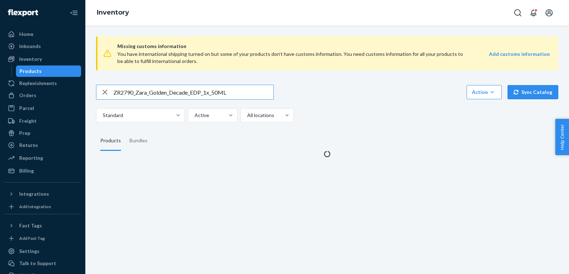
click at [216, 95] on input "ZR2790_Zara_Golden_Decade_EDP_1x_50ML" at bounding box center [193, 92] width 160 height 14
click at [216, 94] on input "ZR2790_Zara_Golden_Decade_EDP_1x_50ML" at bounding box center [193, 92] width 160 height 14
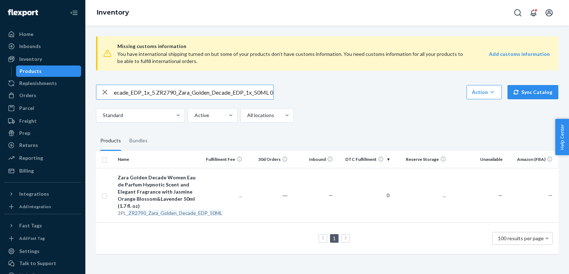
click at [216, 94] on input "ZR2790_Zara_Golden_Decade_EDP_1x_5 ZR2790_Zara_Golden_Decade_EDP_1x_50ML 0ML" at bounding box center [193, 92] width 160 height 14
type input "ZR2790_Zara_Golden_Decade_EDP_1x_50ML"
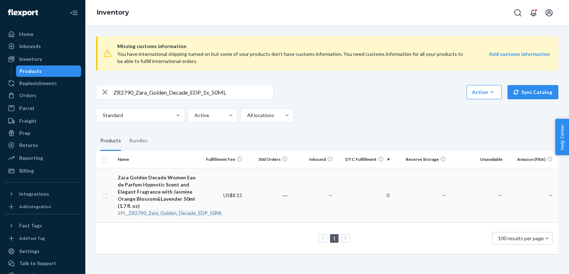
click at [161, 190] on div "Zara Golden Decade Women Eau de Parfum Hypnotic Scent and Elegant Fragrance wit…" at bounding box center [157, 192] width 79 height 36
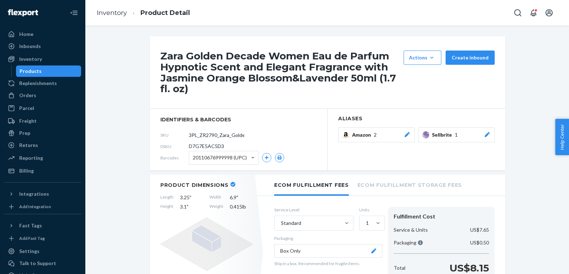
click at [485, 134] on icon at bounding box center [486, 134] width 7 height 5
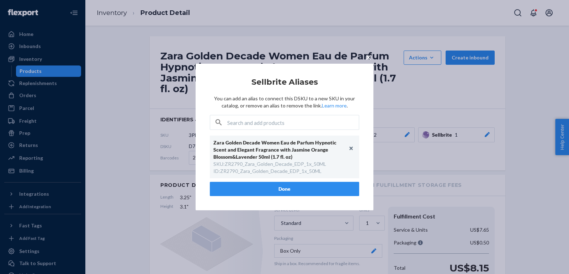
click at [411, 115] on div "× Sellbrite Aliases You can add an alias to connect this DSKU to a new SKU in y…" at bounding box center [284, 137] width 569 height 274
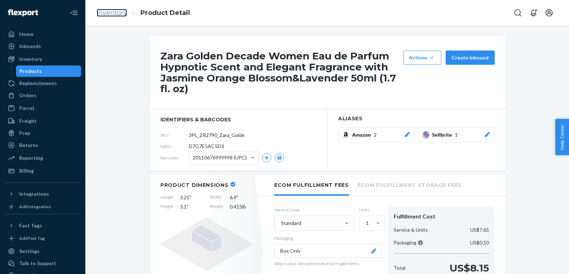
click at [111, 11] on link "Inventory" at bounding box center [112, 13] width 30 height 8
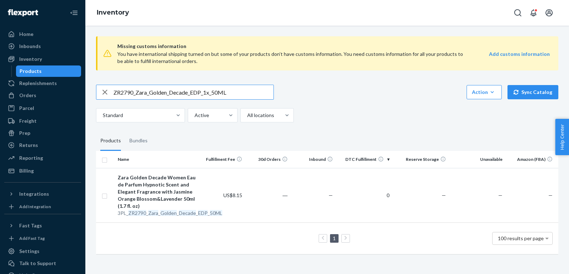
click at [223, 90] on input "ZR2790_Zara_Golden_Decade_EDP_1x_50ML" at bounding box center [193, 92] width 160 height 14
paste input "1790_Zara_Golden_Decade_EDP_3"
type input "ZR1790_Zara_Golden_Decade_EDP_30ML"
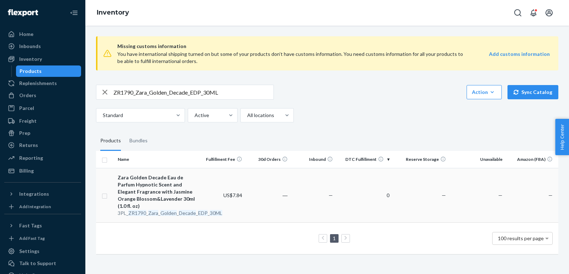
click at [159, 191] on div "Zara Golden Decade Eau de Parfum Hypnotic Scent and Elegant Fragrance with Jasm…" at bounding box center [157, 192] width 79 height 36
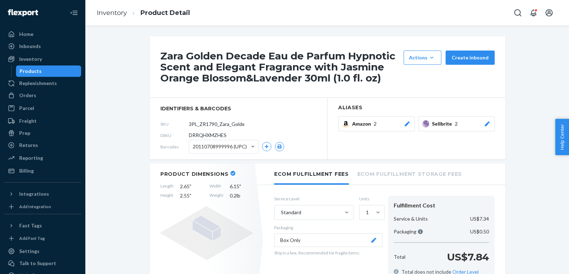
click at [203, 38] on div "Zara Golden Decade Eau de Parfum Hypnotic Scent and Elegant Fragrance with Jasm…" at bounding box center [327, 66] width 355 height 61
click at [489, 121] on icon at bounding box center [486, 123] width 7 height 5
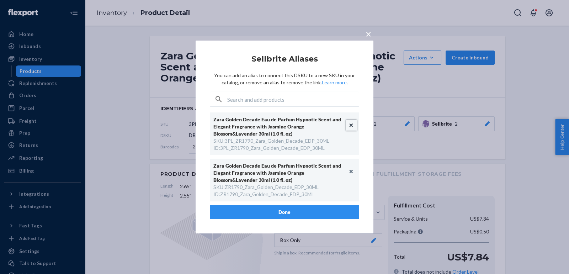
click at [351, 124] on button "Unlink" at bounding box center [351, 125] width 11 height 11
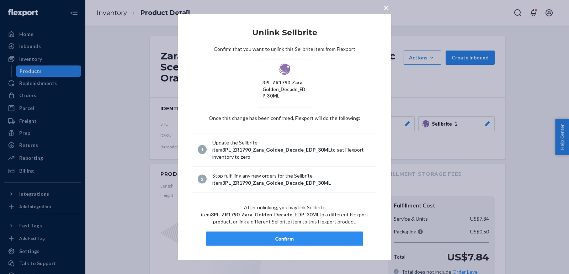
click at [296, 235] on div "Confirm" at bounding box center [284, 238] width 145 height 7
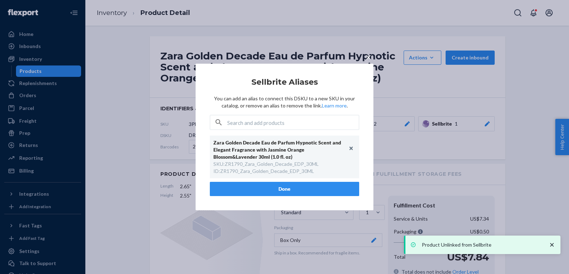
click at [276, 193] on button "Done" at bounding box center [284, 189] width 149 height 14
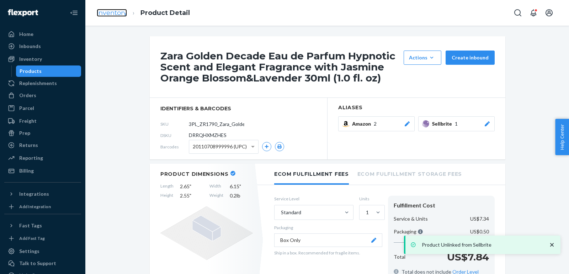
click at [97, 13] on link "Inventory" at bounding box center [112, 13] width 30 height 8
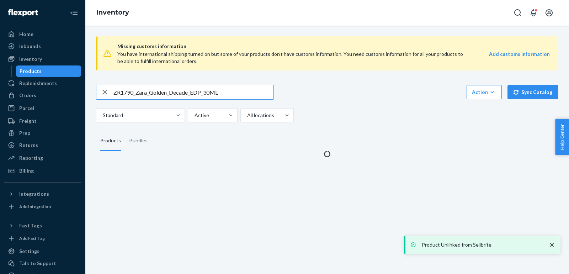
click at [206, 87] on input "ZR1790_Zara_Golden_Decade_EDP_30ML" at bounding box center [193, 92] width 160 height 14
type input "ZR3590_GoldenFog_Men_EDP_100ML"
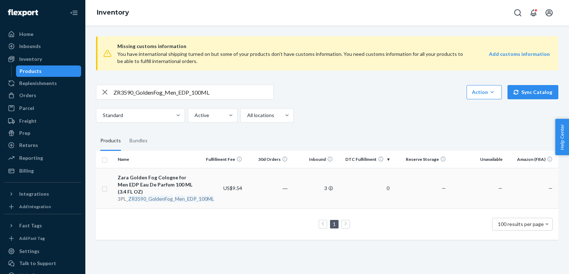
click at [141, 182] on div "Zara Golden Fog Cologne for Men EDP Eau De Parfum 100 ML (3.4 FL OZ)" at bounding box center [157, 184] width 79 height 21
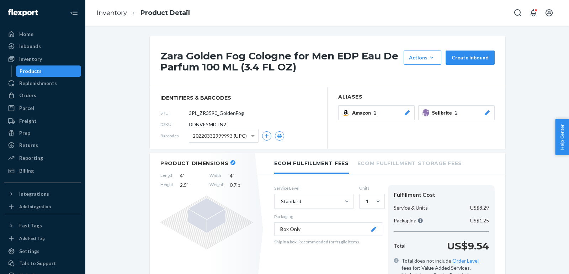
click at [486, 117] on button "Sellbrite 2" at bounding box center [456, 112] width 76 height 15
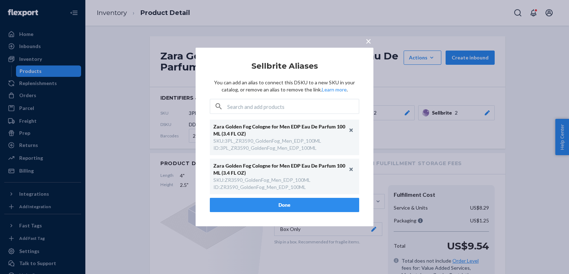
scroll to position [0, 10]
click at [349, 130] on button "Unlink" at bounding box center [351, 130] width 11 height 11
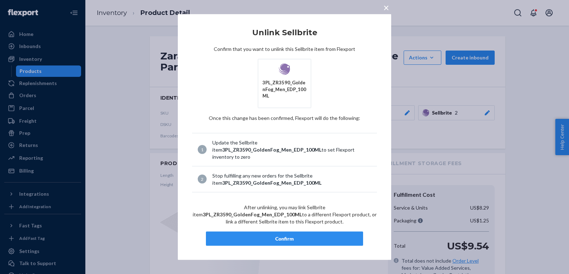
click at [318, 231] on button "Confirm" at bounding box center [284, 238] width 157 height 14
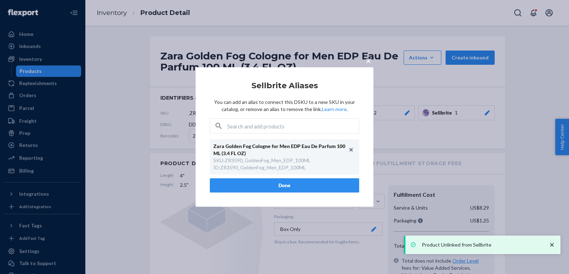
click at [306, 181] on button "Done" at bounding box center [284, 185] width 149 height 14
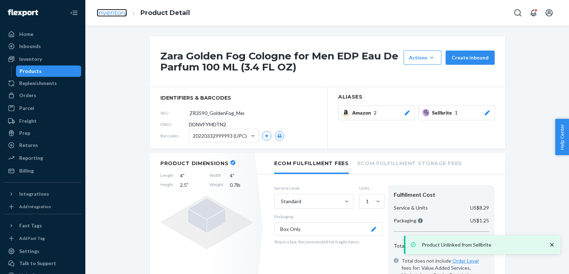
click at [106, 15] on link "Inventory" at bounding box center [112, 13] width 30 height 8
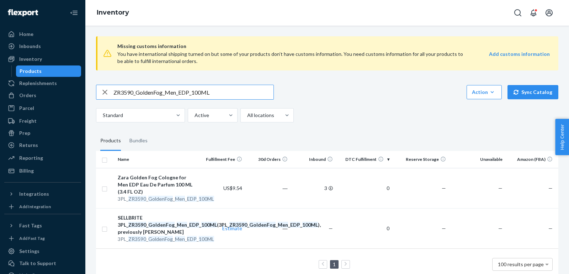
click at [228, 95] on input "ZR3590_GoldenFog_Men_EDP_100ML" at bounding box center [193, 92] width 160 height 14
click at [249, 227] on em "GoldenFog" at bounding box center [262, 224] width 26 height 6
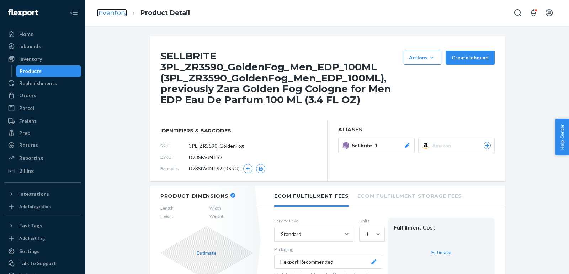
click at [113, 15] on link "Inventory" at bounding box center [112, 13] width 30 height 8
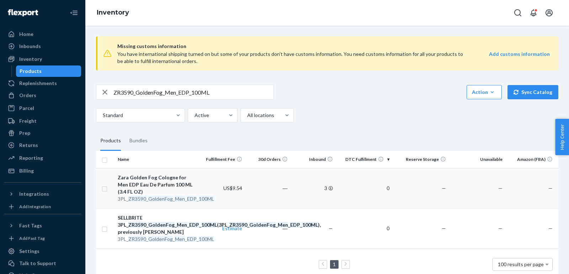
click at [169, 188] on div "Zara Golden Fog Cologne for Men EDP Eau De Parfum 100 ML (3.4 FL OZ)" at bounding box center [157, 184] width 79 height 21
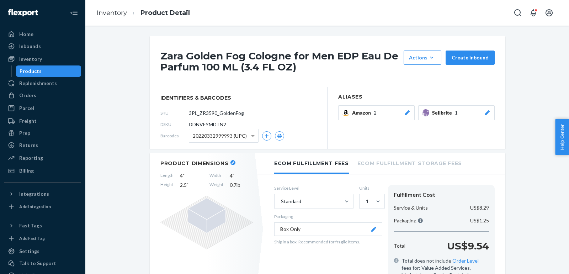
click at [496, 113] on section "Aliases Amazon 2 Sellbrite 1" at bounding box center [416, 117] width 178 height 61
click at [487, 112] on icon at bounding box center [486, 112] width 5 height 5
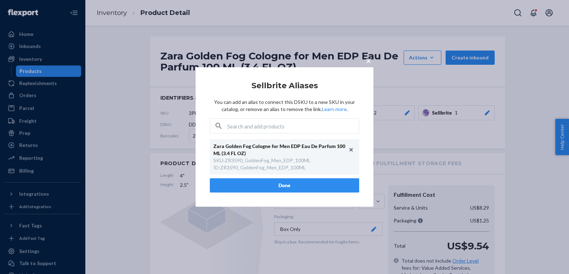
click at [363, 73] on div "× Sellbrite Aliases You can add an alias to connect this DSKU to a new SKU in y…" at bounding box center [284, 136] width 178 height 139
click at [368, 63] on span "×" at bounding box center [368, 60] width 6 height 12
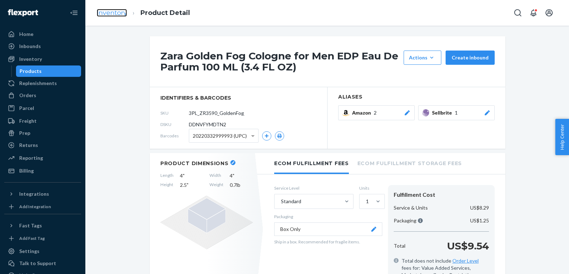
click at [105, 15] on link "Inventory" at bounding box center [112, 13] width 30 height 8
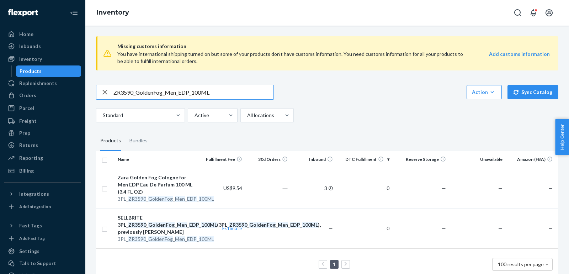
click at [199, 92] on input "ZR3590_GoldenFog_Men_EDP_100ML" at bounding box center [193, 92] width 160 height 14
paste input "1790_Golden_SweetDecade_EDP_x1_3"
type input "ZR1790_Golden_SweetDecade_EDP_x1_30ML"
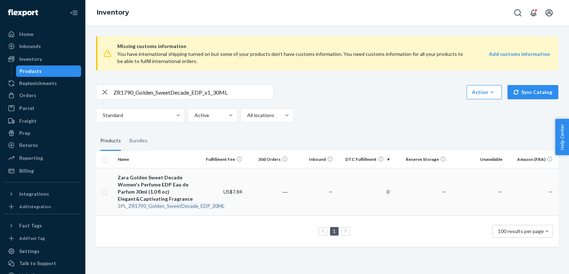
click at [139, 190] on div "Zara Golden Sweet Decade Women's Perfume EDP Eau de Parfum 30ml (1.0 fl oz) Ele…" at bounding box center [157, 188] width 79 height 28
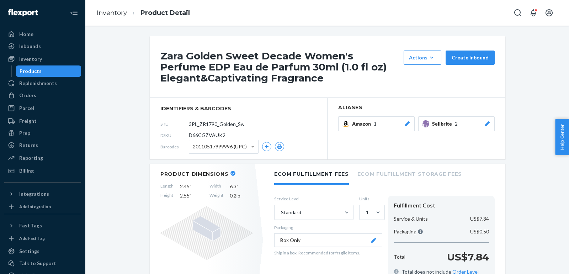
click at [485, 128] on button "Sellbrite 2" at bounding box center [456, 123] width 76 height 15
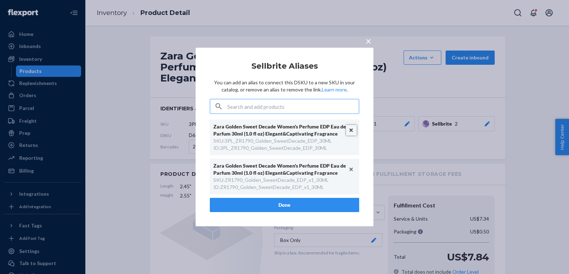
click at [350, 130] on button "Unlink" at bounding box center [351, 130] width 11 height 11
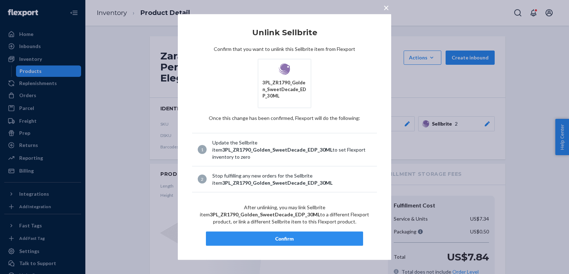
click at [294, 241] on div "Confirm" at bounding box center [284, 238] width 145 height 7
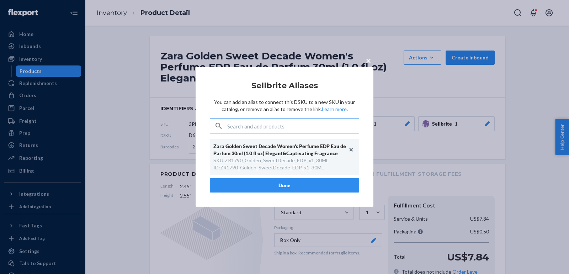
click at [254, 182] on button "Done" at bounding box center [284, 185] width 149 height 14
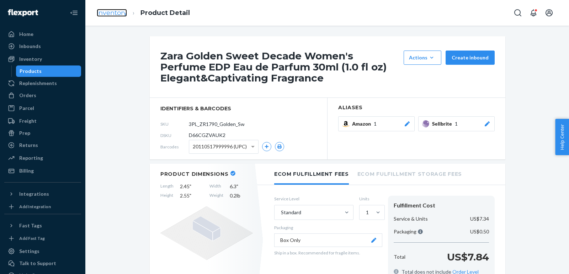
click at [104, 15] on link "Inventory" at bounding box center [112, 13] width 30 height 8
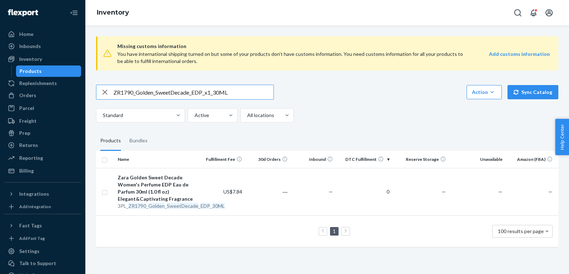
click at [222, 94] on input "ZR1790_Golden_SweetDecade_EDP_x1_30ML" at bounding box center [193, 92] width 160 height 14
paste input "2290_GourmandAddict_EDT_X1_9"
type input "ZR2290_GourmandAddict_EDT_X1_90ML"
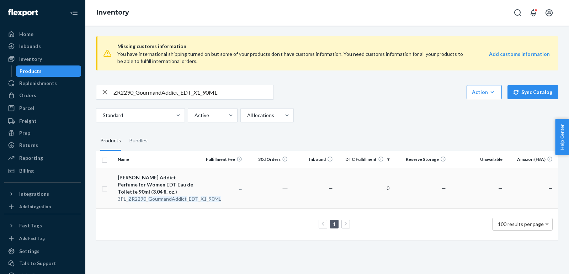
click at [164, 185] on div "Zara Gourmand Addict Perfume for Women EDT Eau de Toilette 90ml (3.04 fl. oz.)" at bounding box center [157, 184] width 79 height 21
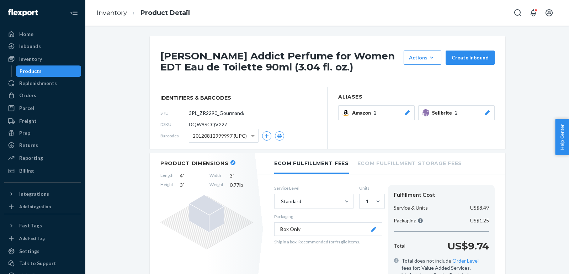
click at [486, 115] on div at bounding box center [486, 112] width 7 height 7
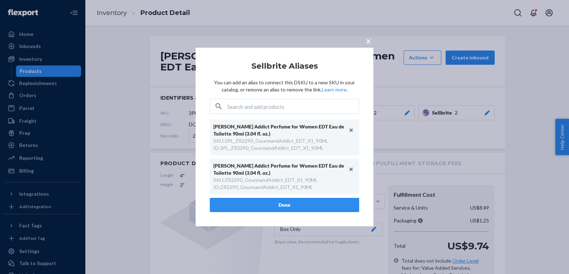
scroll to position [0, 10]
click at [351, 128] on button "Unlink" at bounding box center [351, 130] width 11 height 11
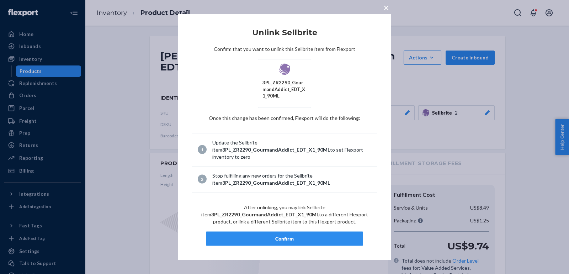
click at [300, 235] on div "Confirm" at bounding box center [284, 238] width 145 height 7
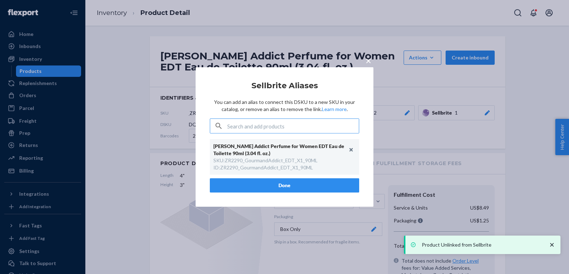
click at [277, 187] on button "Done" at bounding box center [284, 185] width 149 height 14
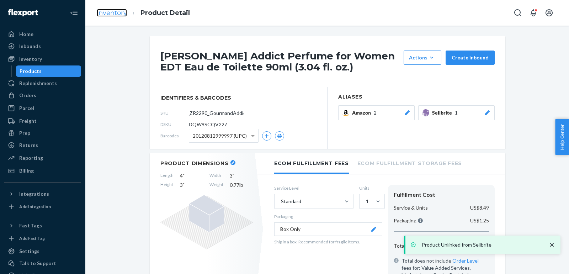
click at [113, 14] on link "Inventory" at bounding box center [112, 13] width 30 height 8
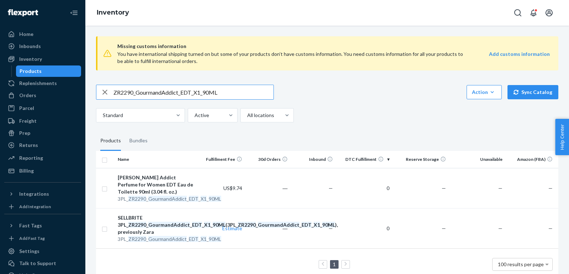
click at [194, 93] on input "ZR2290_GourmandAddict_EDT_X1_90ML" at bounding box center [193, 92] width 160 height 14
paste input "590_Green_Savage_Men_EDT"
type input "ZR2590_Green_Savage_Men_EDT_90ML"
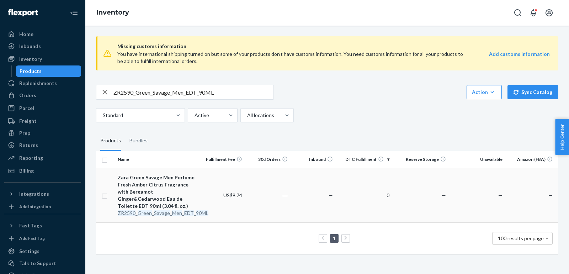
click at [149, 178] on div "Zara Green Savage Men Perfume Fresh Amber Citrus Fragrance with Bergamot Ginger…" at bounding box center [157, 192] width 79 height 36
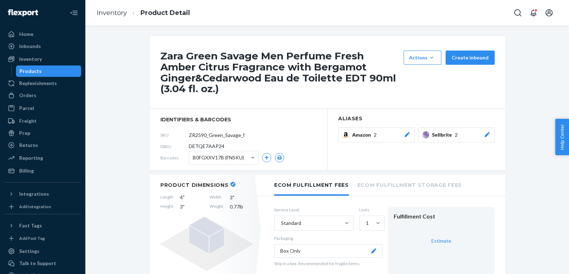
click at [488, 135] on icon at bounding box center [486, 134] width 7 height 5
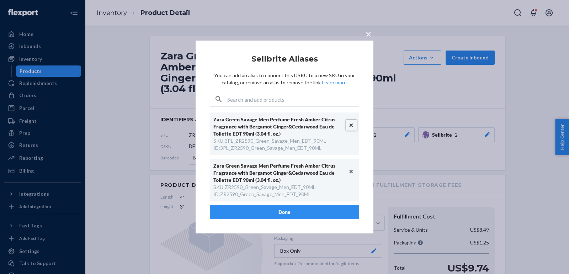
click at [346, 127] on button "Unlink" at bounding box center [351, 125] width 11 height 11
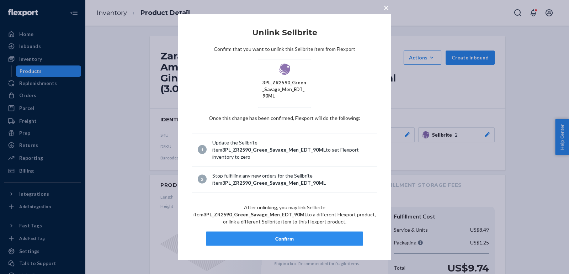
click at [302, 236] on div "Confirm" at bounding box center [284, 238] width 145 height 7
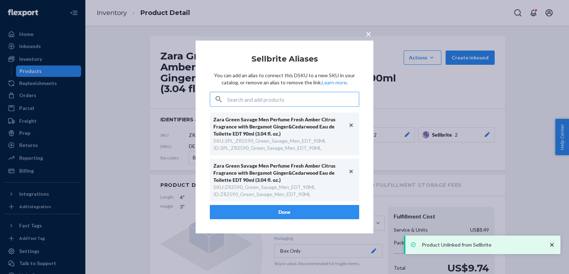
click at [269, 212] on button "Done" at bounding box center [284, 212] width 149 height 14
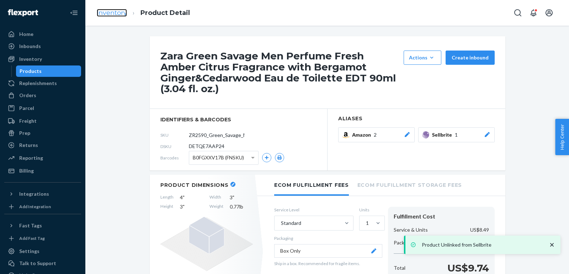
click at [111, 9] on link "Inventory" at bounding box center [112, 13] width 30 height 8
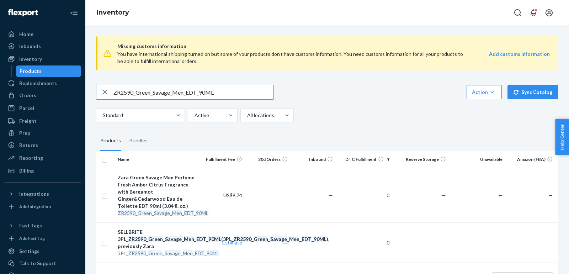
click at [205, 91] on input "ZR2590_Green_Savage_Men_EDT_90ML" at bounding box center [193, 92] width 160 height 14
paste input "290_Green_Savage_Summer_EDT_1x"
type input "ZR2290_Green_Savage_Summer_EDT_1x_90ML"
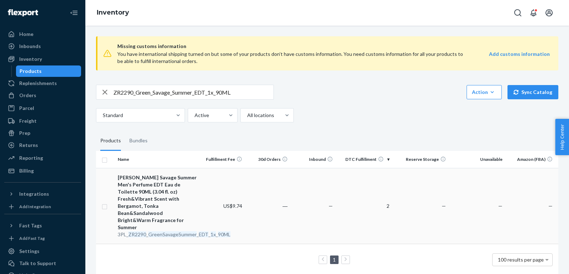
click at [168, 192] on div "Zara Green Savage Summer Men's Perfume EDT Eau de Toilette 90ML (3.04 fl. oz) F…" at bounding box center [157, 202] width 79 height 57
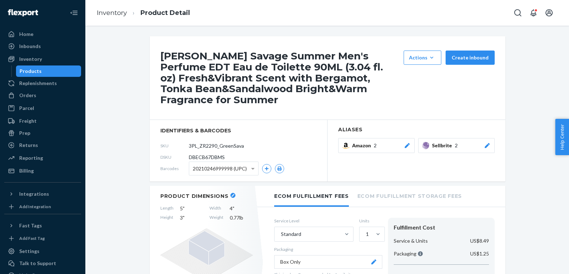
click at [485, 148] on div at bounding box center [486, 145] width 7 height 7
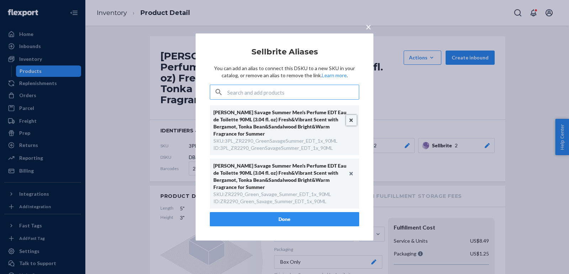
click at [352, 118] on button "Unlink" at bounding box center [351, 120] width 11 height 11
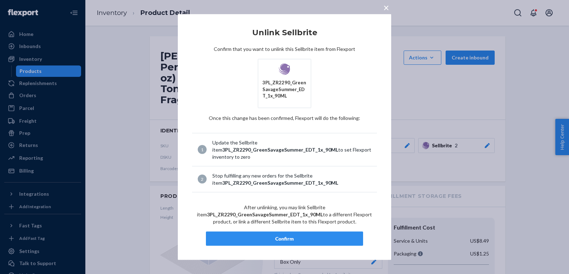
click at [330, 233] on button "Confirm" at bounding box center [284, 238] width 157 height 14
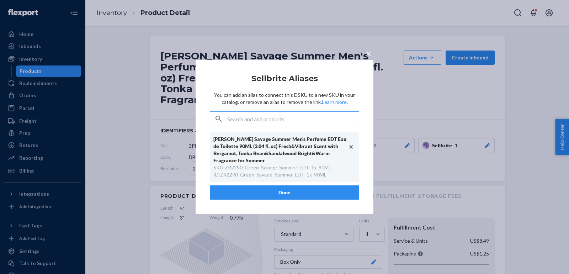
click at [297, 194] on button "Done" at bounding box center [284, 192] width 149 height 14
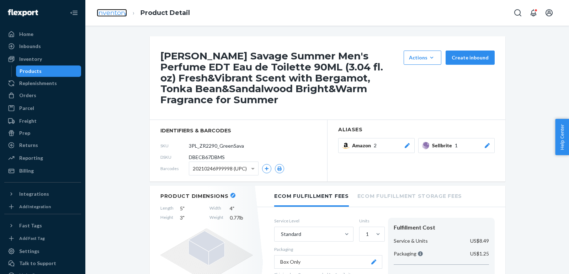
click at [111, 16] on link "Inventory" at bounding box center [112, 13] width 30 height 8
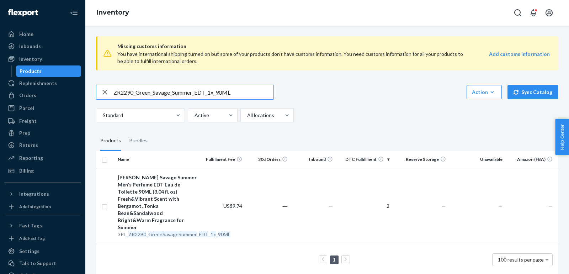
click at [187, 92] on input "ZR2290_Green_Savage_Summer_EDT_1x_90ML" at bounding box center [193, 92] width 160 height 14
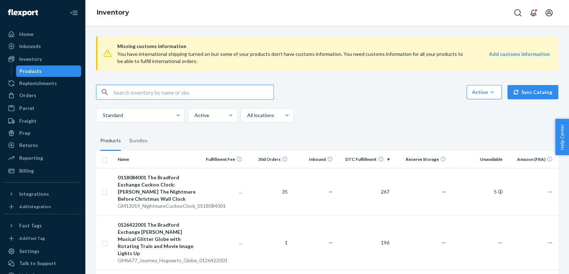
click at [187, 92] on input "text" at bounding box center [193, 92] width 160 height 14
paste input "ZR2290_Green_Savage_Summer_EDT_1x_90ML"
type input "ZR2290_Green_Savage_Summer_EDT_1x_90ML"
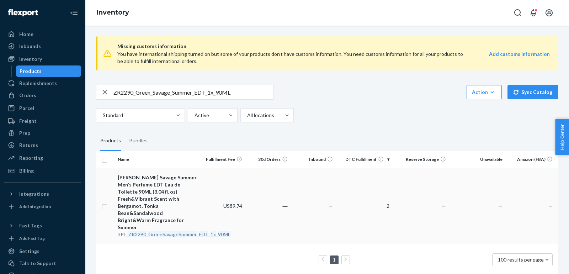
click at [144, 204] on div "Zara Green Savage Summer Men's Perfume EDT Eau de Toilette 90ML (3.04 fl. oz) F…" at bounding box center [157, 202] width 79 height 57
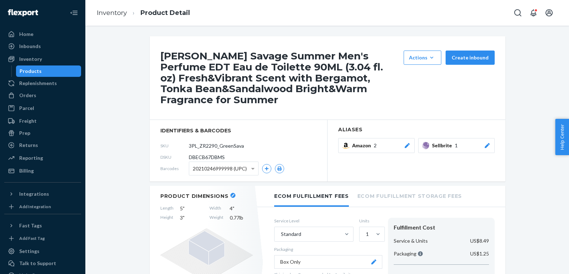
click at [487, 147] on icon at bounding box center [486, 145] width 7 height 5
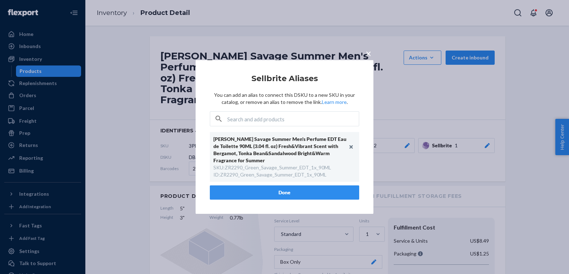
click at [401, 107] on div "× Sellbrite Aliases You can add an alias to connect this DSKU to a new SKU in y…" at bounding box center [284, 137] width 569 height 274
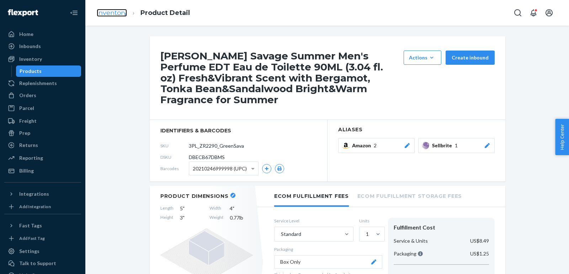
click at [117, 14] on link "Inventory" at bounding box center [112, 13] width 30 height 8
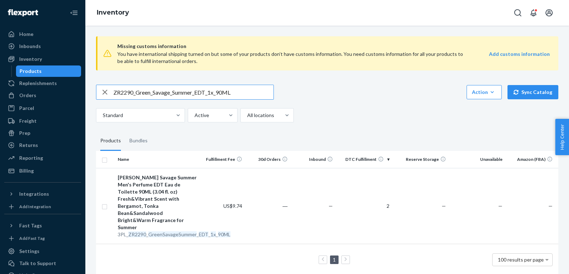
click at [198, 95] on input "ZR2290_Green_Savage_Summer_EDT_1x_90ML" at bounding box center [193, 92] width 160 height 14
paste input "1790_Harry_Potter_Gryffindor_EDT_4"
type input "ZR1790_Harry_Potter_Gryffindor_EDT_40ML"
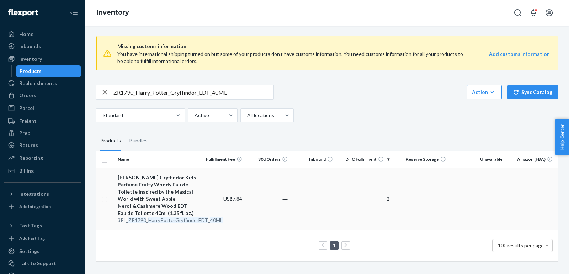
click at [159, 200] on div "Zara Harry Potter Gryffindor Kids Perfume Fruity Woody Eau de Toilette Inspired…" at bounding box center [157, 195] width 79 height 43
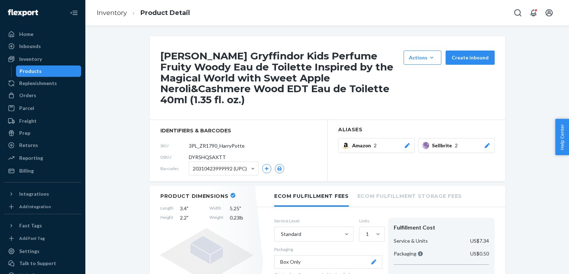
click at [484, 147] on div at bounding box center [486, 145] width 7 height 7
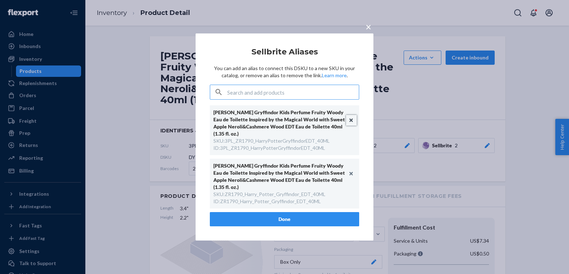
click at [354, 117] on button "Unlink" at bounding box center [351, 120] width 11 height 11
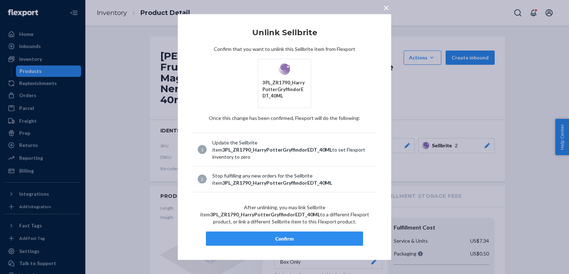
click at [294, 236] on div "Confirm" at bounding box center [284, 238] width 145 height 7
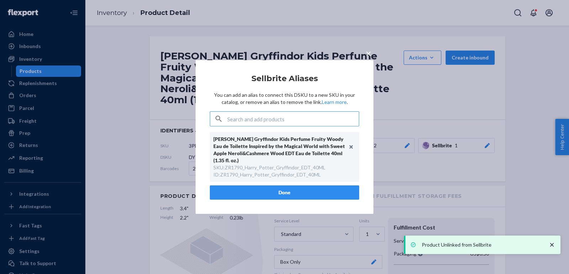
click at [252, 196] on button "Done" at bounding box center [284, 192] width 149 height 14
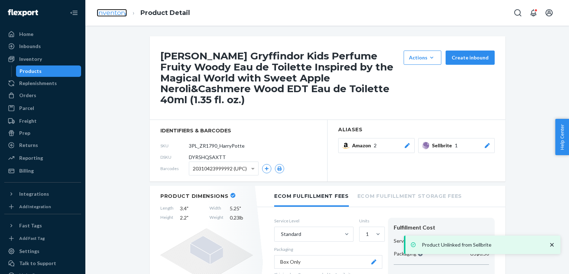
click at [113, 12] on link "Inventory" at bounding box center [112, 13] width 30 height 8
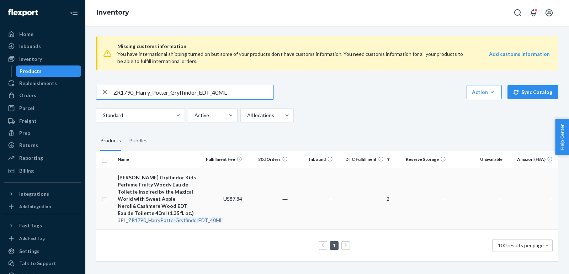
click at [138, 200] on div "Zara Harry Potter Gryffindor Kids Perfume Fruity Woody Eau de Toilette Inspired…" at bounding box center [157, 195] width 79 height 43
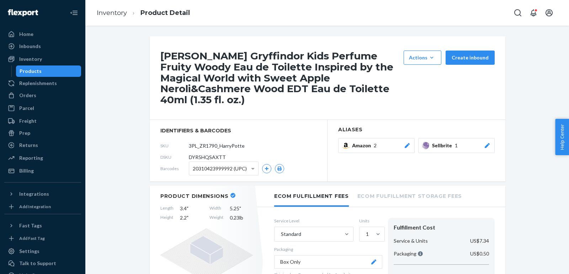
click at [491, 142] on button "Sellbrite 1" at bounding box center [456, 145] width 76 height 15
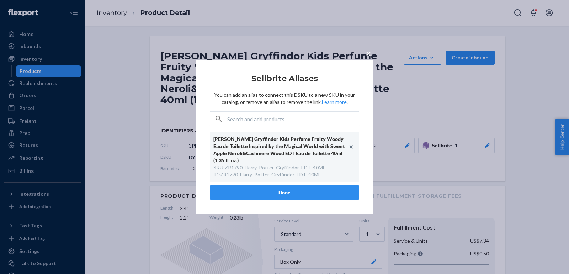
click at [408, 105] on div "× Sellbrite Aliases You can add an alias to connect this DSKU to a new SKU in y…" at bounding box center [284, 137] width 569 height 274
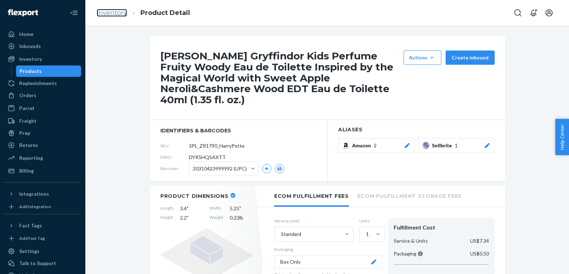
click at [104, 9] on link "Inventory" at bounding box center [112, 13] width 30 height 8
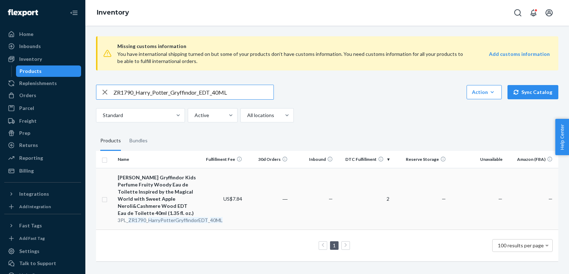
click at [164, 200] on div "Zara Harry Potter Gryffindor Kids Perfume Fruity Woody Eau de Toilette Inspired…" at bounding box center [157, 195] width 79 height 43
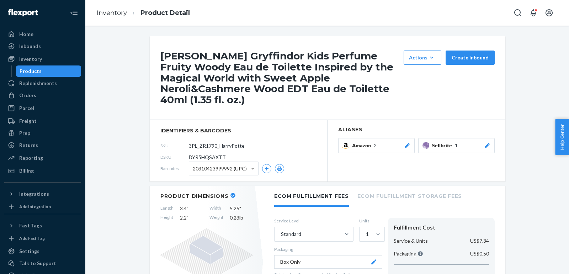
click at [490, 144] on button "Sellbrite 1" at bounding box center [456, 145] width 76 height 15
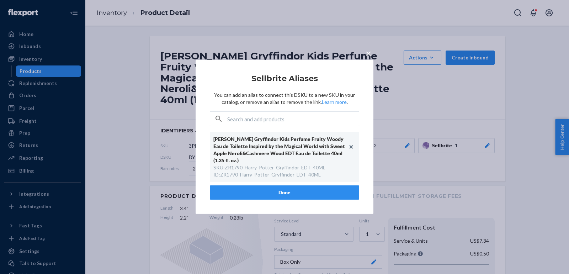
click at [339, 194] on button "Done" at bounding box center [284, 192] width 149 height 14
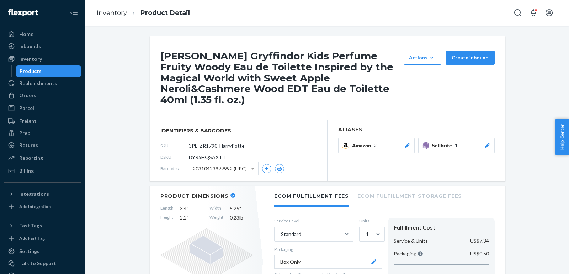
click at [125, 7] on ol "Inventory Product Detail" at bounding box center [143, 12] width 104 height 21
click at [114, 15] on link "Inventory" at bounding box center [112, 13] width 30 height 8
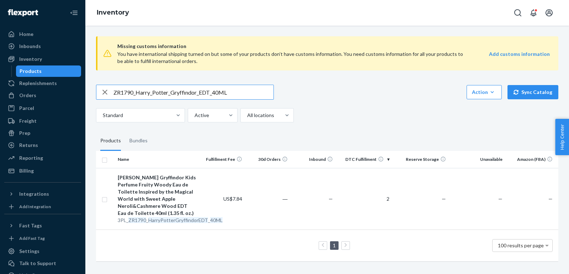
click at [203, 92] on input "ZR1790_Harry_Potter_Gryffindor_EDT_40ML" at bounding box center [193, 92] width 160 height 14
paste input "Hufflepuff"
type input "ZR1790_Harry_Potter_Hufflepuff_EDT_40ML"
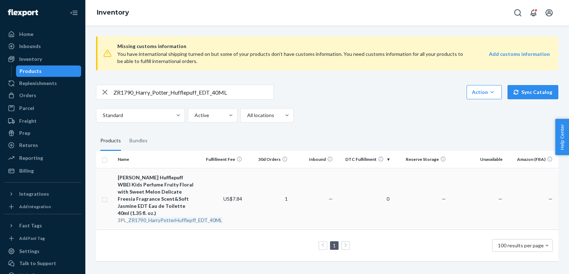
click at [139, 199] on div "Zara Harry Potter Hufflepuff WBEI Kids Perfume Fruity Floral with Sweet Melon D…" at bounding box center [157, 195] width 79 height 43
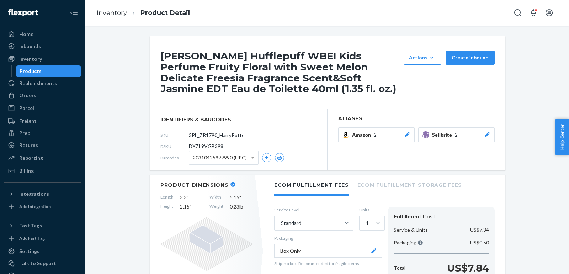
click at [489, 129] on button "Sellbrite 2" at bounding box center [456, 134] width 76 height 15
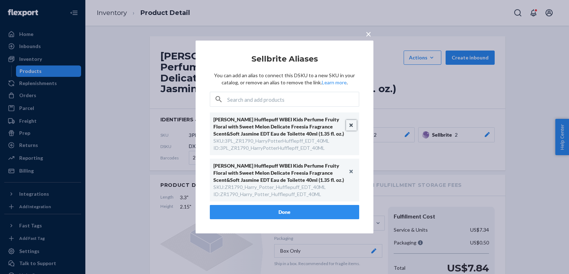
click at [350, 125] on button "Unlink" at bounding box center [351, 125] width 11 height 11
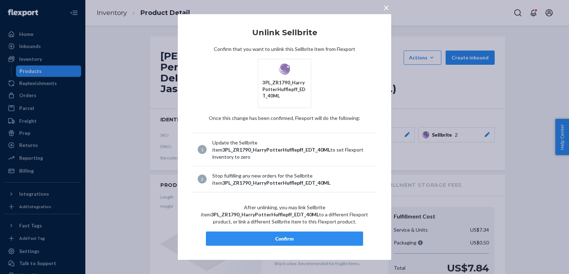
click at [276, 236] on div "Confirm" at bounding box center [284, 238] width 145 height 7
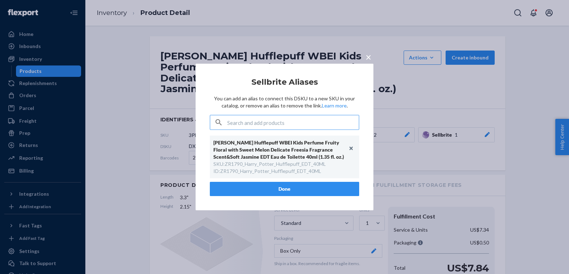
click at [289, 185] on button "Done" at bounding box center [284, 189] width 149 height 14
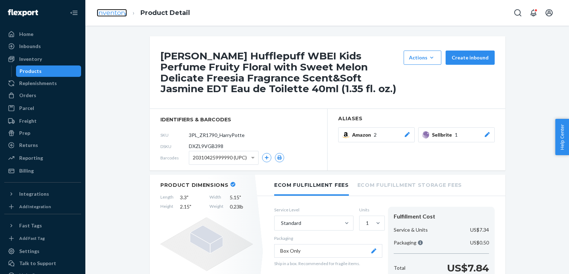
click at [111, 9] on link "Inventory" at bounding box center [112, 13] width 30 height 8
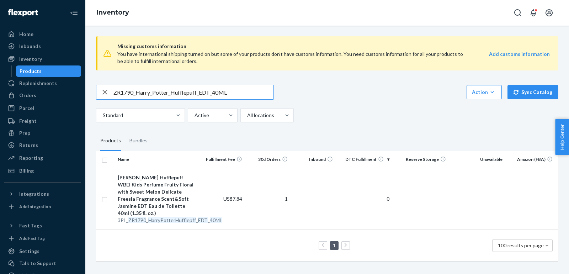
click at [216, 90] on input "ZR1790_Harry_Potter_Hufflepuff_EDT_40ML" at bounding box center [193, 92] width 160 height 14
paste input "Ravenclaw"
type input "ZR1790_Harry_Potter_Ravenclaw_EDT_40ML"
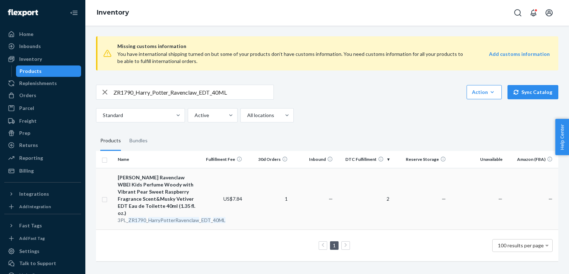
click at [162, 187] on div "Zara Harry Potter Ravenclaw WBEI Kids Perfume Woody with Vibrant Pear Sweet Ras…" at bounding box center [157, 195] width 79 height 43
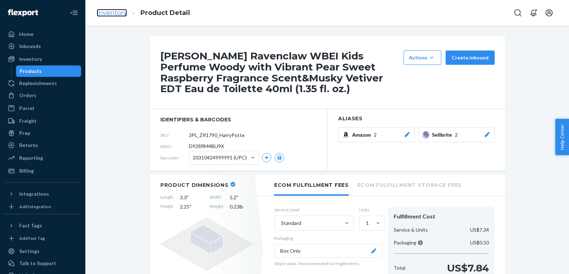
click at [109, 11] on link "Inventory" at bounding box center [112, 13] width 30 height 8
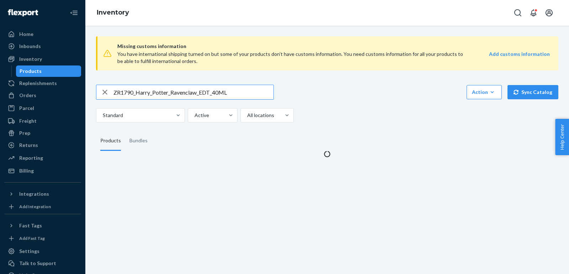
click at [228, 94] on input "ZR1790_Harry_Potter_Ravenclaw_EDT_40ML" at bounding box center [193, 92] width 160 height 14
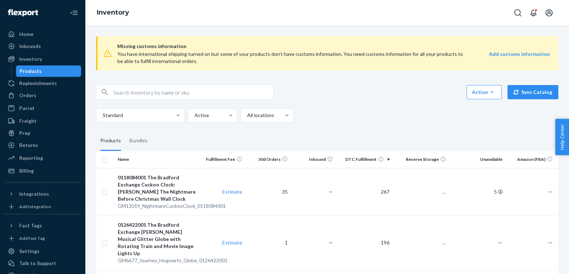
click at [193, 91] on input "text" at bounding box center [193, 92] width 160 height 14
paste input "ZR1790_Harry_Potter_Ravenclaw_EDT_40ML"
type input "ZR1790_Harry_Potter_Ravenclaw_EDT_40ML"
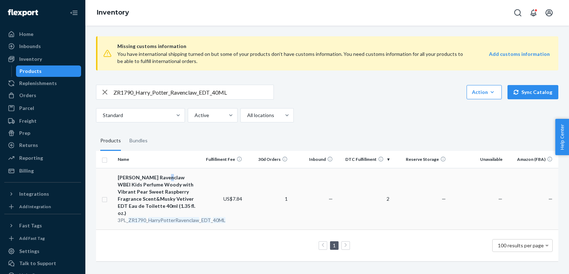
click at [160, 179] on div "Zara Harry Potter Ravenclaw WBEI Kids Perfume Woody with Vibrant Pear Sweet Ras…" at bounding box center [157, 195] width 79 height 43
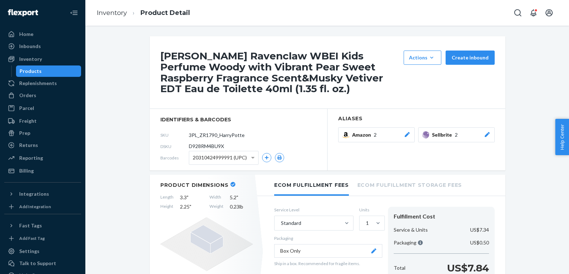
click at [485, 137] on div at bounding box center [486, 134] width 7 height 7
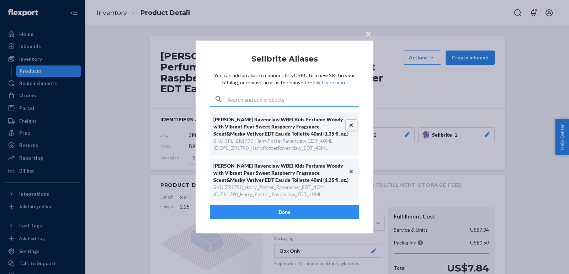
click at [352, 123] on button "Unlink" at bounding box center [351, 125] width 11 height 11
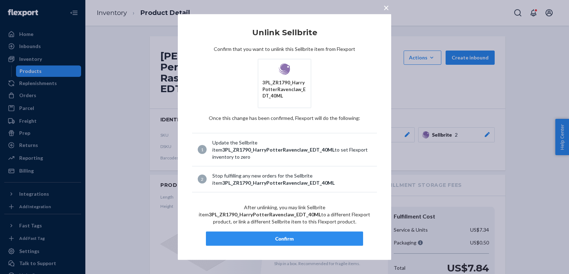
click at [307, 237] on div "Confirm" at bounding box center [284, 238] width 145 height 7
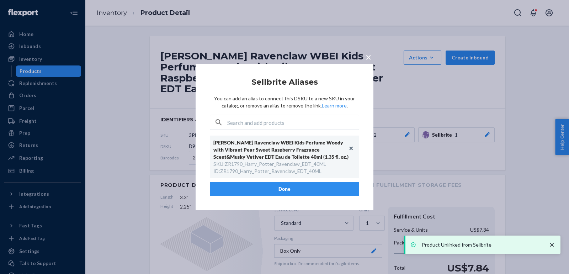
click at [242, 184] on button "Done" at bounding box center [284, 189] width 149 height 14
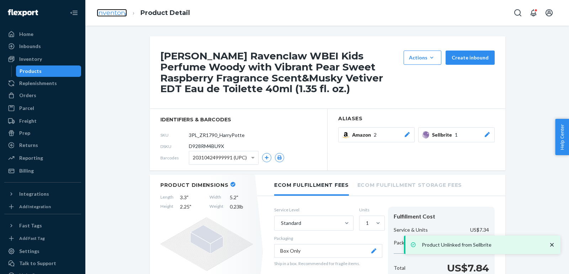
click at [115, 10] on link "Inventory" at bounding box center [112, 13] width 30 height 8
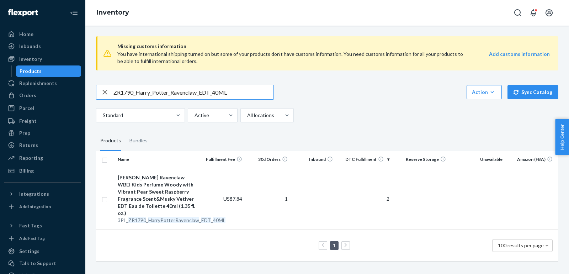
click at [218, 88] on input "ZR1790_Harry_Potter_Ravenclaw_EDT_40ML" at bounding box center [193, 92] width 160 height 14
paste input "Potter_Slytherin_EDT_1x"
type input "ZR1790_HarryPotter_Slytherin_EDT_1x_40ML"
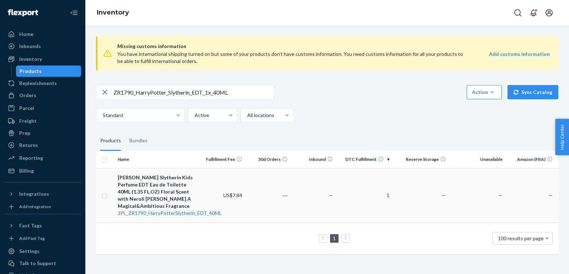
click at [162, 188] on div "Zara Harry Potter Slytherin Kids Perfume EDT Eau de Toilette 40ML (1.35 FL.OZ) …" at bounding box center [157, 192] width 79 height 36
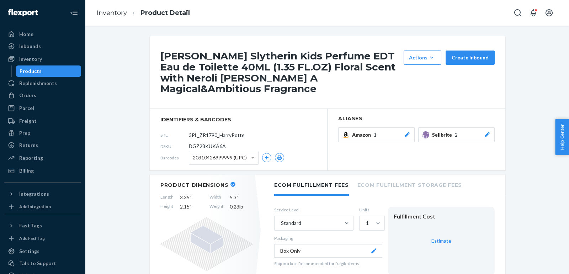
click at [488, 133] on icon at bounding box center [486, 134] width 7 height 5
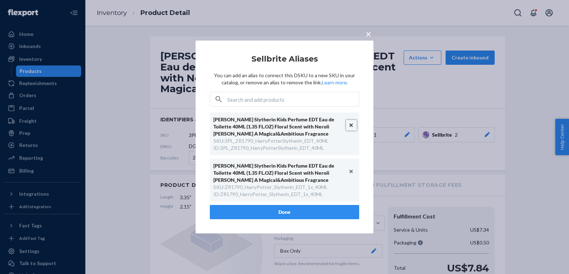
click at [353, 125] on button "Unlink" at bounding box center [351, 125] width 11 height 11
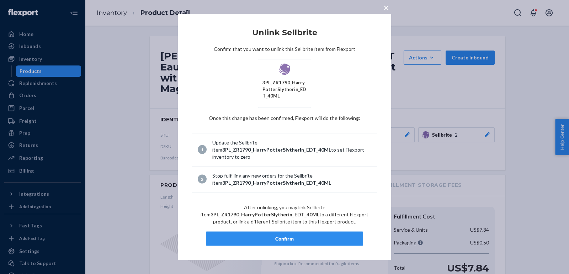
click at [303, 236] on div "Confirm" at bounding box center [284, 238] width 145 height 7
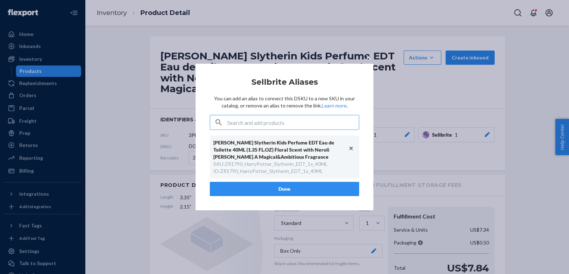
click at [265, 185] on button "Done" at bounding box center [284, 189] width 149 height 14
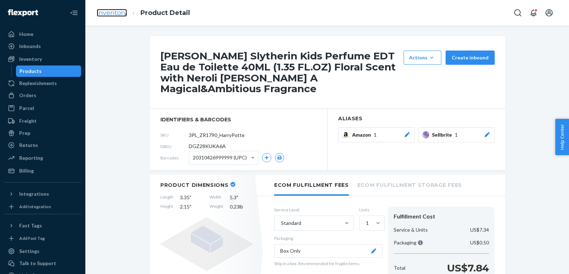
click at [115, 14] on link "Inventory" at bounding box center [112, 13] width 30 height 8
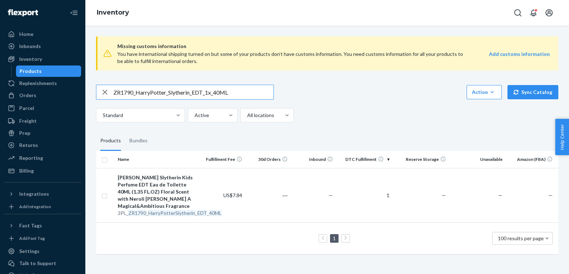
click at [228, 100] on div "ZR1790_HarryPotter_Slytherin_EDT_1x_40ML Action Create product Create bundle Bu…" at bounding box center [327, 104] width 462 height 38
click at [219, 94] on input "ZR1790_HarryPotter_Slytherin_EDT_1x_40ML" at bounding box center [193, 92] width 160 height 14
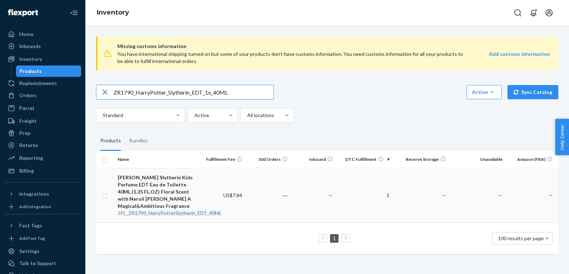
click at [172, 204] on div "Zara Harry Potter Slytherin Kids Perfume EDT Eau de Toilette 40ML (1.35 FL.OZ) …" at bounding box center [157, 192] width 79 height 36
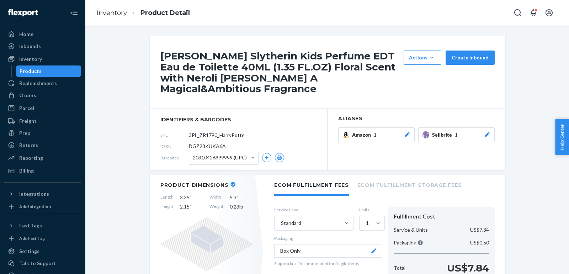
click at [487, 137] on div at bounding box center [486, 134] width 7 height 7
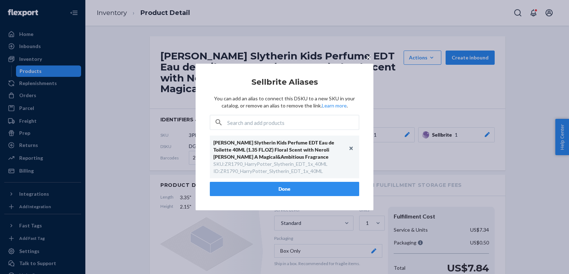
click at [412, 110] on div "× Sellbrite Aliases You can add an alias to connect this DSKU to a new SKU in y…" at bounding box center [284, 137] width 569 height 274
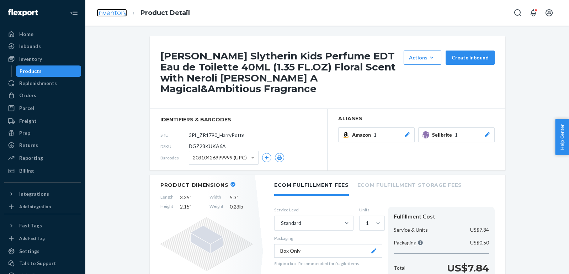
click at [115, 16] on link "Inventory" at bounding box center [112, 13] width 30 height 8
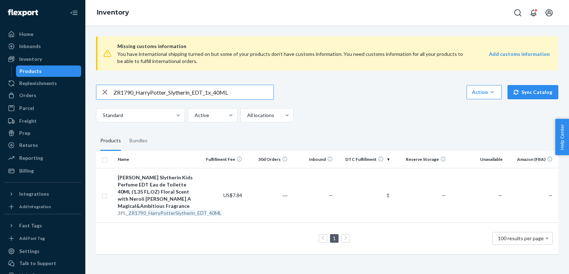
click at [250, 95] on input "ZR1790_HarryPotter_Slytherin_EDT_1x_40ML" at bounding box center [193, 92] width 160 height 14
paste input "elloKittySanrio_Xmasbox_EDT_5"
type input "ZR1790_HelloKittySanrio_Xmasbox_EDT_50ML"
click at [145, 187] on div "Zara Hello Kitty Sanrio Girls Perfume EDT Eau de Toilette A Signature Scent and…" at bounding box center [157, 192] width 79 height 36
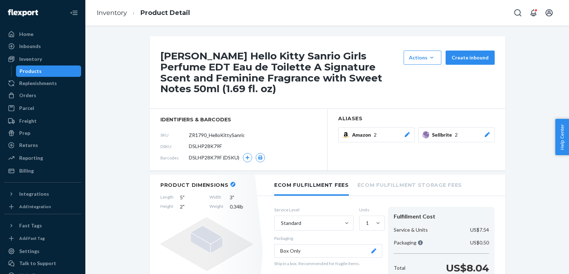
click at [493, 127] on button "Sellbrite 2" at bounding box center [456, 134] width 76 height 15
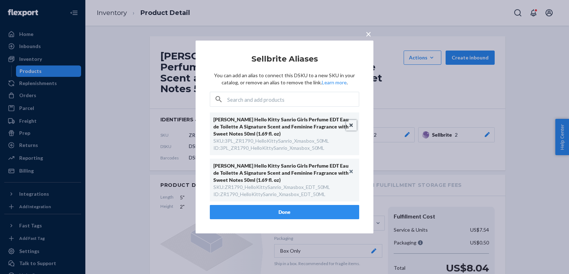
click at [353, 124] on button "Unlink" at bounding box center [351, 125] width 11 height 11
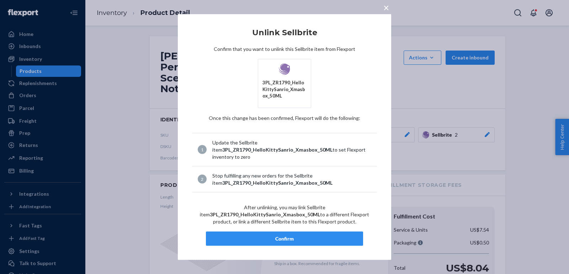
click at [326, 233] on button "Confirm" at bounding box center [284, 238] width 157 height 14
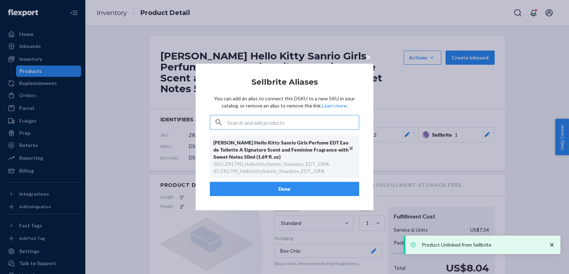
click at [298, 206] on div "× Sellbrite Aliases You can add an alias to connect this DSKU to a new SKU in y…" at bounding box center [284, 137] width 178 height 146
click at [291, 192] on button "Done" at bounding box center [284, 189] width 149 height 14
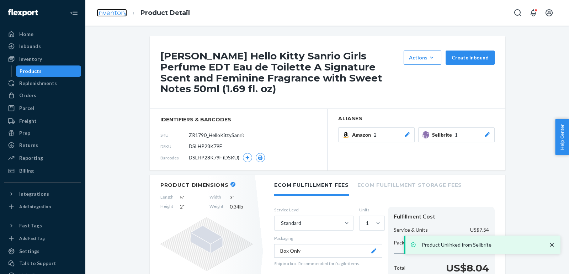
click at [106, 13] on link "Inventory" at bounding box center [112, 13] width 30 height 8
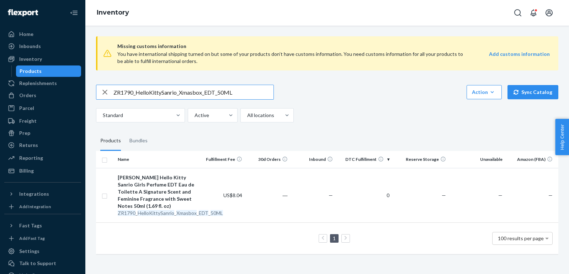
click at [241, 95] on input "ZR1790_HelloKittySanrio_Xmasbox_EDT_50ML" at bounding box center [193, 92] width 160 height 14
paste input "2790_HerbalCollection01_10"
type input "ZR2790_HerbalCollection01_100ML"
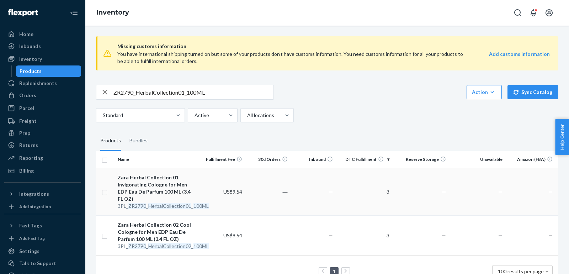
scroll to position [12, 0]
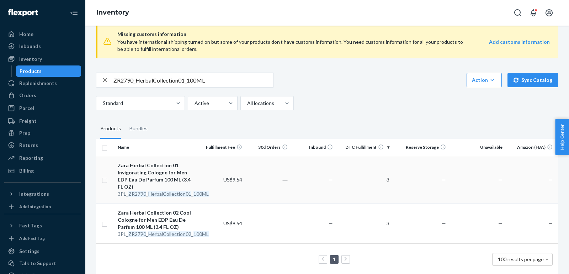
click at [179, 172] on div "Zara Herbal Collection 01 Invigorating Cologne for Men EDP Eau De Parfum 100 ML…" at bounding box center [157, 176] width 79 height 28
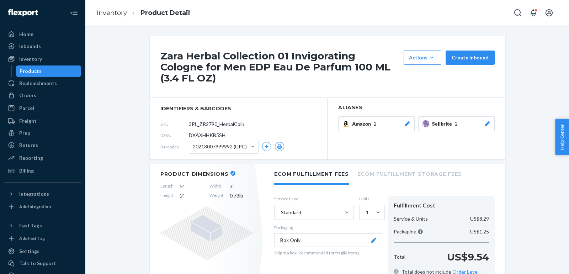
click at [487, 121] on icon at bounding box center [486, 123] width 7 height 5
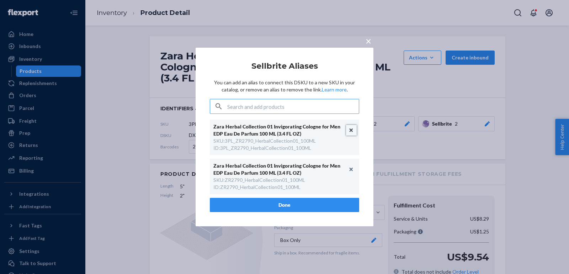
click at [349, 127] on button "Unlink" at bounding box center [351, 130] width 11 height 11
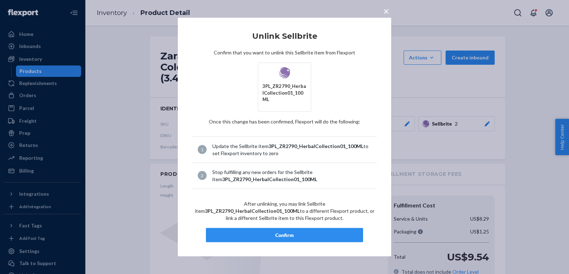
click at [321, 227] on button "Confirm" at bounding box center [284, 234] width 157 height 14
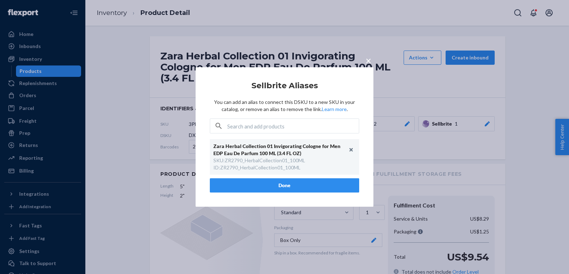
click at [280, 178] on button "Done" at bounding box center [284, 185] width 149 height 14
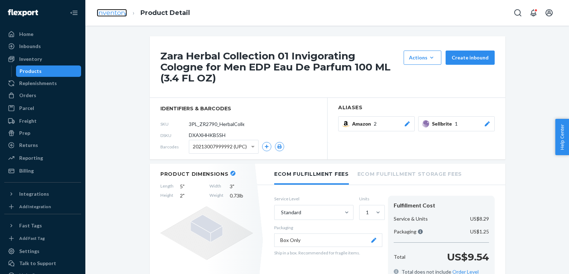
click at [119, 11] on link "Inventory" at bounding box center [112, 13] width 30 height 8
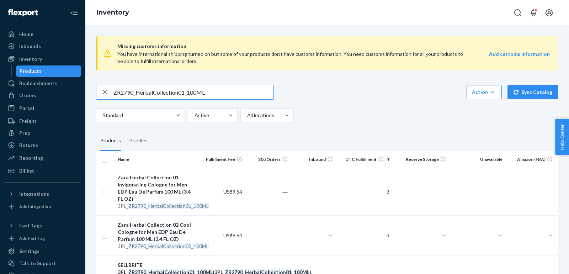
click at [199, 98] on input "ZR2790_HerbalCollection01_100ML" at bounding box center [193, 92] width 160 height 14
click at [198, 95] on input "ZR2790_HerbalCollection01_100ML" at bounding box center [193, 92] width 160 height 14
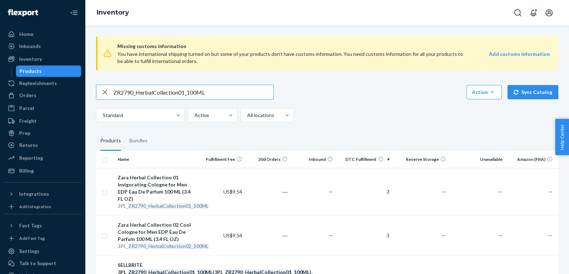
click at [198, 95] on input "ZR2790_HerbalCollection01_100ML" at bounding box center [193, 92] width 160 height 14
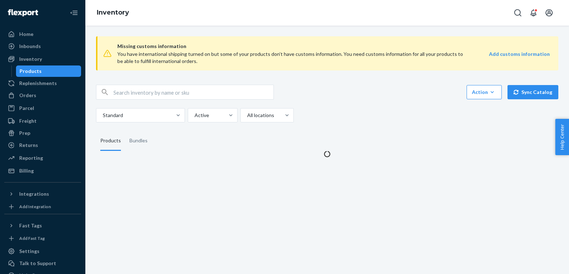
click at [193, 100] on div "Action Create product Create bundle Bulk create products Bulk update products B…" at bounding box center [327, 104] width 462 height 38
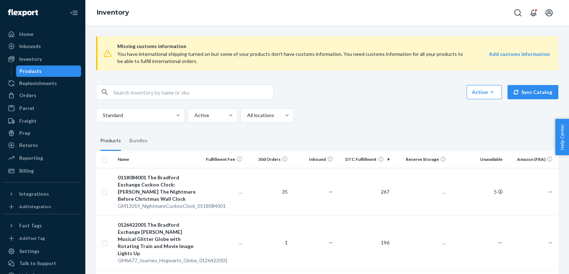
click at [186, 94] on input "text" at bounding box center [193, 92] width 160 height 14
paste input "ZR2790_HerbalCollection01_100ML"
type input "ZR2790_HerbalCollection01_100ML"
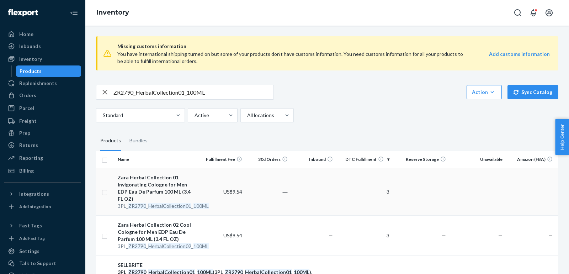
click at [157, 182] on div "Zara Herbal Collection 01 Invigorating Cologne for Men EDP Eau De Parfum 100 ML…" at bounding box center [157, 188] width 79 height 28
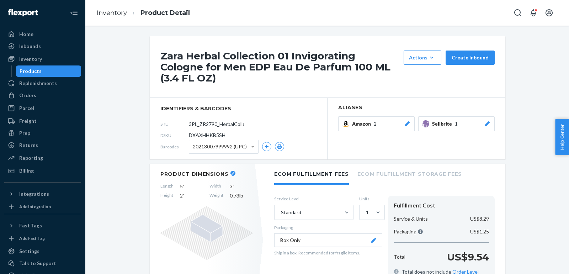
click at [494, 116] on button "Sellbrite 1" at bounding box center [456, 123] width 76 height 15
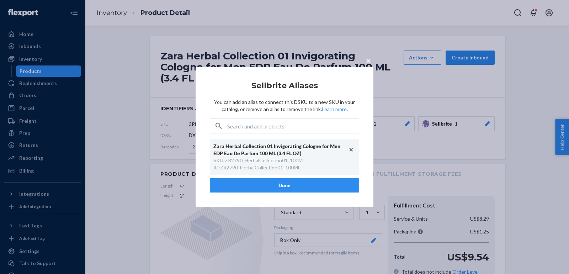
click at [400, 118] on div "× Sellbrite Aliases You can add an alias to connect this DSKU to a new SKU in y…" at bounding box center [284, 137] width 569 height 274
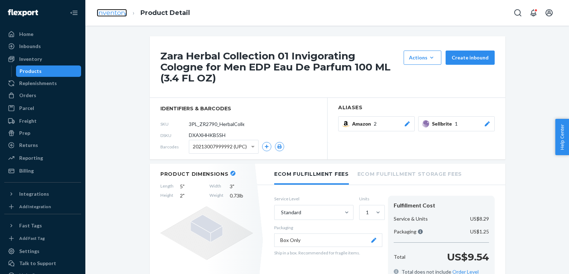
click at [112, 12] on link "Inventory" at bounding box center [112, 13] width 30 height 8
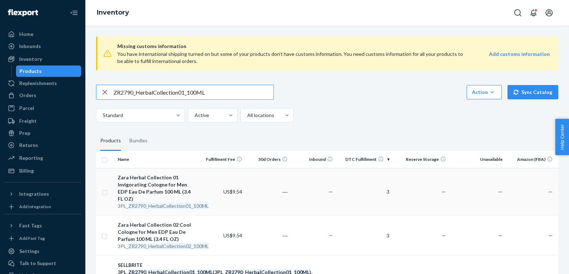
click at [152, 185] on div "Zara Herbal Collection 01 Invigorating Cologne for Men EDP Eau De Parfum 100 ML…" at bounding box center [157, 188] width 79 height 28
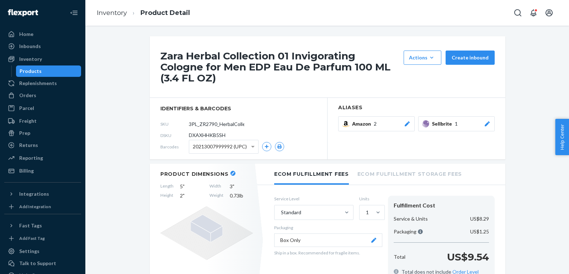
click at [484, 121] on icon at bounding box center [486, 123] width 7 height 5
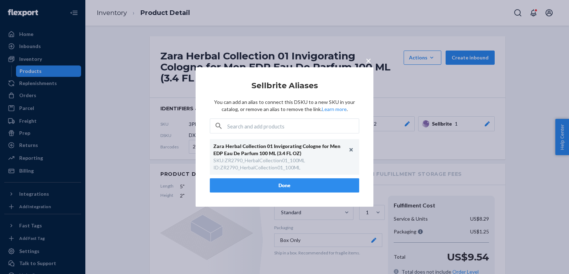
click at [394, 128] on div "× Sellbrite Aliases You can add an alias to connect this DSKU to a new SKU in y…" at bounding box center [284, 137] width 569 height 274
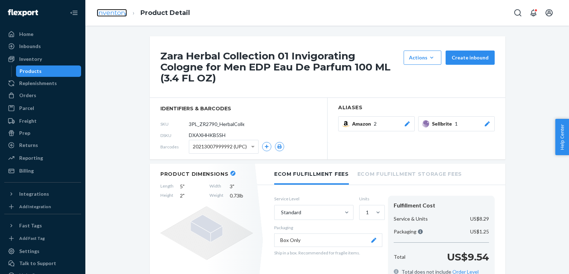
click at [124, 15] on link "Inventory" at bounding box center [112, 13] width 30 height 8
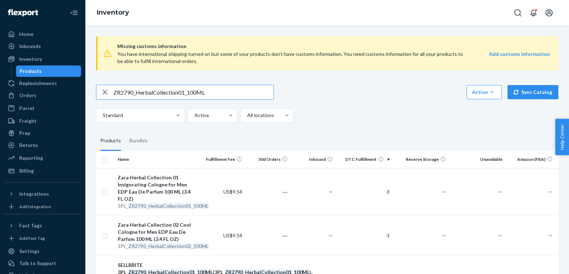
click at [210, 95] on input "ZR2790_HerbalCollection01_100ML" at bounding box center [193, 92] width 160 height 14
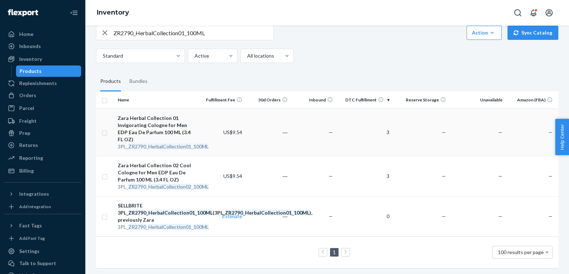
click at [154, 132] on div "Zara Herbal Collection 01 Invigorating Cologne for Men EDP Eau De Parfum 100 ML…" at bounding box center [157, 128] width 79 height 28
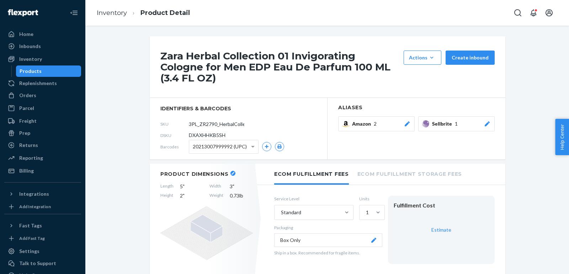
click at [483, 120] on div "Sellbrite 1" at bounding box center [461, 123] width 59 height 7
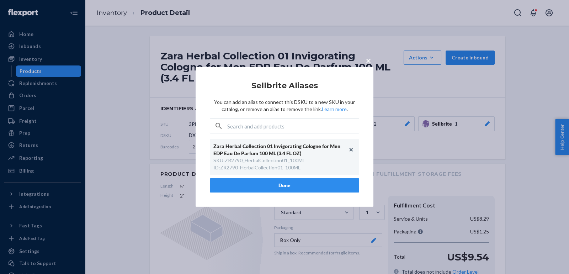
click at [134, 153] on div "× Sellbrite Aliases You can add an alias to connect this DSKU to a new SKU in y…" at bounding box center [284, 137] width 569 height 274
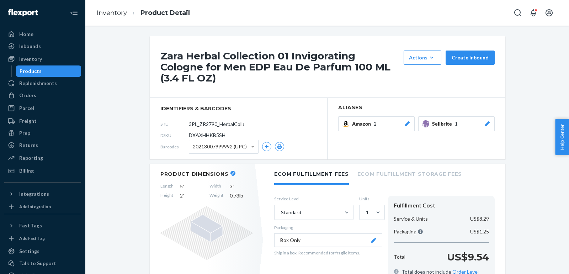
click at [111, 17] on li "Inventory" at bounding box center [112, 13] width 30 height 9
click at [106, 6] on ol "Inventory Product Detail" at bounding box center [143, 12] width 104 height 21
click at [107, 9] on link "Inventory" at bounding box center [112, 13] width 30 height 8
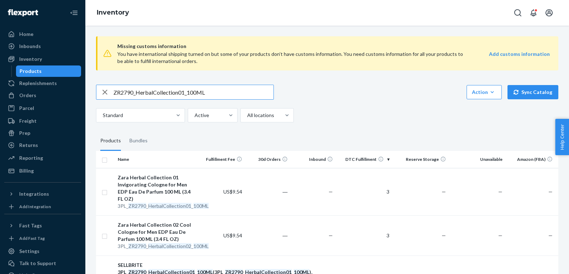
click at [209, 90] on input "ZR2790_HerbalCollection01_100ML" at bounding box center [193, 92] width 160 height 14
paste input "2"
type input "ZR2790_HerbalCollection02_100ML"
click at [205, 94] on input "ZR2790_HerbalCollection02_100ML" at bounding box center [193, 92] width 160 height 14
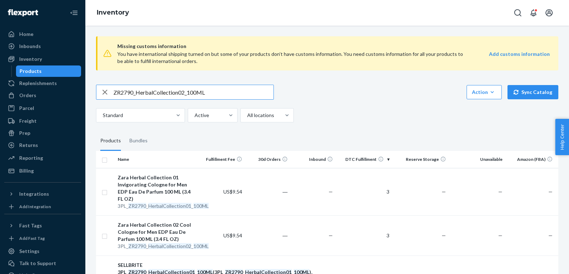
click at [205, 94] on input "ZR2790_HerbalCollection02_100ML" at bounding box center [193, 92] width 160 height 14
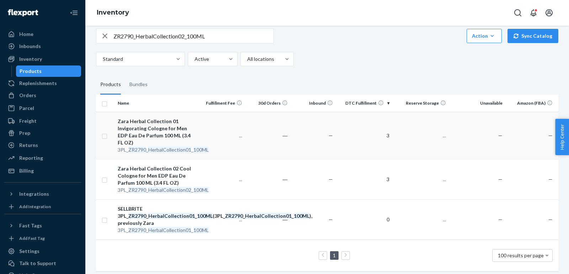
scroll to position [59, 0]
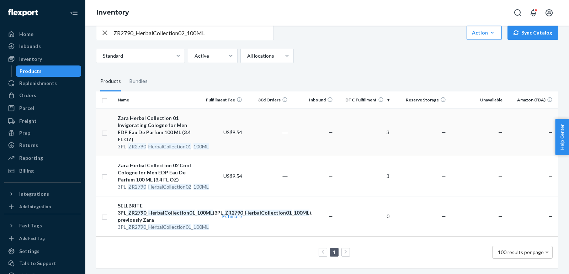
click at [166, 134] on div "Zara Herbal Collection 01 Invigorating Cologne for Men EDP Eau De Parfum 100 ML…" at bounding box center [157, 128] width 79 height 28
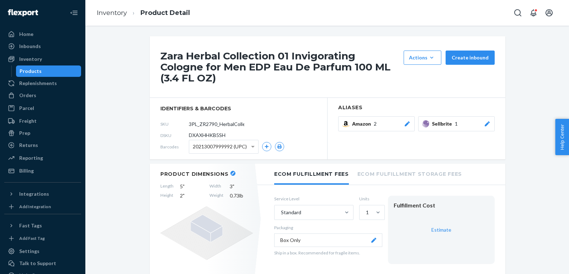
click at [485, 120] on div at bounding box center [486, 123] width 7 height 7
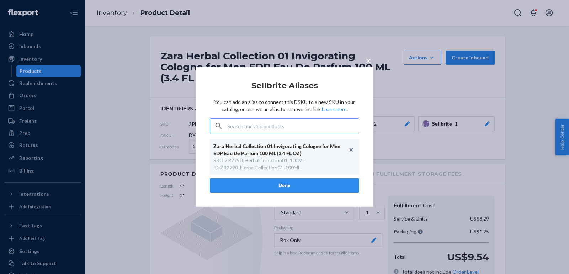
click at [284, 29] on div "× Sellbrite Aliases You can add an alias to connect this DSKU to a new SKU in y…" at bounding box center [284, 137] width 569 height 274
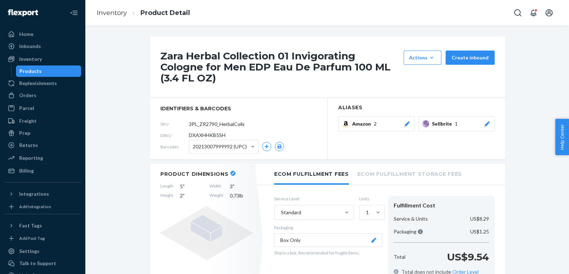
click at [120, 17] on li "Inventory" at bounding box center [112, 13] width 30 height 9
click at [114, 10] on link "Inventory" at bounding box center [112, 13] width 30 height 8
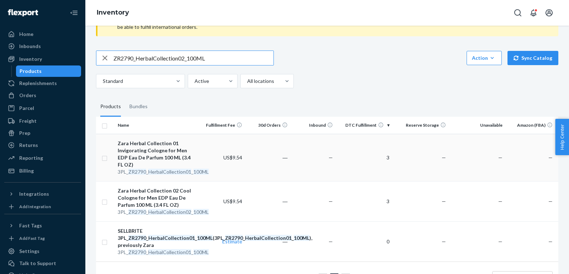
scroll to position [59, 0]
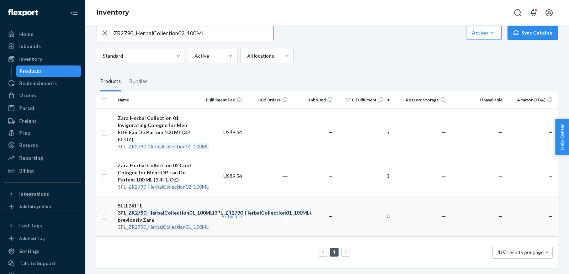
click at [245, 209] on em "HerbalCollection01" at bounding box center [268, 212] width 47 height 6
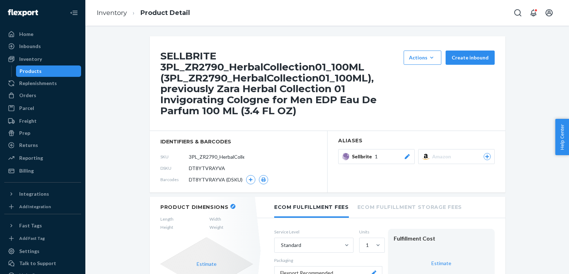
click at [404, 157] on icon at bounding box center [406, 156] width 7 height 5
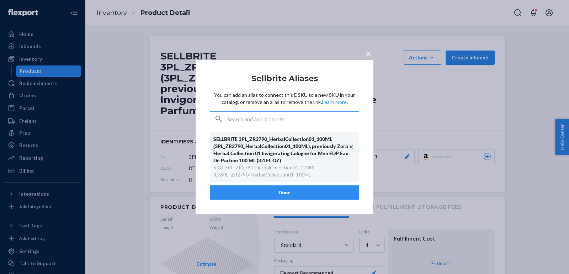
click at [114, 152] on div "× Sellbrite Aliases You can add an alias to connect this DSKU to a new SKU in y…" at bounding box center [284, 137] width 569 height 274
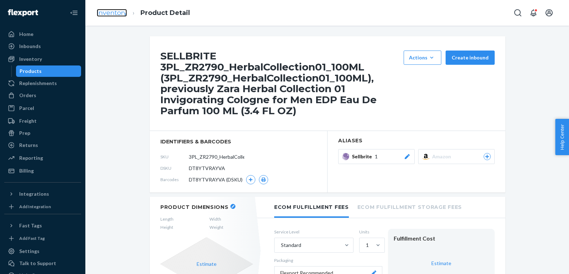
click at [120, 15] on link "Inventory" at bounding box center [112, 13] width 30 height 8
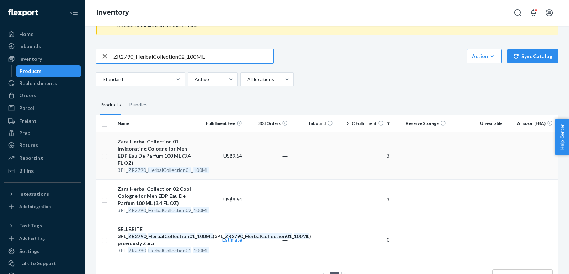
scroll to position [59, 0]
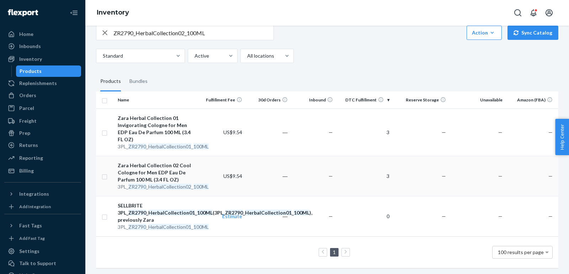
click at [195, 167] on div "Zara Herbal Collection 02 Cool Cologne for Men EDP Eau De Parfum 100 ML (3.4 FL…" at bounding box center [157, 172] width 79 height 21
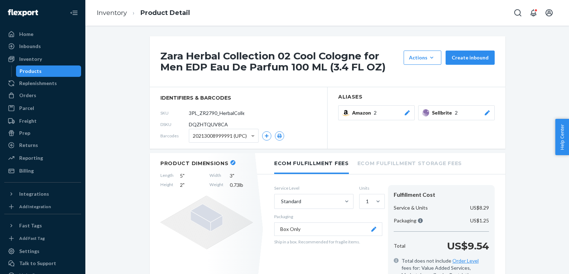
click at [489, 113] on icon at bounding box center [486, 112] width 7 height 5
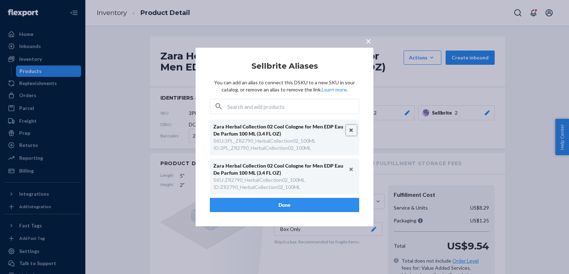
click at [352, 130] on button "Unlink" at bounding box center [351, 130] width 11 height 11
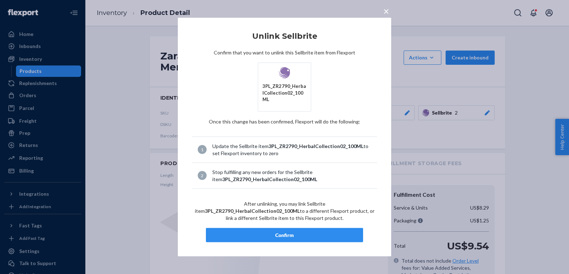
click at [308, 231] on div "Confirm" at bounding box center [284, 234] width 145 height 7
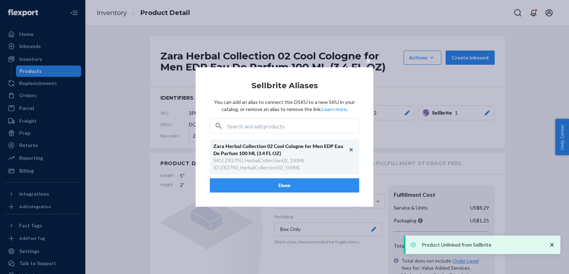
click at [256, 182] on button "Done" at bounding box center [284, 185] width 149 height 14
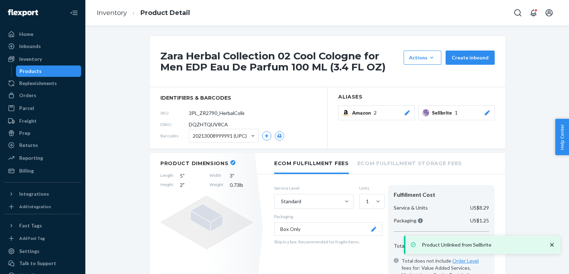
click at [119, 11] on link "Inventory" at bounding box center [112, 13] width 30 height 8
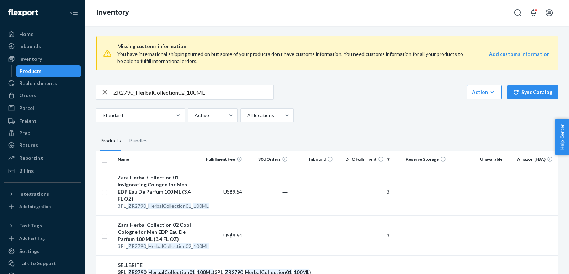
click at [222, 101] on div "ZR2790_HerbalCollection02_100ML Action Create product Create bundle Bulk create…" at bounding box center [327, 104] width 462 height 38
click at [221, 96] on input "ZR2790_HerbalCollection02_100ML" at bounding box center [193, 92] width 160 height 14
paste input "590_Hip_Hop_Red_Apple_EDT_1x_6"
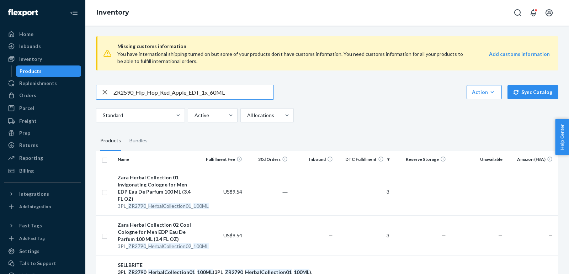
type input "ZR2590_Hip_Hop_Red_Apple_EDT_1x_60ML"
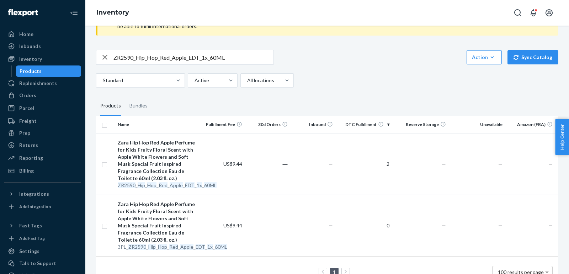
scroll to position [55, 0]
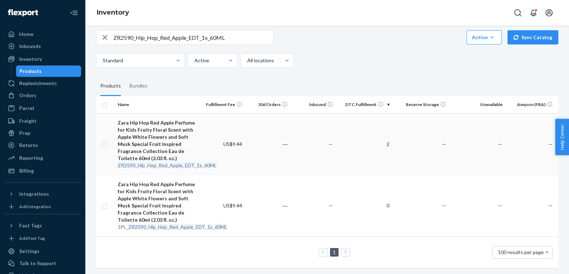
click at [176, 140] on div "Zara Hip Hop Red Apple Perfume for Kids Fruity Floral Scent with Apple White Fl…" at bounding box center [157, 140] width 79 height 43
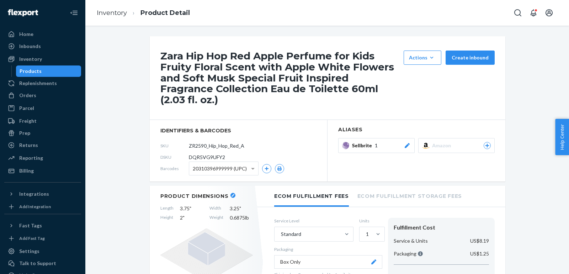
click at [402, 142] on div "Sellbrite 1" at bounding box center [381, 145] width 59 height 7
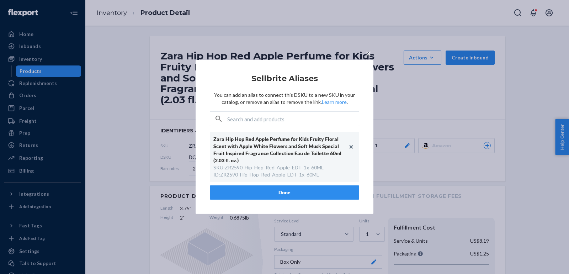
click at [419, 105] on div "× Sellbrite Aliases You can add an alias to connect this DSKU to a new SKU in y…" at bounding box center [284, 137] width 569 height 274
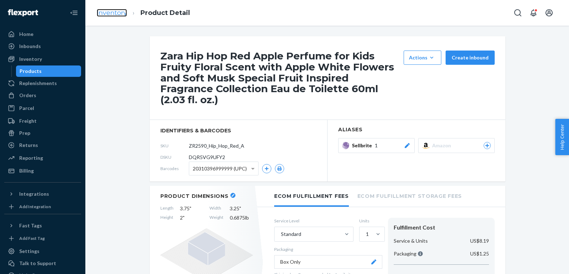
click at [116, 11] on link "Inventory" at bounding box center [112, 13] width 30 height 8
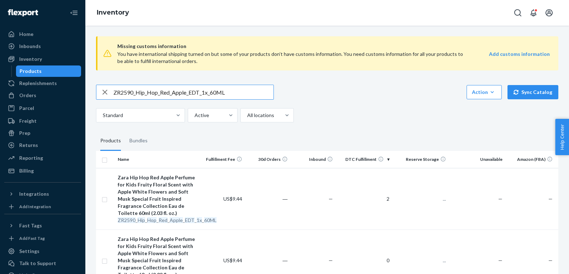
scroll to position [55, 0]
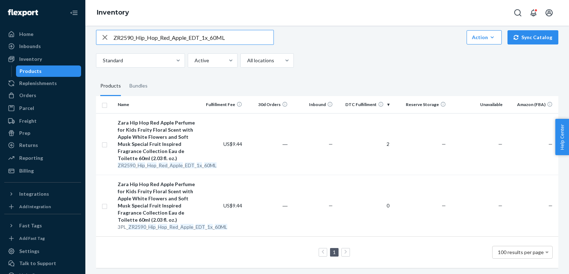
click at [220, 39] on input "ZR2590_Hip_Hop_Red_Apple_EDT_1x_60ML" at bounding box center [193, 37] width 160 height 14
paste input "1790_Holiday_Mood_EDC_1x_10"
type input "ZR1790_Holiday_Mood_EDC_1x_100ML"
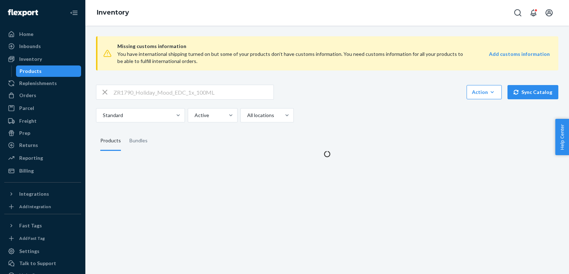
scroll to position [0, 0]
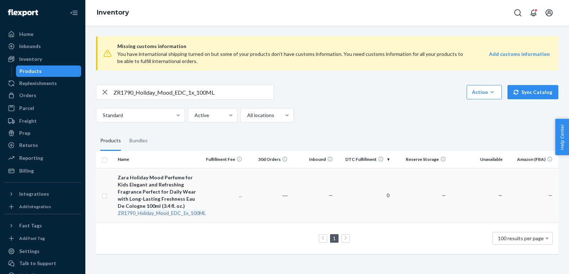
click at [157, 192] on div "Zara Holiday Mood Perfume for Kids Elegant and Refreshing Fragrance Perfect for…" at bounding box center [157, 192] width 79 height 36
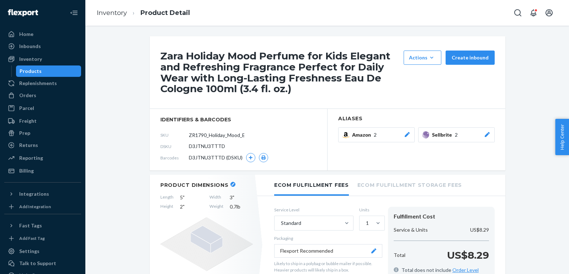
click at [492, 135] on button "Sellbrite 2" at bounding box center [456, 134] width 76 height 15
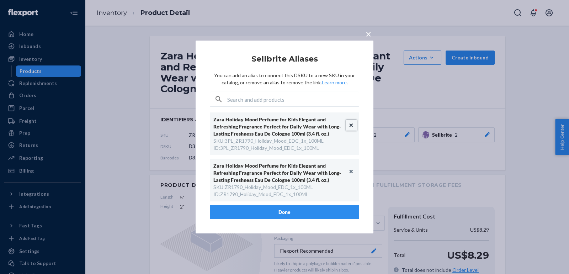
click at [348, 123] on button "Unlink" at bounding box center [351, 125] width 11 height 11
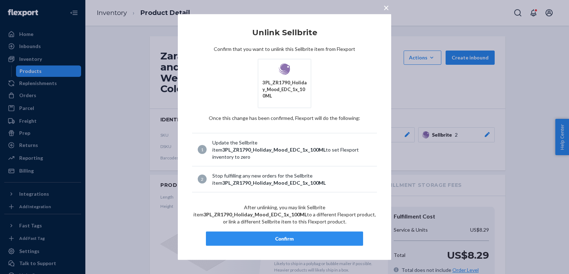
click at [321, 235] on div "Confirm" at bounding box center [284, 238] width 145 height 7
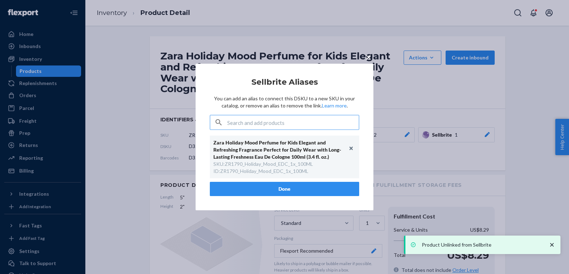
click at [307, 190] on button "Done" at bounding box center [284, 189] width 149 height 14
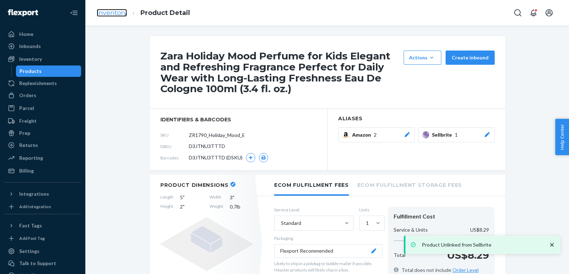
click at [119, 12] on link "Inventory" at bounding box center [112, 13] width 30 height 8
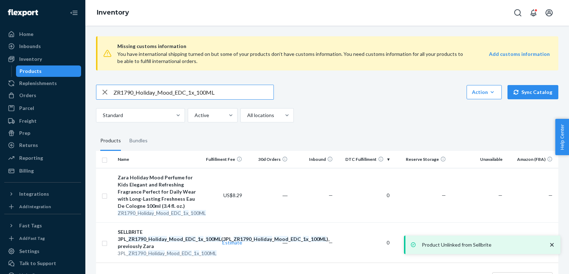
click at [191, 91] on input "ZR1790_Holiday_Mood_EDC_1x_100ML" at bounding box center [193, 92] width 160 height 14
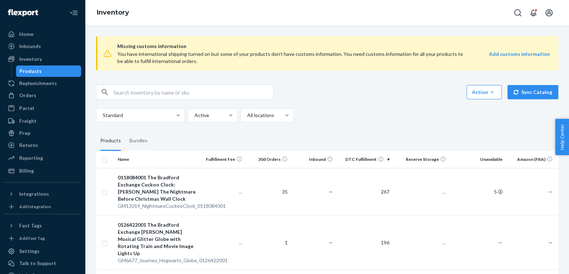
click at [176, 98] on input "text" at bounding box center [193, 92] width 160 height 14
paste input "ZR1790_Holiday_Mood_EDC_1x_100ML"
type input "ZR1790_Holiday_Mood_EDC_1x_100ML"
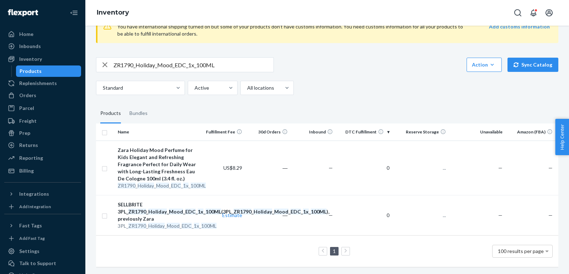
scroll to position [33, 0]
click at [146, 165] on div "Zara Holiday Mood Perfume for Kids Elegant and Refreshing Fragrance Perfect for…" at bounding box center [157, 164] width 79 height 36
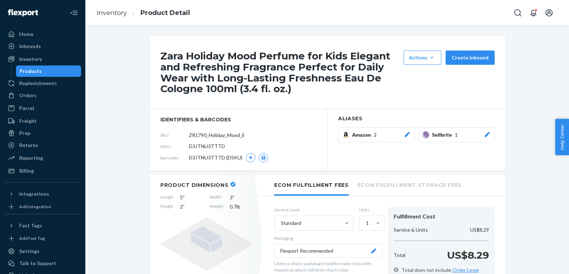
click at [487, 134] on icon at bounding box center [486, 134] width 5 height 5
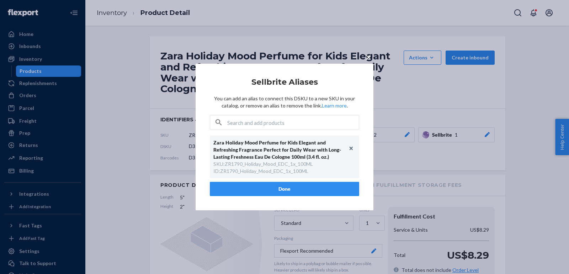
click at [404, 126] on div "× Sellbrite Aliases You can add an alias to connect this DSKU to a new SKU in y…" at bounding box center [284, 137] width 569 height 274
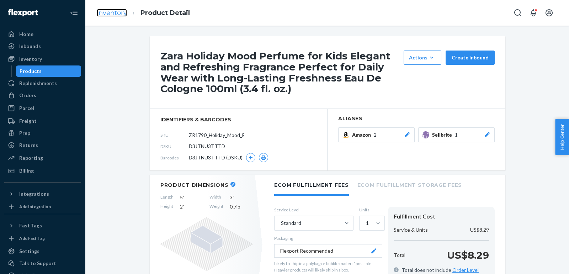
click at [114, 14] on link "Inventory" at bounding box center [112, 13] width 30 height 8
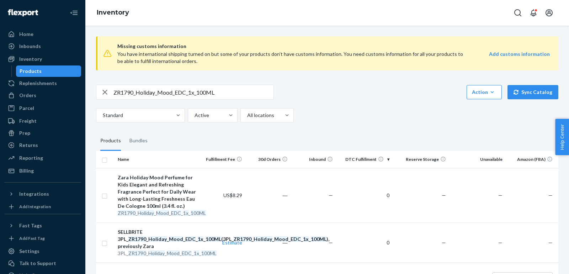
click at [242, 99] on div "ZR1790_Holiday_Mood_EDC_1x_100ML Action Create product Create bundle Bulk creat…" at bounding box center [327, 104] width 462 height 38
click at [238, 93] on input "ZR1790_Holiday_Mood_EDC_1x_100ML" at bounding box center [193, 92] width 160 height 14
paste input "4590_HypnoticVanillaPatchouli_EDP_5"
type input "ZR4590_HypnoticVanillaPatchouli_EDP_50ML"
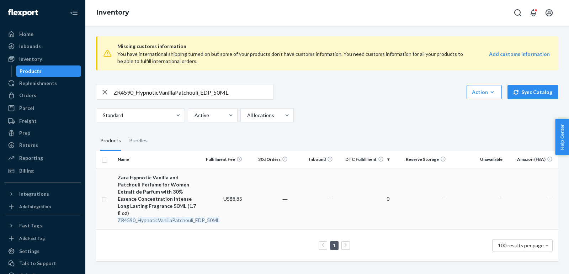
click at [153, 190] on div "Zara Hypnotic Vanilla and Patchouli Perfume for Women Extrait de Parfum with 30…" at bounding box center [157, 195] width 79 height 43
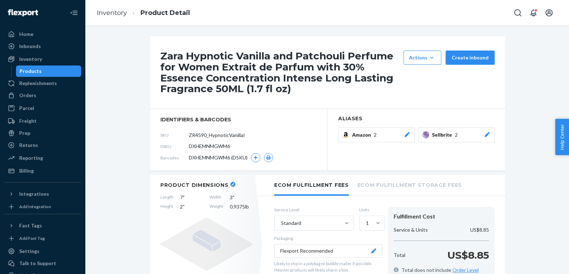
click at [485, 131] on div at bounding box center [486, 134] width 7 height 7
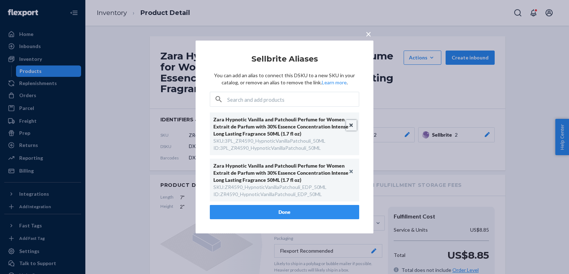
click at [348, 123] on button "Unlink" at bounding box center [351, 125] width 11 height 11
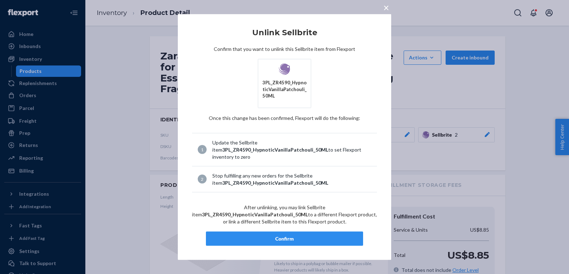
click at [266, 236] on div "Confirm" at bounding box center [284, 238] width 145 height 7
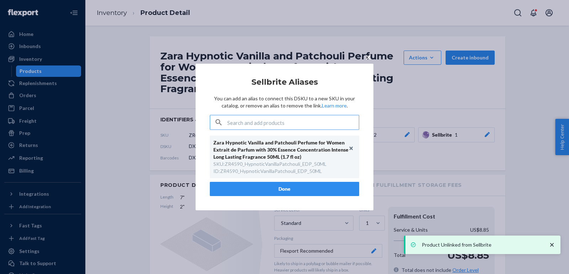
click at [282, 184] on button "Done" at bounding box center [284, 189] width 149 height 14
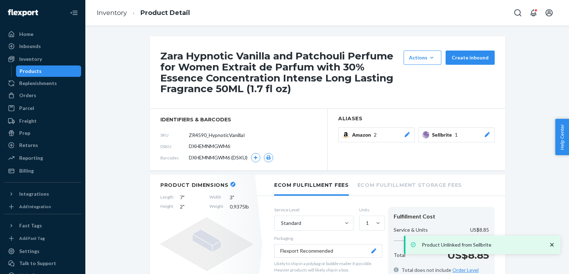
click at [487, 136] on icon at bounding box center [486, 134] width 7 height 5
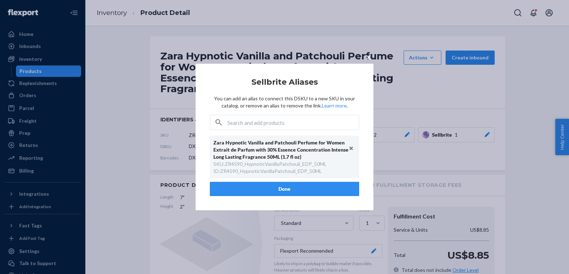
click at [397, 115] on div "× Sellbrite Aliases You can add an alias to connect this DSKU to a new SKU in y…" at bounding box center [284, 137] width 569 height 274
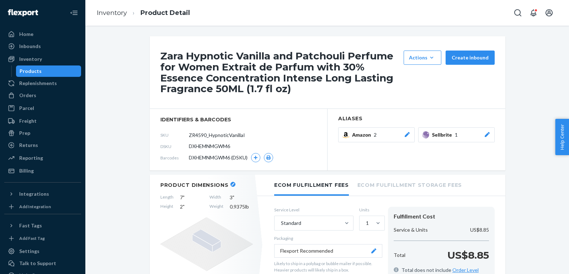
click at [120, 23] on div "Inventory Product Detail" at bounding box center [326, 13] width 483 height 26
click at [114, 14] on link "Inventory" at bounding box center [112, 13] width 30 height 8
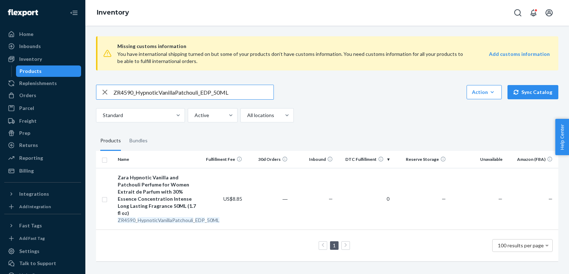
click at [206, 94] on input "ZR4590_HypnoticVanillaPatchouli_EDP_50ML" at bounding box center [193, 92] width 160 height 14
paste input "3590_HypnoticVanillaBloom_EDP_8"
type input "ZR3590_HypnoticVanillaBloom_EDP_80ML"
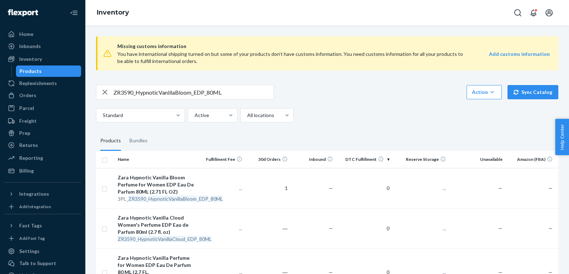
scroll to position [52, 0]
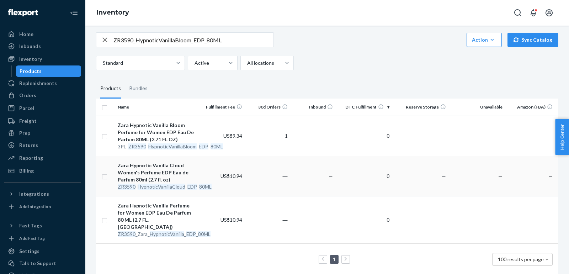
click at [145, 175] on div "Zara Hypnotic Vanilla Cloud Women's Perfume EDP Eau de Parfum 80ml (2.7 fl. oz)" at bounding box center [157, 172] width 79 height 21
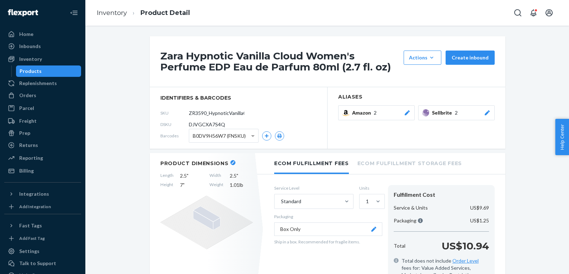
click at [486, 109] on div at bounding box center [486, 112] width 7 height 7
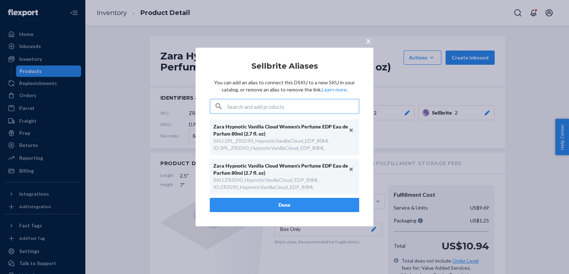
click at [370, 41] on span "×" at bounding box center [368, 41] width 6 height 12
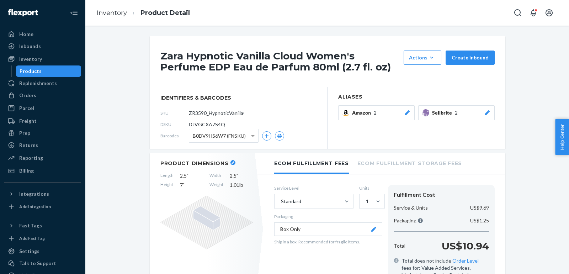
click at [484, 116] on button "Sellbrite 2" at bounding box center [456, 112] width 76 height 15
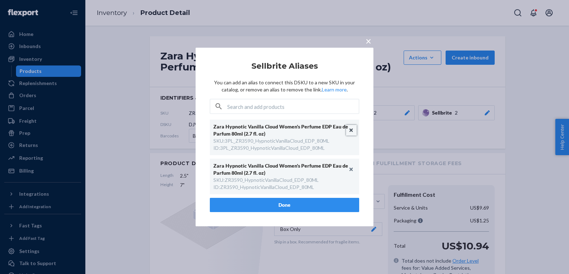
click at [351, 130] on button "Unlink" at bounding box center [351, 130] width 11 height 11
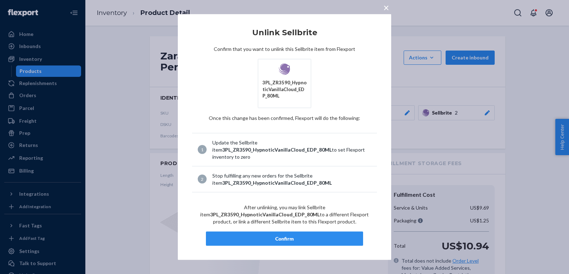
click at [276, 237] on div "Confirm" at bounding box center [284, 238] width 145 height 7
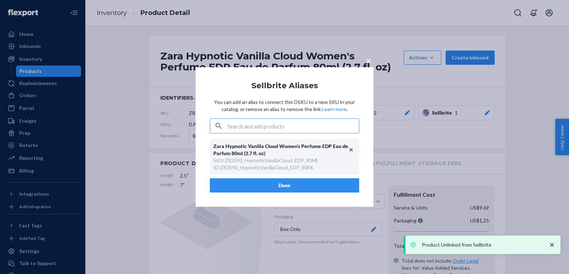
click at [260, 188] on button "Done" at bounding box center [284, 185] width 149 height 14
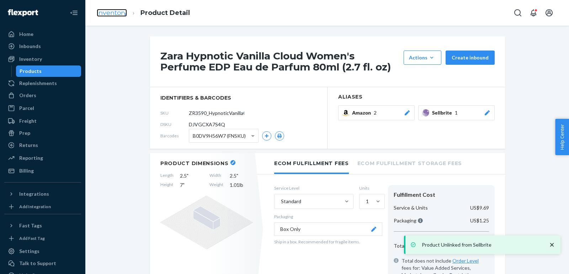
click at [109, 13] on link "Inventory" at bounding box center [112, 13] width 30 height 8
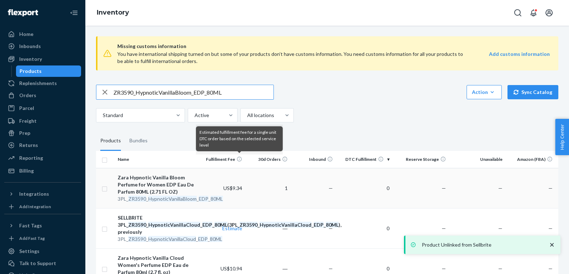
scroll to position [21, 0]
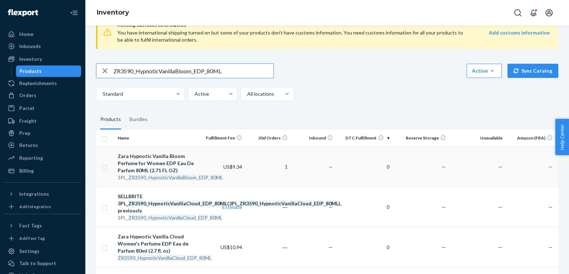
click at [150, 164] on div "Zara Hypnotic Vanilla Bloom Perfume for Women EDP Eau De Parfum 80ML (2.71 FL O…" at bounding box center [157, 162] width 79 height 21
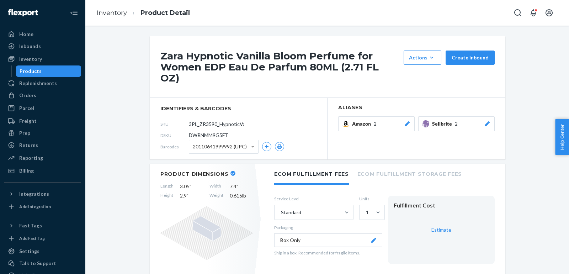
click at [484, 121] on icon at bounding box center [486, 123] width 7 height 5
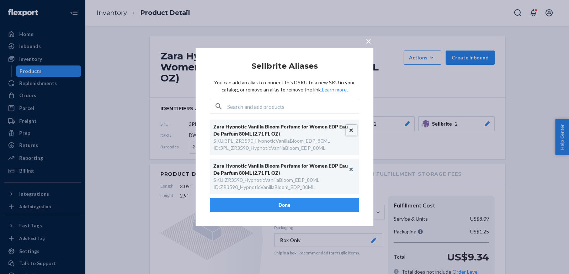
click at [349, 128] on button "Unlink" at bounding box center [351, 130] width 11 height 11
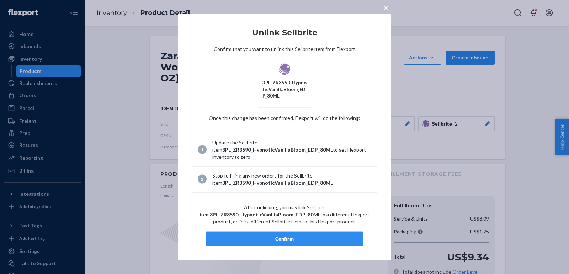
click at [308, 235] on div "Confirm" at bounding box center [284, 238] width 145 height 7
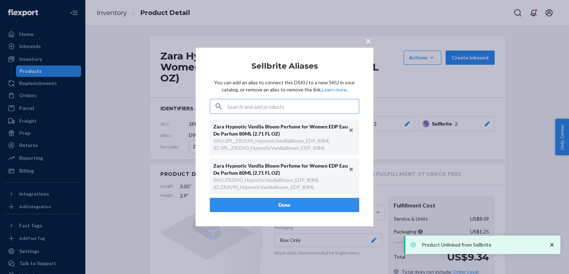
click at [268, 219] on div "× Sellbrite Aliases You can add an alias to connect this DSKU to a new SKU in y…" at bounding box center [284, 137] width 178 height 178
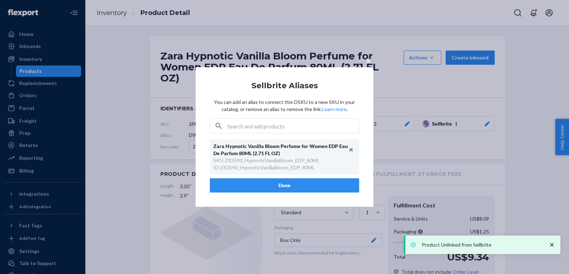
click at [262, 204] on div "× Sellbrite Aliases You can add an alias to connect this DSKU to a new SKU in y…" at bounding box center [284, 136] width 178 height 139
click at [252, 179] on button "Done" at bounding box center [284, 185] width 149 height 14
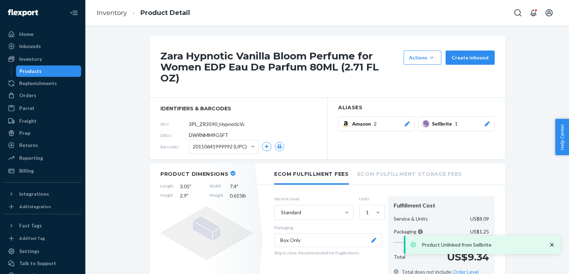
click at [108, 18] on ol "Inventory Product Detail" at bounding box center [143, 12] width 104 height 21
click at [123, 11] on link "Inventory" at bounding box center [112, 13] width 30 height 8
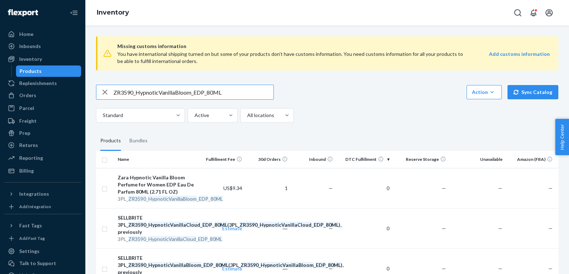
click at [219, 91] on input "ZR3590_HypnoticVanillaBloom_EDP_80ML" at bounding box center [193, 92] width 160 height 14
paste input "1790_Hypnotic_VanillaBloom_EDP_x1_3"
type input "ZR1790_Hypnotic_VanillaBloom_EDP_x1_30ML"
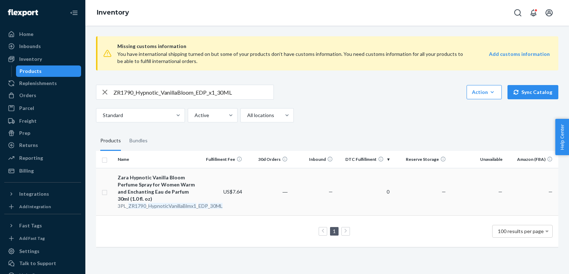
click at [182, 192] on div "Zara Hypnotic Vanilla Bloom Perfume Spray for Women Warm and Enchanting Eau de …" at bounding box center [157, 188] width 79 height 28
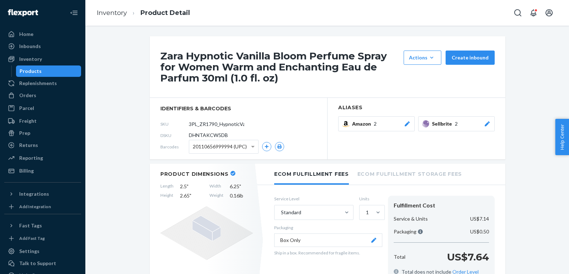
click at [491, 125] on button "Sellbrite 2" at bounding box center [456, 123] width 76 height 15
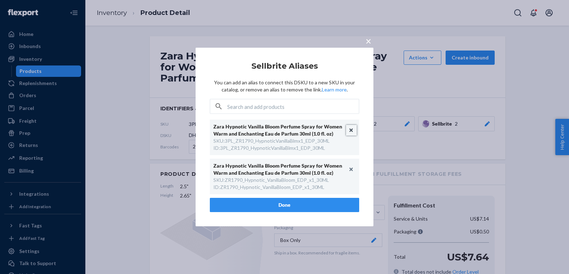
click at [348, 130] on button "Unlink" at bounding box center [351, 130] width 11 height 11
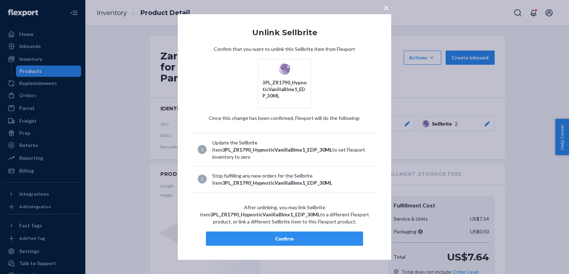
click at [312, 231] on button "Confirm" at bounding box center [284, 238] width 157 height 14
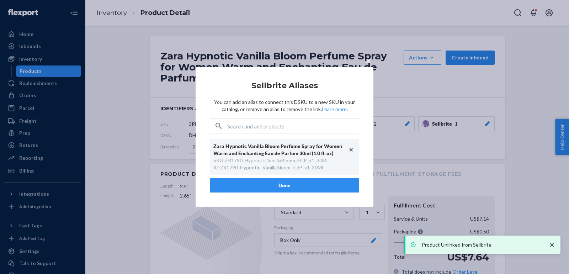
click at [274, 186] on button "Done" at bounding box center [284, 185] width 149 height 14
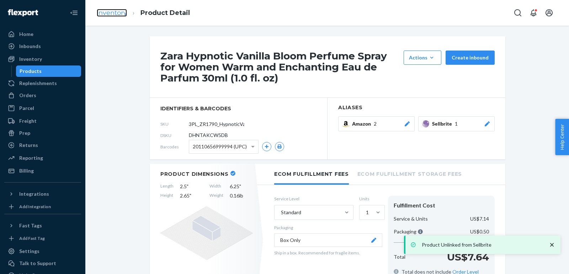
click at [101, 9] on link "Inventory" at bounding box center [112, 13] width 30 height 8
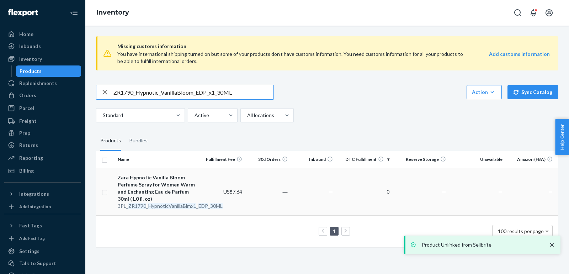
click at [167, 182] on div "Zara Hypnotic Vanilla Bloom Perfume Spray for Women Warm and Enchanting Eau de …" at bounding box center [157, 188] width 79 height 28
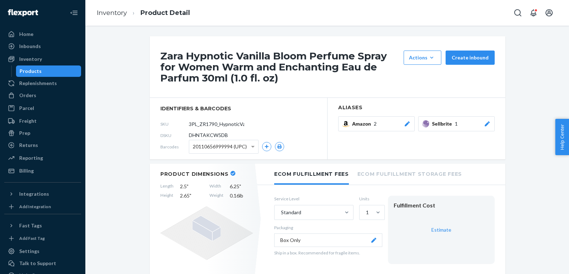
click at [487, 122] on icon at bounding box center [486, 123] width 5 height 5
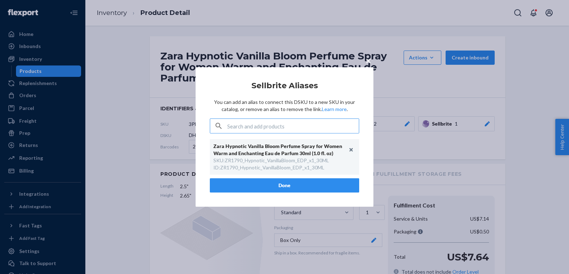
click at [518, 108] on div "× Sellbrite Aliases You can add an alias to connect this DSKU to a new SKU in y…" at bounding box center [284, 137] width 569 height 274
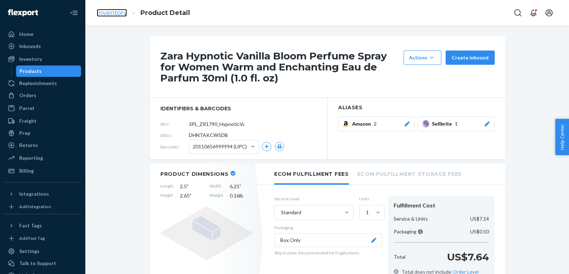
click at [111, 12] on link "Inventory" at bounding box center [112, 13] width 30 height 8
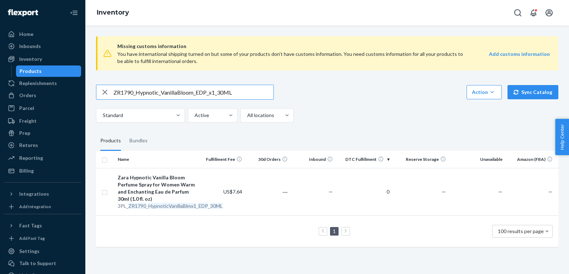
click at [243, 93] on input "ZR1790_Hypnotic_VanillaBloom_EDP_x1_30ML" at bounding box center [193, 92] width 160 height 14
paste input "_Xmas"
type input "ZR1790_Hypnotic_Vanilla_Xmas_EDP_x1_30ML"
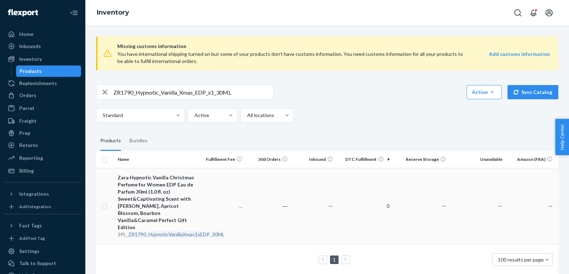
click at [175, 199] on div "Zara Hypnotic Vanilla Christmas Perfume for Women EDP Eau de Parfum 30ml (1.0 f…" at bounding box center [157, 202] width 79 height 57
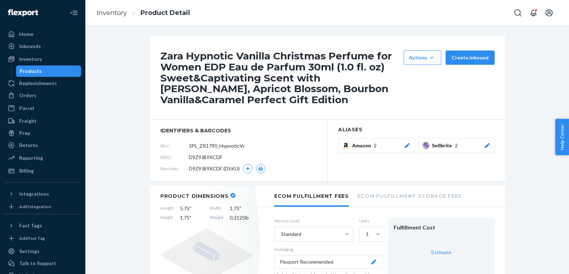
click at [488, 142] on div at bounding box center [486, 145] width 7 height 7
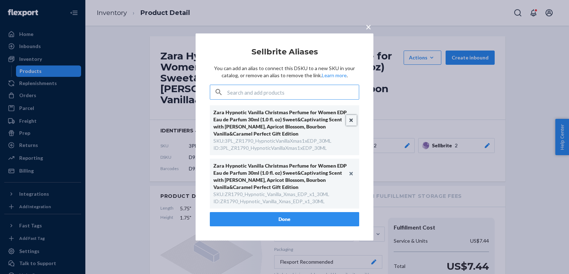
click at [350, 119] on button "Unlink" at bounding box center [351, 120] width 11 height 11
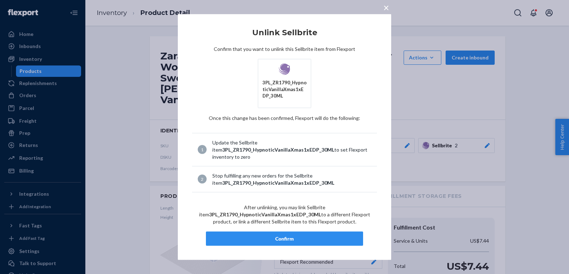
click at [312, 240] on div "Confirm" at bounding box center [284, 238] width 145 height 7
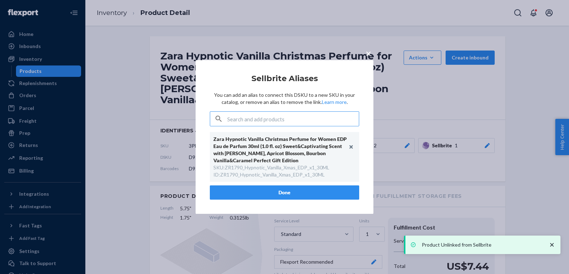
click at [281, 195] on button "Done" at bounding box center [284, 192] width 149 height 14
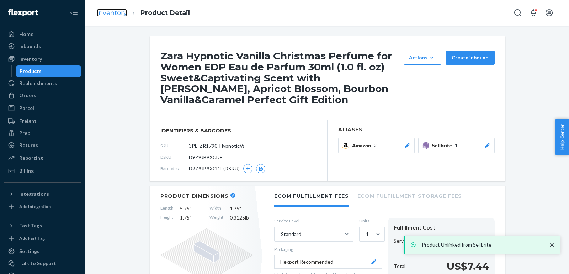
click at [111, 16] on link "Inventory" at bounding box center [112, 13] width 30 height 8
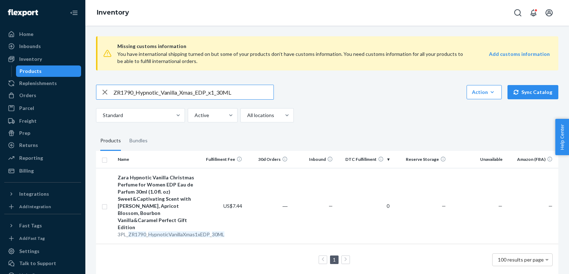
click at [206, 95] on input "ZR1790_Hypnotic_Vanilla_Xmas_EDP_x1_30ML" at bounding box center [193, 92] width 160 height 14
paste input "Vanilla_Cloud"
type input "ZR1790_HypnoticVanilla_Cloud_EDP_x1_30ML"
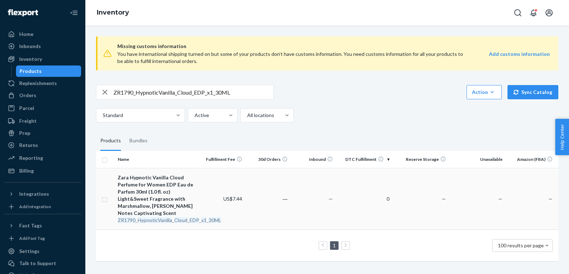
click at [161, 199] on div "Zara Hypnotic Vanilla Cloud Perfume for Women EDP Eau de Parfum 30ml (1.0 fl. o…" at bounding box center [157, 195] width 79 height 43
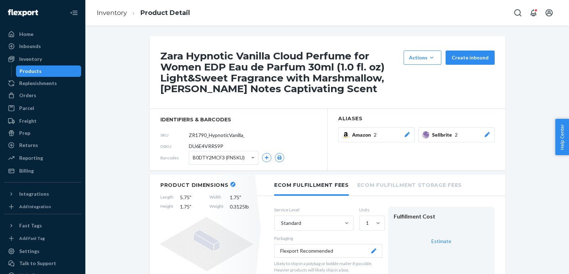
click at [486, 132] on icon at bounding box center [486, 134] width 7 height 5
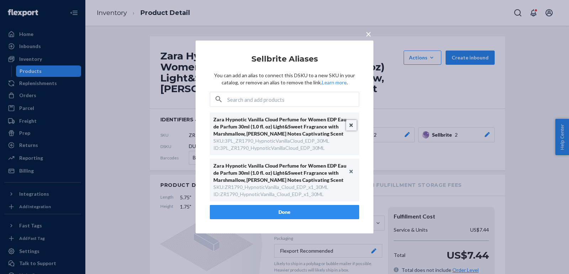
click at [351, 123] on button "Unlink" at bounding box center [351, 125] width 11 height 11
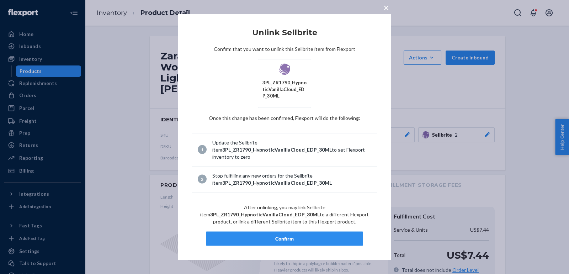
click at [311, 235] on div "Confirm" at bounding box center [284, 238] width 145 height 7
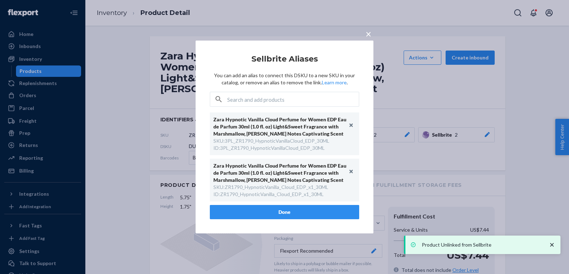
click at [278, 207] on div "× Sellbrite Aliases You can add an alias to connect this DSKU to a new SKU in y…" at bounding box center [284, 137] width 178 height 193
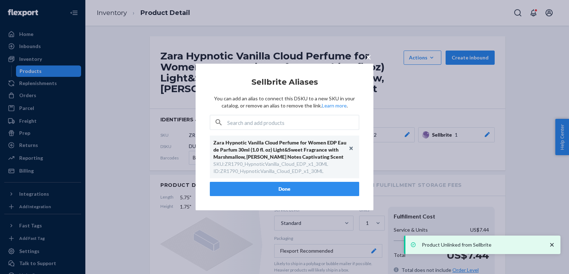
click at [287, 190] on button "Done" at bounding box center [284, 189] width 149 height 14
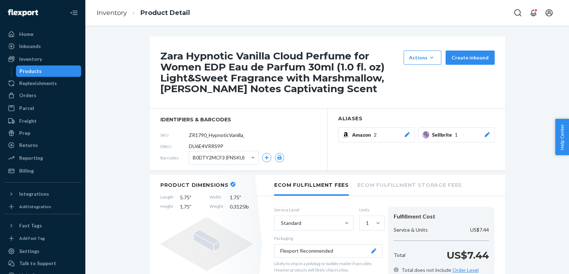
click at [493, 133] on button "Sellbrite 1" at bounding box center [456, 134] width 76 height 15
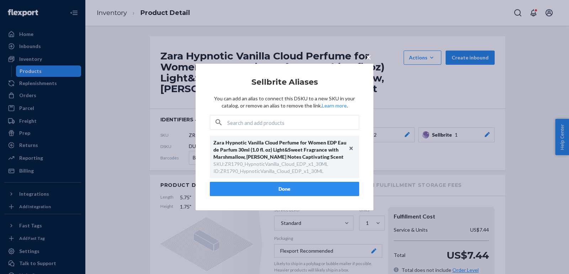
click at [433, 104] on div "× Sellbrite Aliases You can add an alias to connect this DSKU to a new SKU in y…" at bounding box center [284, 137] width 569 height 274
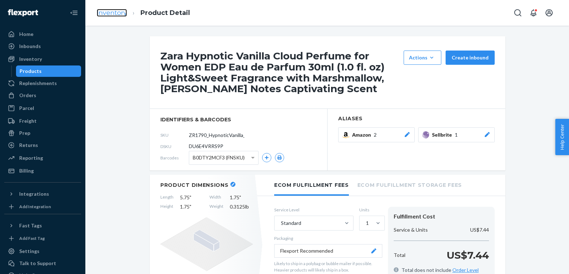
click at [114, 13] on link "Inventory" at bounding box center [112, 13] width 30 height 8
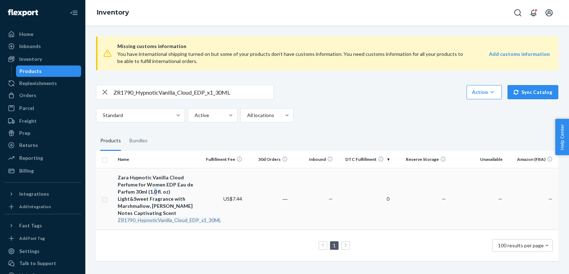
click at [154, 192] on div "Zara Hypnotic Vanilla Cloud Perfume for Women EDP Eau de Parfum 30ml (1.0 fl. o…" at bounding box center [157, 195] width 79 height 43
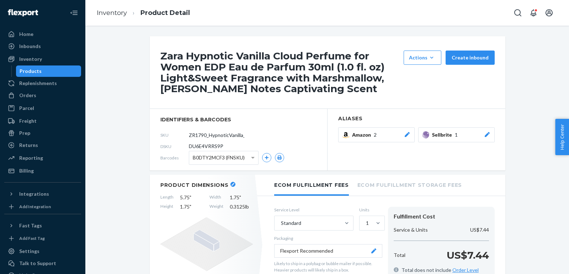
click at [485, 135] on icon at bounding box center [486, 134] width 7 height 5
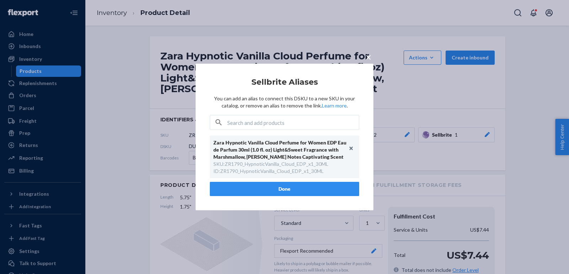
click at [400, 117] on div "× Sellbrite Aliases You can add an alias to connect this DSKU to a new SKU in y…" at bounding box center [284, 137] width 569 height 274
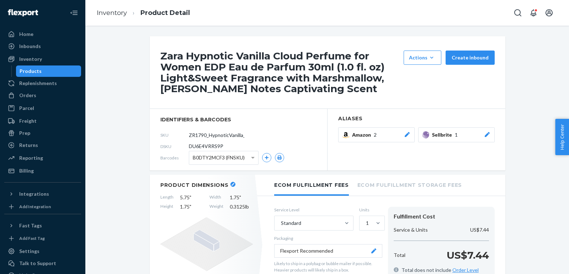
click at [114, 18] on ol "Inventory Product Detail" at bounding box center [143, 12] width 104 height 21
click at [107, 15] on link "Inventory" at bounding box center [112, 13] width 30 height 8
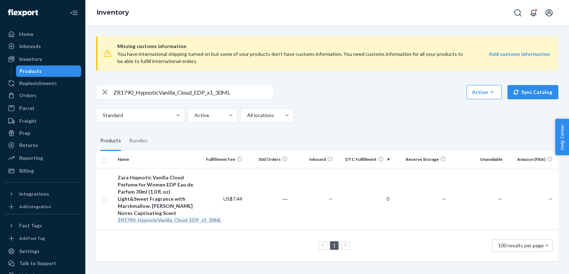
click at [215, 99] on div "ZR1790_HypnoticVanilla_Cloud_EDP_x1_30ML Action Create product Create bundle Bu…" at bounding box center [327, 104] width 462 height 38
click at [207, 96] on input "ZR1790_HypnoticVanilla_Cloud_EDP_x1_30ML" at bounding box center [193, 92] width 160 height 14
paste input "3590_HypnoticVanillaCloud_EDP_8"
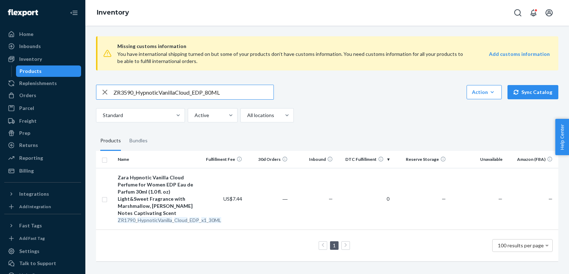
type input "ZR3590_HypnoticVanillaCloud_EDP_80ML"
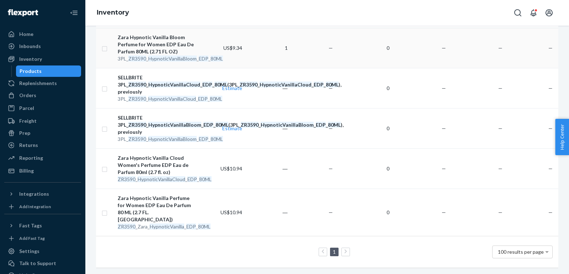
scroll to position [146, 0]
click at [148, 175] on div "Zara Hypnotic Vanilla Cloud Women's Perfume EDP Eau de Parfum 80ml (2.7 fl. oz)" at bounding box center [157, 164] width 79 height 21
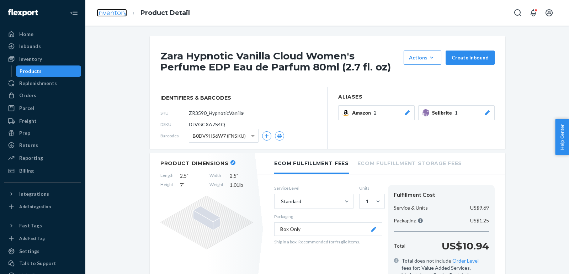
click at [125, 15] on link "Inventory" at bounding box center [112, 13] width 30 height 8
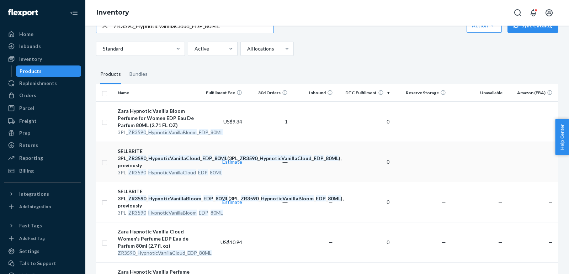
scroll to position [82, 0]
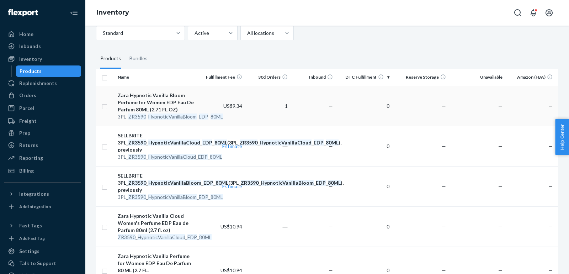
click at [152, 109] on div "Zara Hypnotic Vanilla Bloom Perfume for Women EDP Eau De Parfum 80ML (2.71 FL O…" at bounding box center [157, 102] width 79 height 21
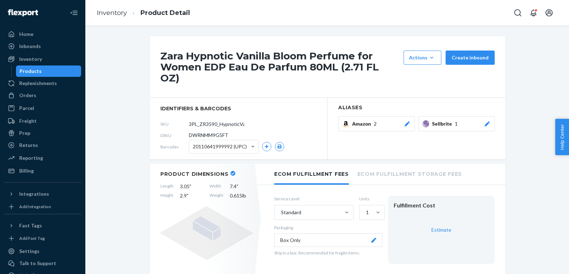
click at [487, 121] on icon at bounding box center [486, 123] width 7 height 5
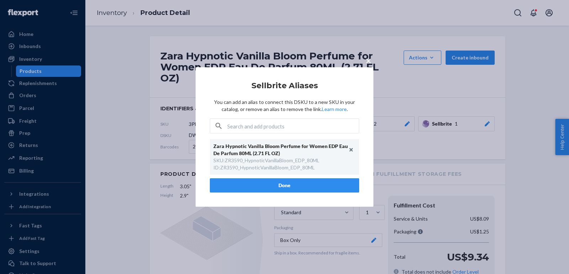
click at [110, 102] on div "× Sellbrite Aliases You can add an alias to connect this DSKU to a new SKU in y…" at bounding box center [284, 137] width 569 height 274
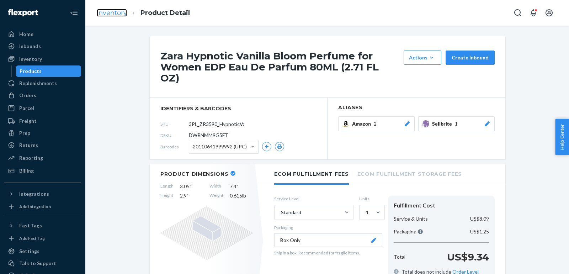
click at [109, 13] on link "Inventory" at bounding box center [112, 13] width 30 height 8
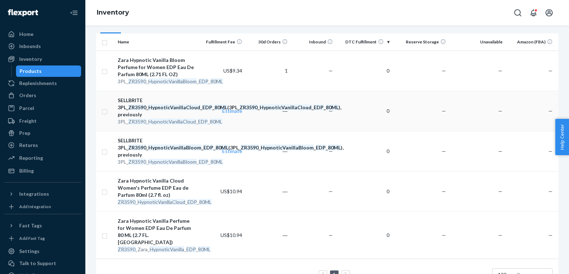
scroll to position [146, 0]
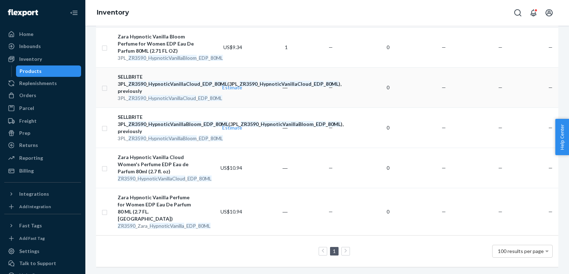
click at [157, 103] on td "SELLBRITE 3PL_ ZR3590 _ HypnoticVanillaCloud _ EDP _ 80ML (3PL_ ZR3590 _ Hypnot…" at bounding box center [157, 87] width 85 height 40
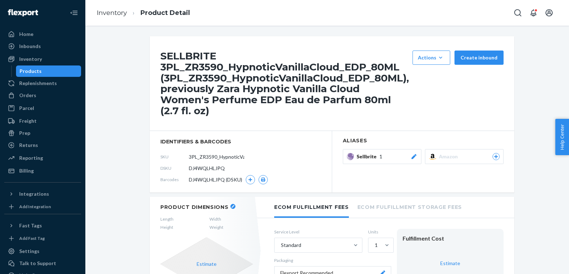
click at [412, 155] on icon at bounding box center [413, 156] width 7 height 5
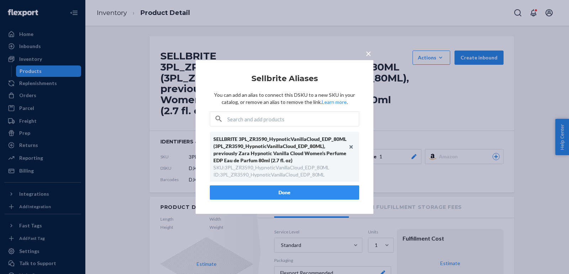
click at [122, 137] on div "× Sellbrite Aliases You can add an alias to connect this DSKU to a new SKU in y…" at bounding box center [284, 137] width 569 height 274
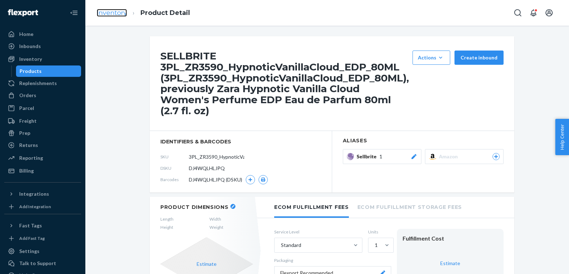
click at [120, 9] on link "Inventory" at bounding box center [112, 13] width 30 height 8
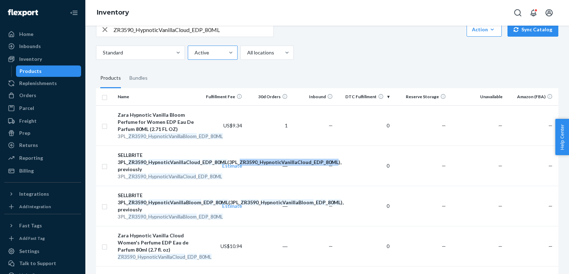
scroll to position [5, 0]
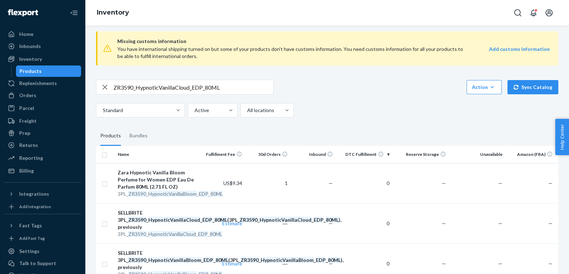
click at [194, 86] on input "ZR3590_HypnoticVanillaCloud_EDP_80ML" at bounding box center [193, 87] width 160 height 14
paste input "2790_Iconic_Crush_EDP_1x_5"
type input "ZR2790_Iconic_Crush_EDP_1x_50ML"
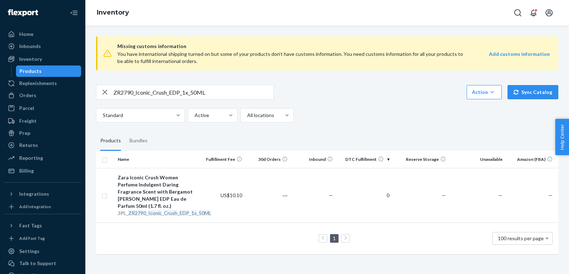
click at [227, 92] on input "ZR2790_Iconic_Crush_EDP_1x_50ML" at bounding box center [193, 92] width 160 height 14
click at [137, 187] on div "Zara Iconic Crush Women Perfume Indulgent Daring Fragrance Scent with Bergamot …" at bounding box center [157, 192] width 79 height 36
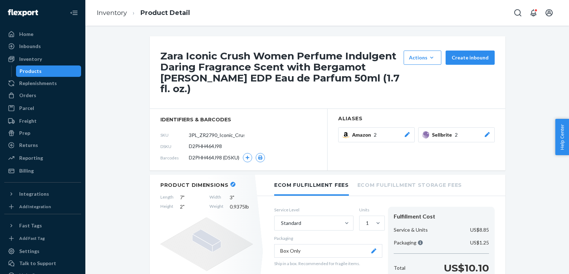
click at [451, 106] on div "Zara Iconic Crush Women Perfume Indulgent Daring Fragrance Scent with Bergamot …" at bounding box center [327, 72] width 355 height 72
click at [489, 131] on div at bounding box center [486, 134] width 7 height 7
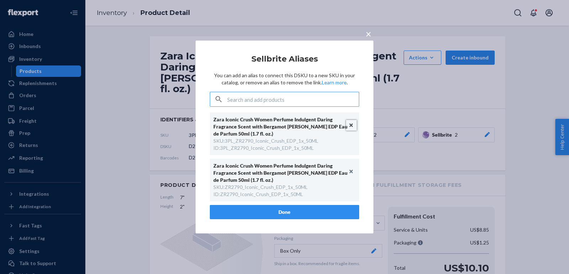
click at [350, 126] on button "Unlink" at bounding box center [351, 125] width 11 height 11
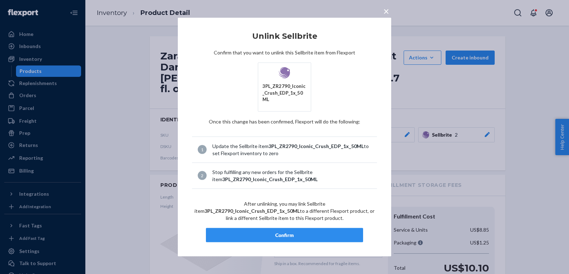
click at [287, 231] on div "Confirm" at bounding box center [284, 234] width 145 height 7
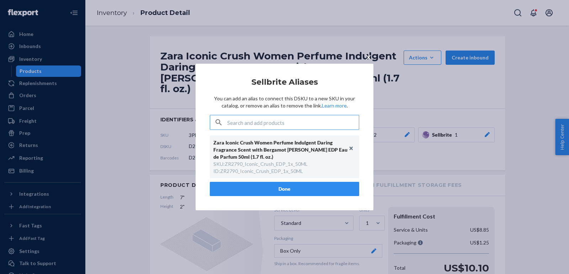
click at [298, 182] on button "Done" at bounding box center [284, 189] width 149 height 14
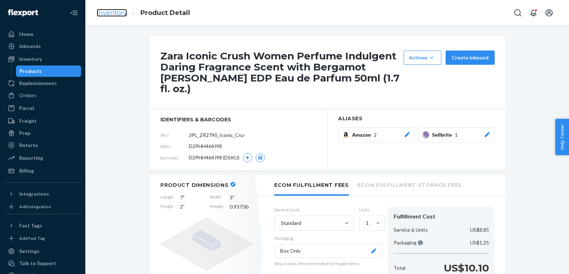
click at [118, 11] on link "Inventory" at bounding box center [112, 13] width 30 height 8
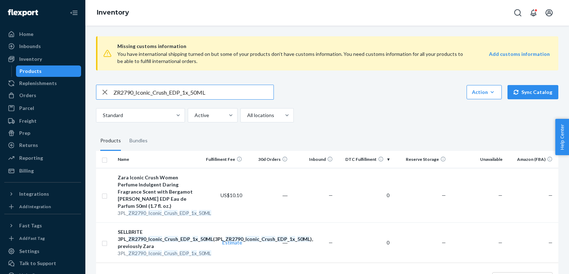
click at [199, 91] on input "ZR2790_Iconic_Crush_EDP_1x_50ML" at bounding box center [193, 92] width 160 height 14
paste input "1790_Immortal_Vanilla_EDP_x1_3"
type input "ZR1790_Immortal_Vanilla_EDP_x1_30ML"
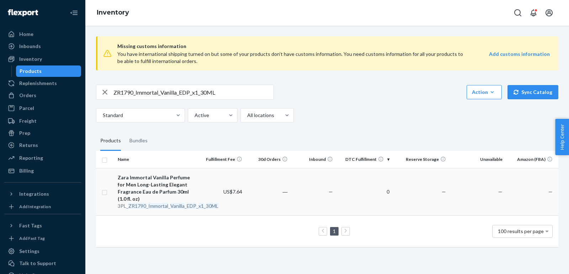
click at [150, 185] on div "Zara Immortal Vanilla Perfume for Men Long-Lasting Elegant Fragrance Eau de Par…" at bounding box center [157, 188] width 79 height 28
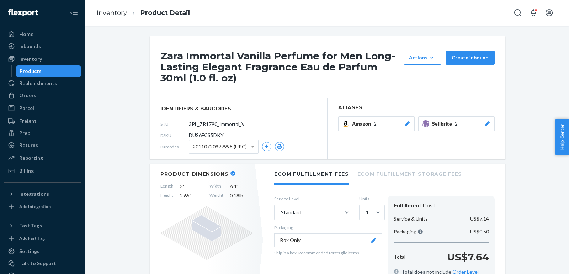
click at [488, 126] on div at bounding box center [486, 123] width 7 height 7
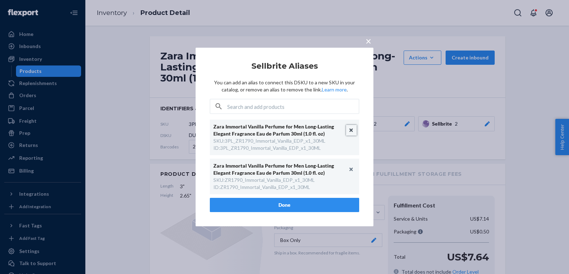
click at [349, 129] on button "Unlink" at bounding box center [351, 130] width 11 height 11
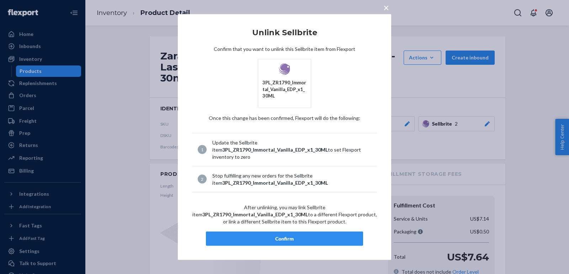
click at [312, 235] on div "Confirm" at bounding box center [284, 238] width 145 height 7
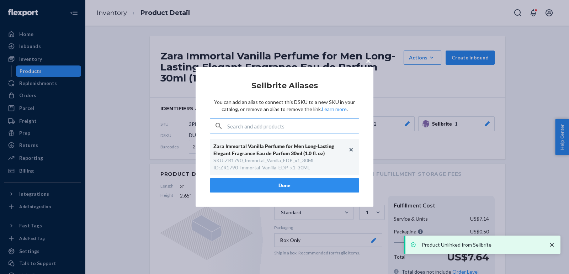
click at [271, 203] on div "× Sellbrite Aliases You can add an alias to connect this DSKU to a new SKU in y…" at bounding box center [284, 136] width 178 height 139
click at [251, 184] on button "Done" at bounding box center [284, 185] width 149 height 14
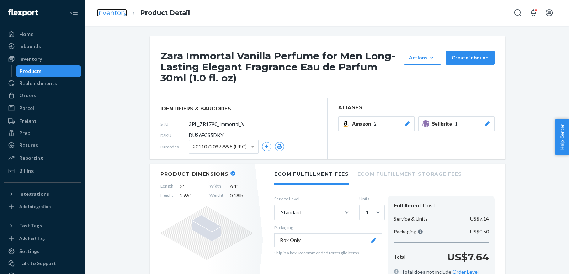
click at [115, 14] on link "Inventory" at bounding box center [112, 13] width 30 height 8
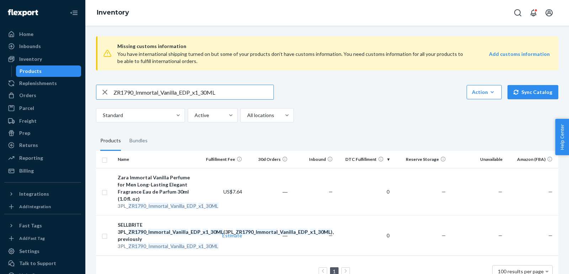
click at [237, 93] on input "ZR1790_Immortal_Vanilla_EDP_x1_30ML" at bounding box center [193, 92] width 160 height 14
paste input "3590_Immortal_Vanilla_EDP_x1_8"
type input "ZR3590_Immortal_Vanilla_EDP_x1_80ML"
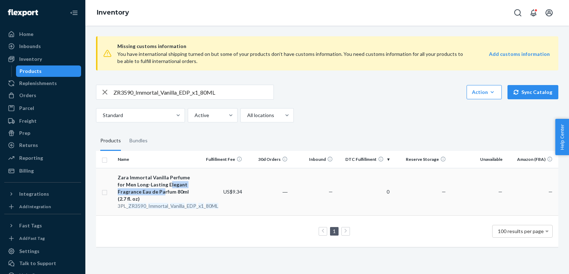
click at [161, 187] on div "Zara Immortal Vanilla Perfume for Men Long-Lasting Elegant Fragrance Eau de Par…" at bounding box center [157, 188] width 79 height 28
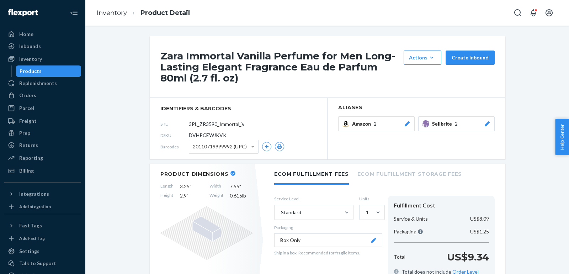
click at [480, 125] on div "Sellbrite 2" at bounding box center [461, 123] width 59 height 7
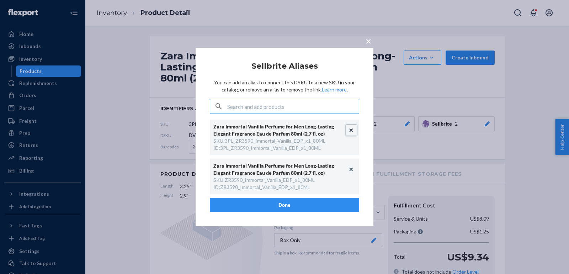
click at [351, 129] on button "Unlink" at bounding box center [351, 130] width 11 height 11
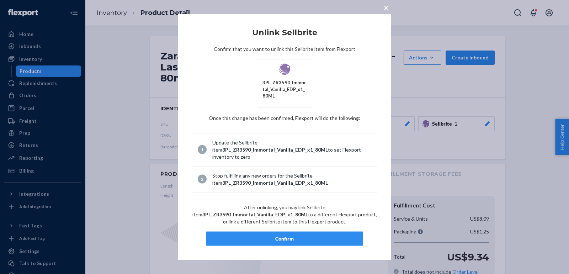
click at [276, 235] on div "Confirm" at bounding box center [284, 238] width 145 height 7
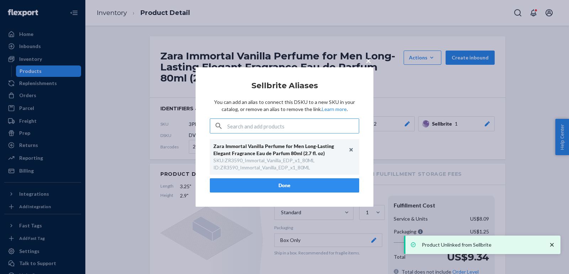
click at [247, 182] on button "Done" at bounding box center [284, 185] width 149 height 14
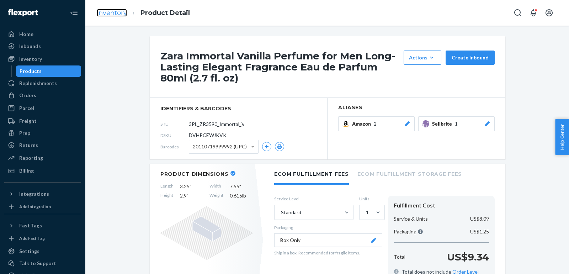
click at [109, 13] on link "Inventory" at bounding box center [112, 13] width 30 height 8
